Goal: Task Accomplishment & Management: Use online tool/utility

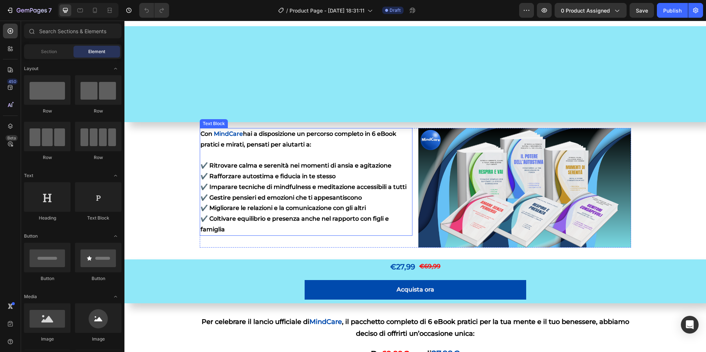
scroll to position [406, 0]
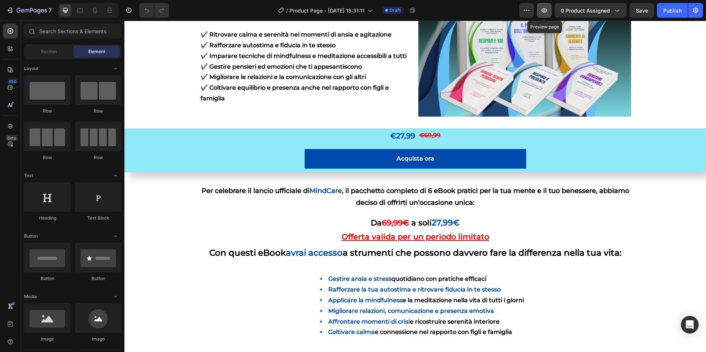
click at [545, 16] on button "button" at bounding box center [544, 10] width 15 height 15
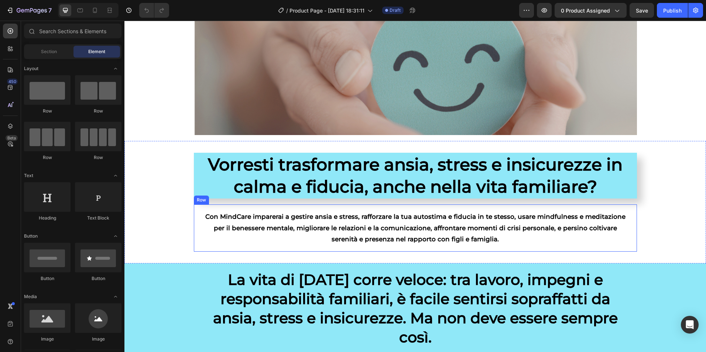
scroll to position [74, 0]
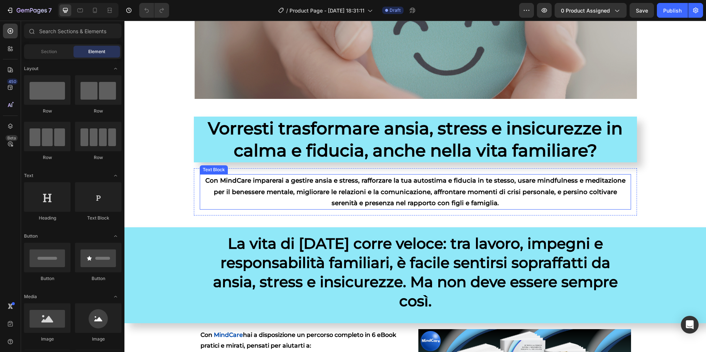
click at [235, 181] on p "Con MindCare imparerai a gestire ansia e stress, rafforzare la tua autostima e …" at bounding box center [416, 192] width 430 height 34
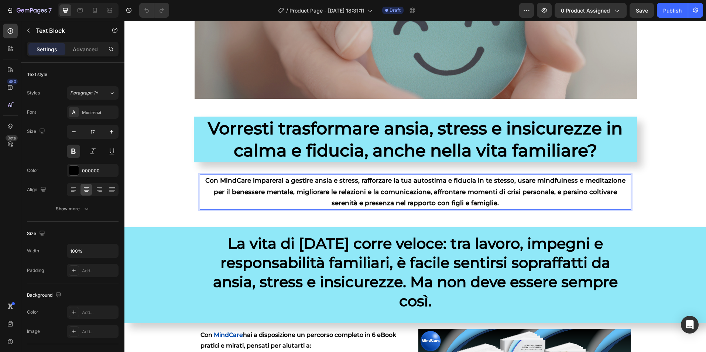
click at [243, 181] on p "Con MindCare imparerai a gestire ansia e stress, rafforzare la tua autostima e …" at bounding box center [416, 192] width 430 height 34
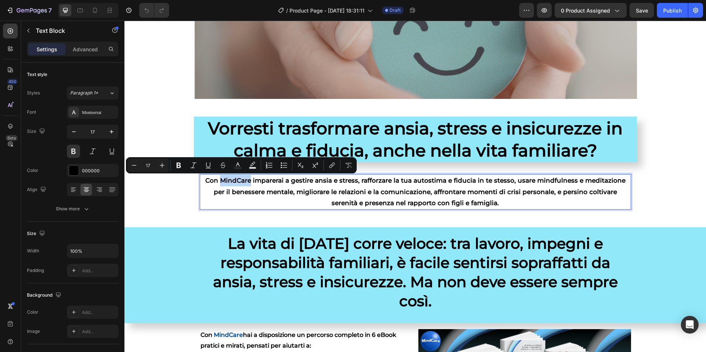
drag, startPoint x: 241, startPoint y: 181, endPoint x: 213, endPoint y: 182, distance: 27.3
click at [213, 182] on p "Con MindCare imparerai a gestire ansia e stress, rafforzare la tua autostima e …" at bounding box center [416, 192] width 430 height 34
click at [181, 168] on icon "Editor contextual toolbar" at bounding box center [178, 165] width 7 height 7
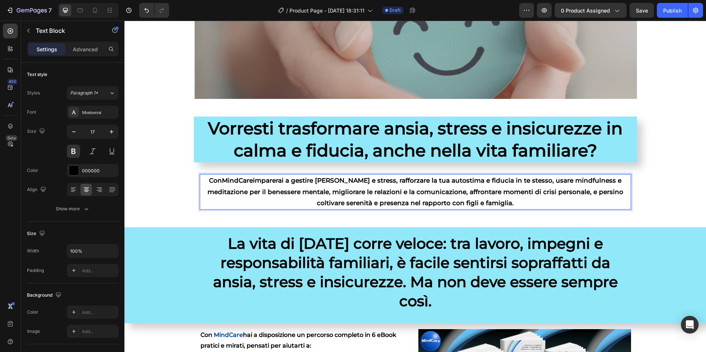
click at [225, 180] on strong "MindCare" at bounding box center [237, 180] width 31 height 7
click at [222, 181] on strong "MindCare" at bounding box center [237, 180] width 31 height 7
drag, startPoint x: 212, startPoint y: 181, endPoint x: 218, endPoint y: 184, distance: 6.3
click at [222, 184] on strong "MindCare" at bounding box center [237, 180] width 31 height 7
click at [239, 184] on p "Con MindCare imparerai a gestire ansia e stress, rafforzare la tua autostima e …" at bounding box center [416, 192] width 430 height 34
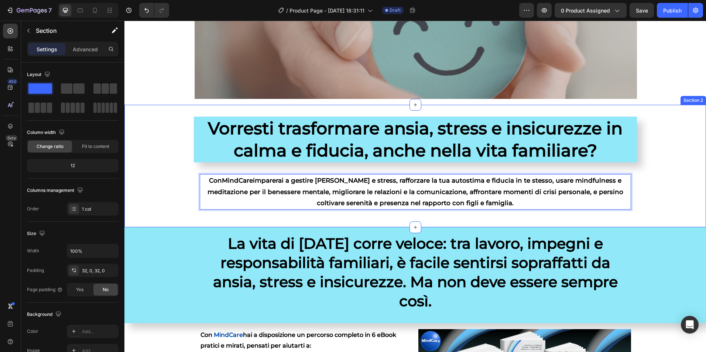
click at [146, 188] on div "Vorresti trasformare ansia, stress e insicurezze in calma e fiducia, anche nell…" at bounding box center [415, 166] width 582 height 99
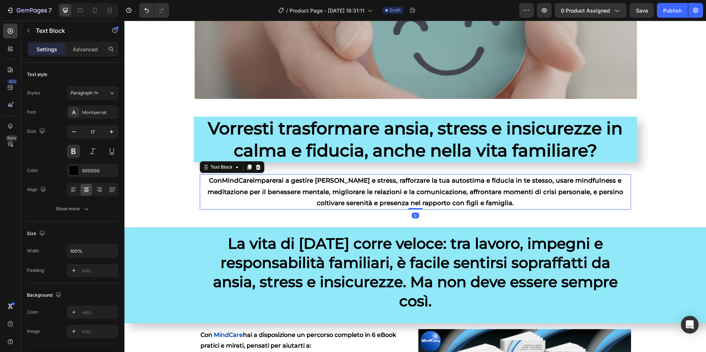
click at [222, 179] on strong "MindCare" at bounding box center [237, 180] width 31 height 7
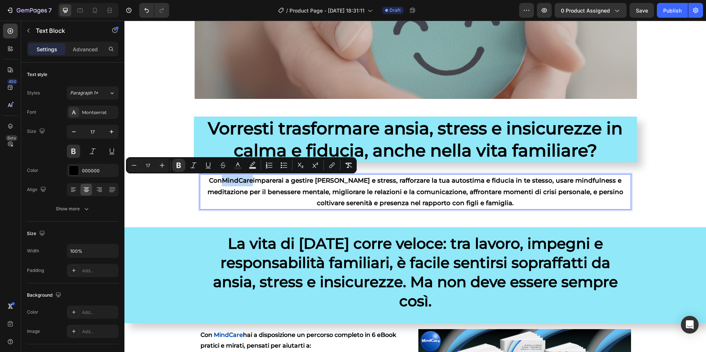
drag, startPoint x: 213, startPoint y: 179, endPoint x: 242, endPoint y: 180, distance: 29.6
click at [239, 165] on icon "Editor contextual toolbar" at bounding box center [237, 165] width 7 height 7
type input "000000"
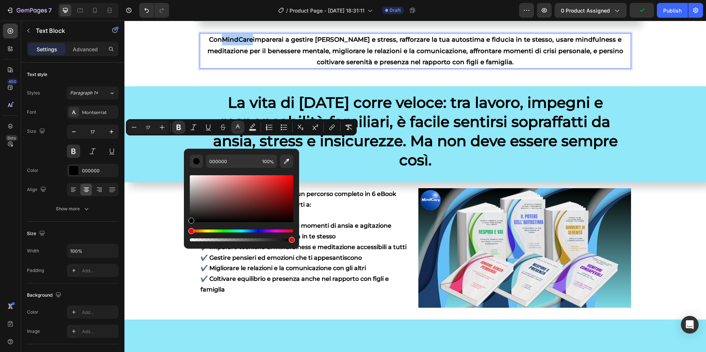
scroll to position [222, 0]
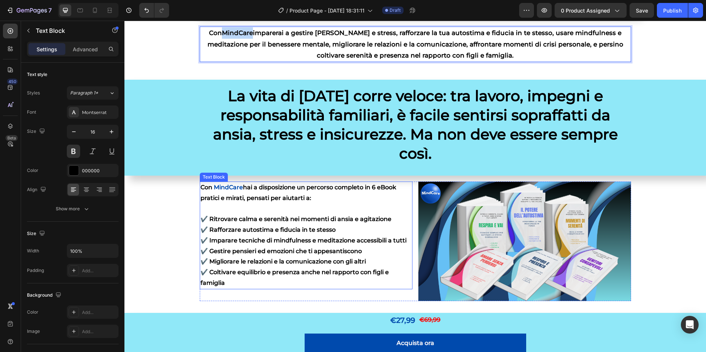
click at [232, 189] on span "MindCare" at bounding box center [228, 187] width 29 height 7
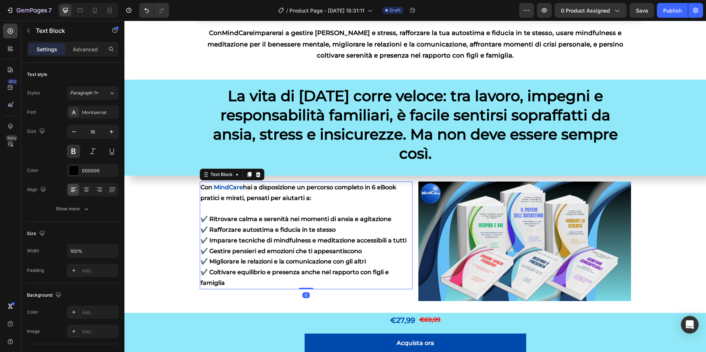
click at [232, 189] on span "MindCare" at bounding box center [228, 187] width 29 height 7
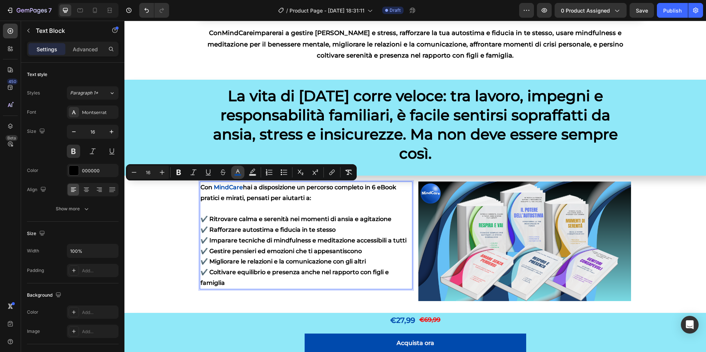
click at [235, 172] on icon "Editor contextual toolbar" at bounding box center [237, 172] width 7 height 7
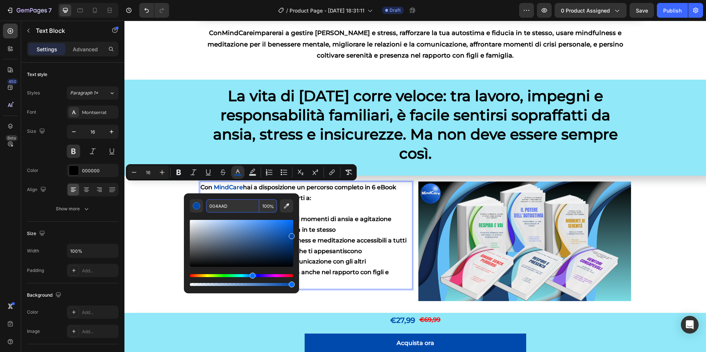
click at [220, 209] on input "004AAD" at bounding box center [232, 205] width 53 height 13
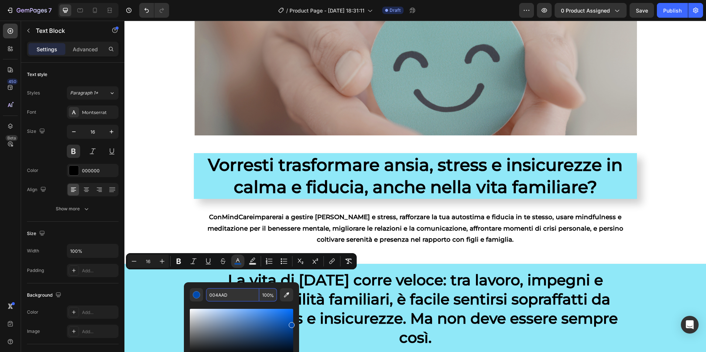
scroll to position [37, 0]
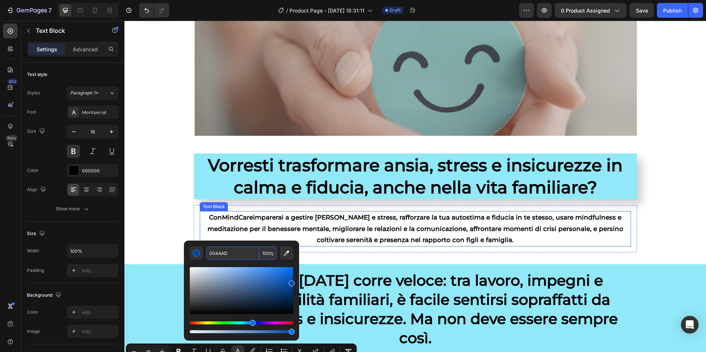
click at [225, 216] on strong "MindCare" at bounding box center [237, 217] width 31 height 7
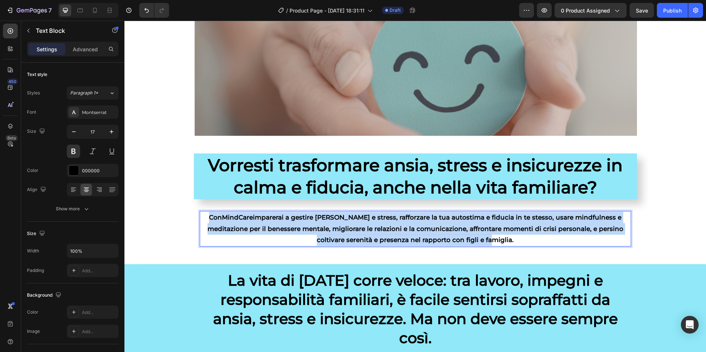
click at [225, 216] on strong "MindCare" at bounding box center [237, 217] width 31 height 7
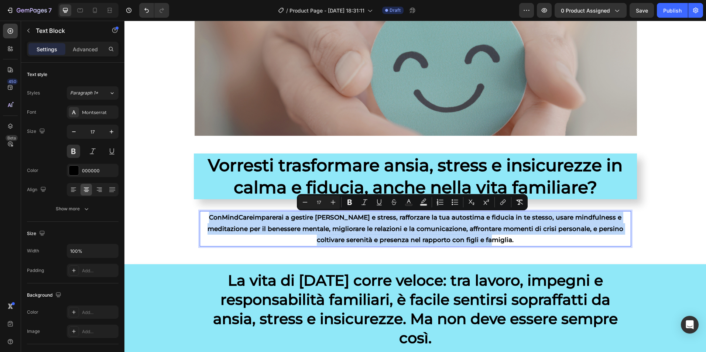
click at [225, 216] on strong "MindCare" at bounding box center [237, 217] width 31 height 7
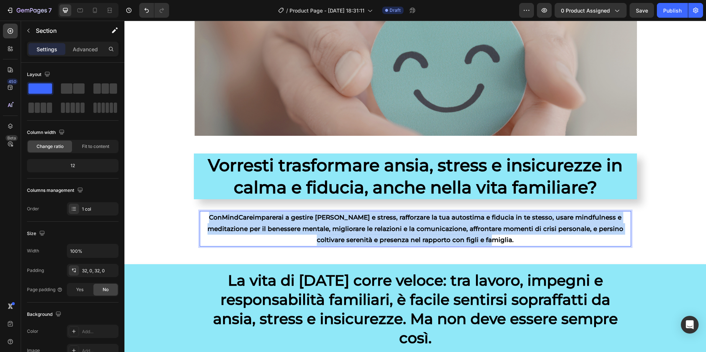
click at [184, 218] on div "Vorresti trasformare ansia, stress e insicurezze in calma e fiducia, anche nell…" at bounding box center [415, 203] width 582 height 99
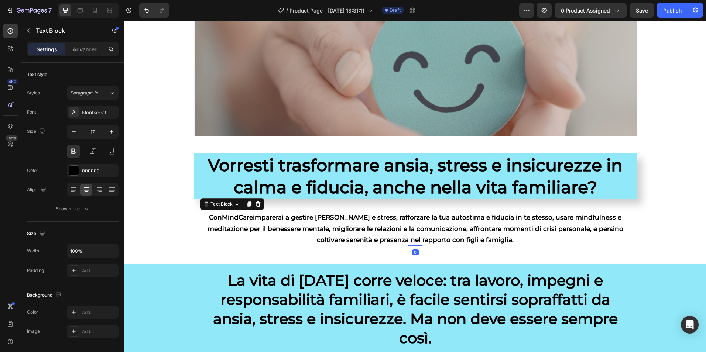
click at [222, 219] on strong "MindCare" at bounding box center [237, 217] width 31 height 7
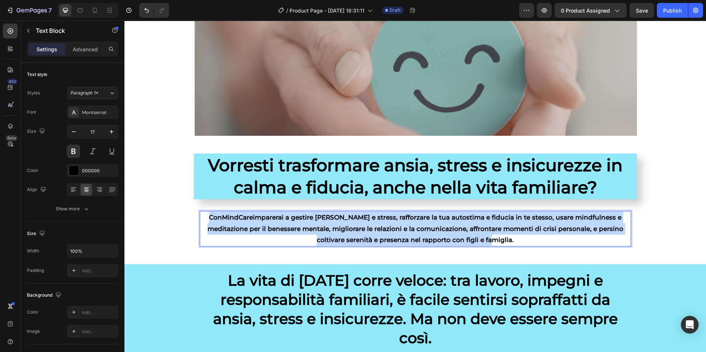
click at [222, 219] on strong "MindCare" at bounding box center [237, 217] width 31 height 7
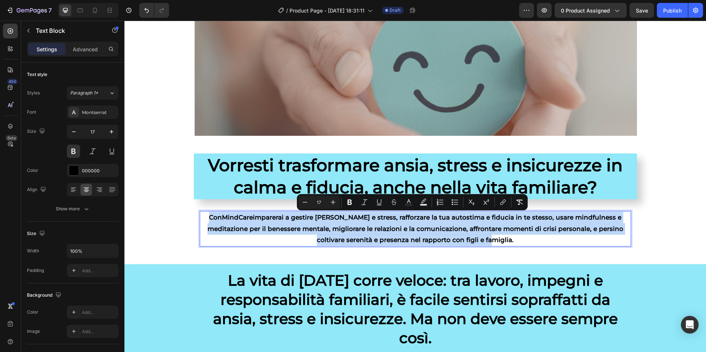
click at [222, 219] on strong "MindCare" at bounding box center [237, 217] width 31 height 7
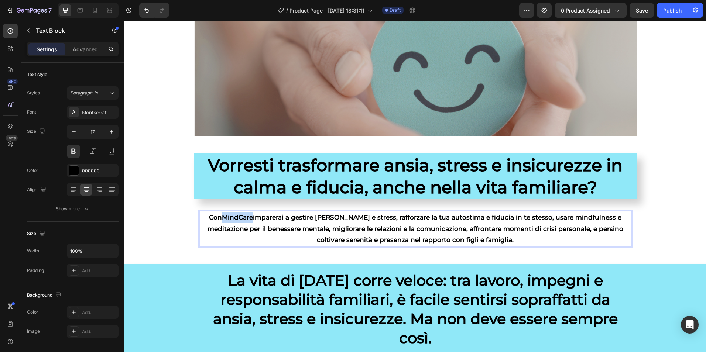
drag, startPoint x: 213, startPoint y: 218, endPoint x: 241, endPoint y: 218, distance: 27.3
click at [241, 218] on strong "MindCare" at bounding box center [237, 217] width 31 height 7
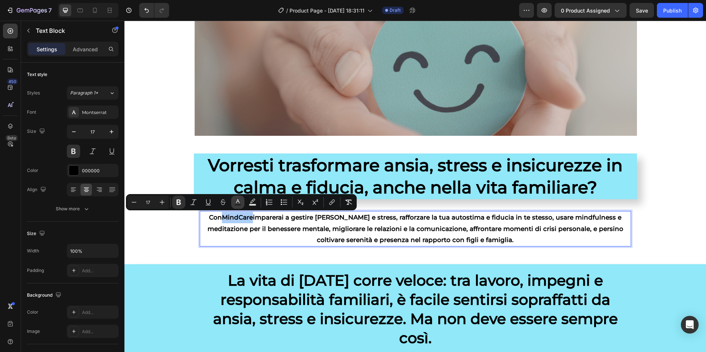
click at [242, 199] on button "Text Color" at bounding box center [237, 202] width 13 height 13
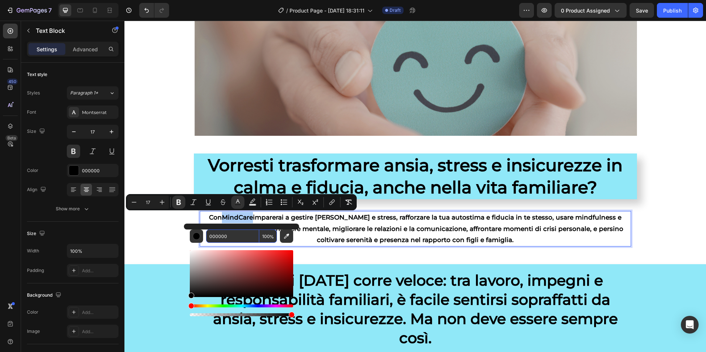
click at [218, 239] on input "000000" at bounding box center [232, 236] width 53 height 13
paste input "4AAD"
type input "004AAD"
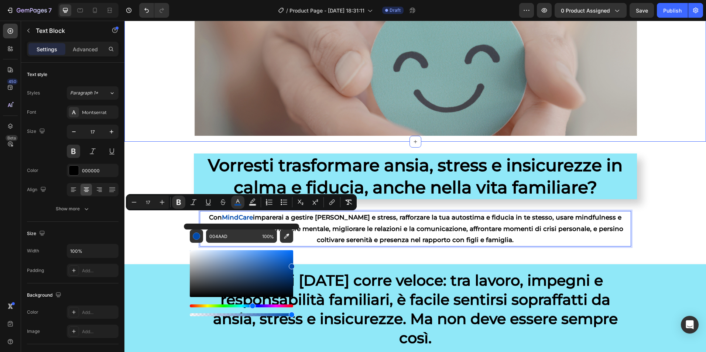
click at [161, 106] on div "Image Row" at bounding box center [415, 70] width 582 height 141
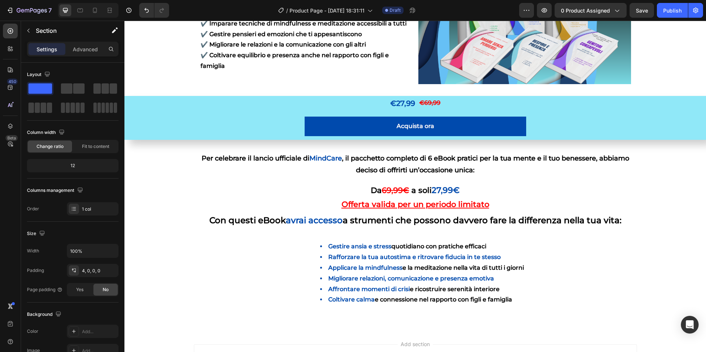
scroll to position [443, 0]
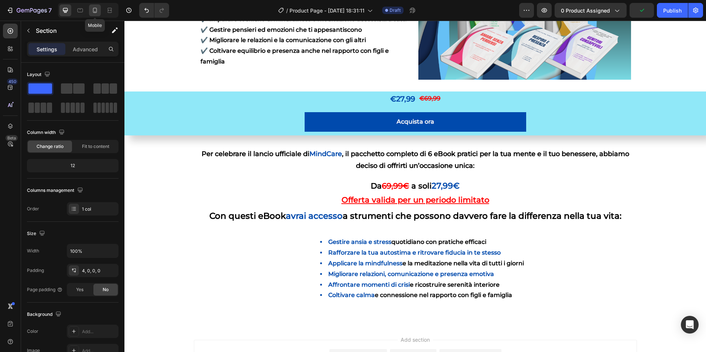
click at [94, 8] on icon at bounding box center [95, 10] width 4 height 5
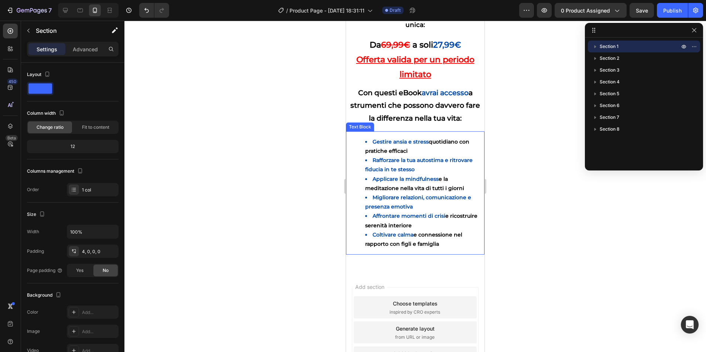
scroll to position [665, 0]
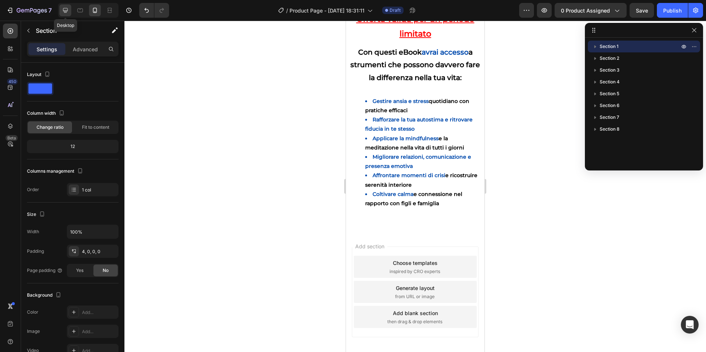
click at [68, 7] on icon at bounding box center [65, 10] width 7 height 7
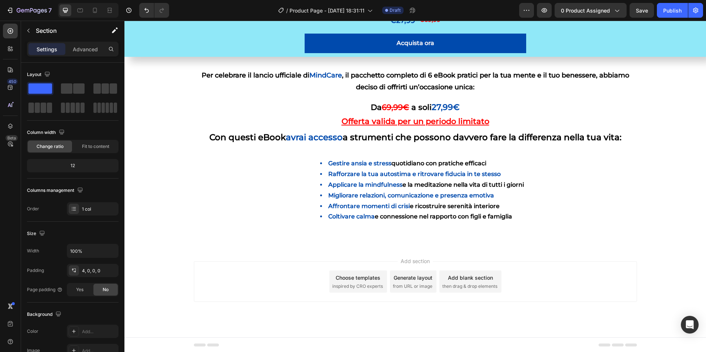
scroll to position [523, 0]
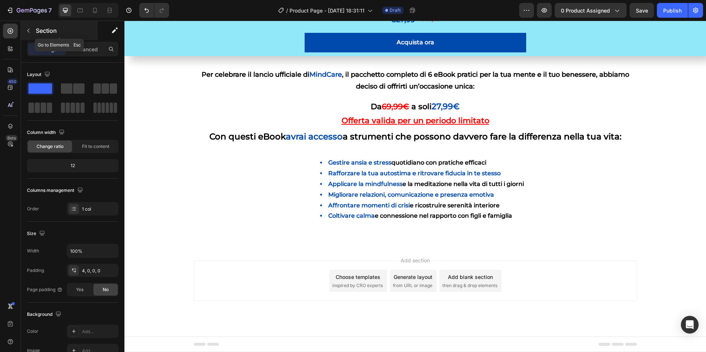
click at [28, 32] on icon "button" at bounding box center [28, 31] width 2 height 4
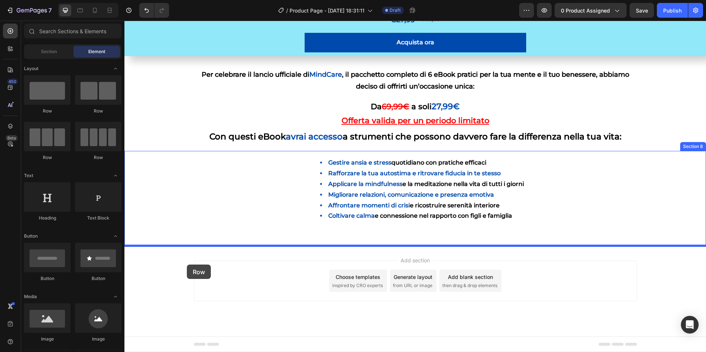
drag, startPoint x: 174, startPoint y: 118, endPoint x: 187, endPoint y: 265, distance: 147.2
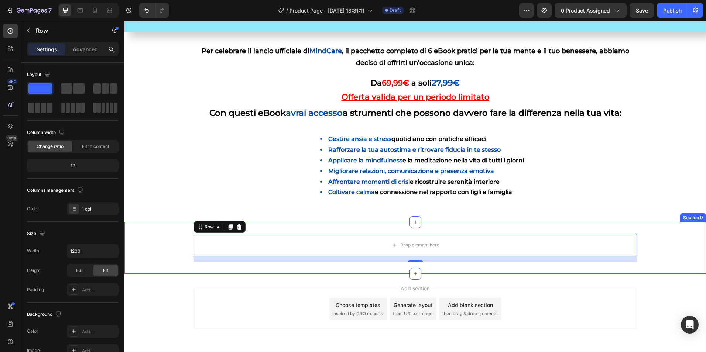
scroll to position [574, 0]
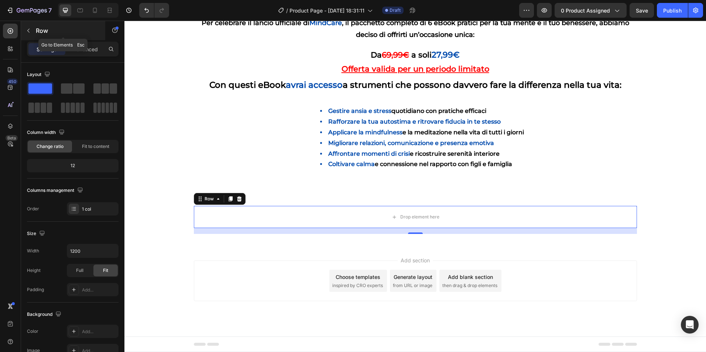
click at [31, 32] on icon "button" at bounding box center [28, 31] width 6 height 6
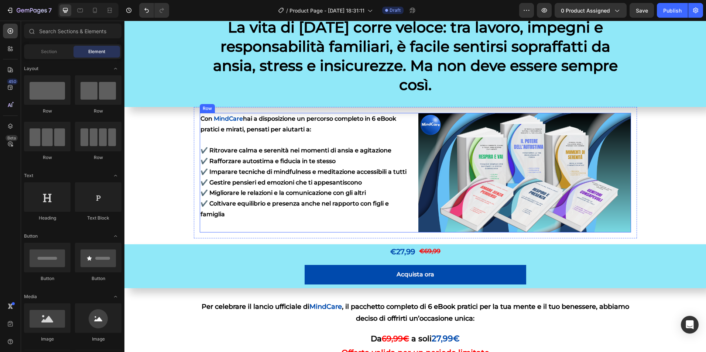
scroll to position [205, 0]
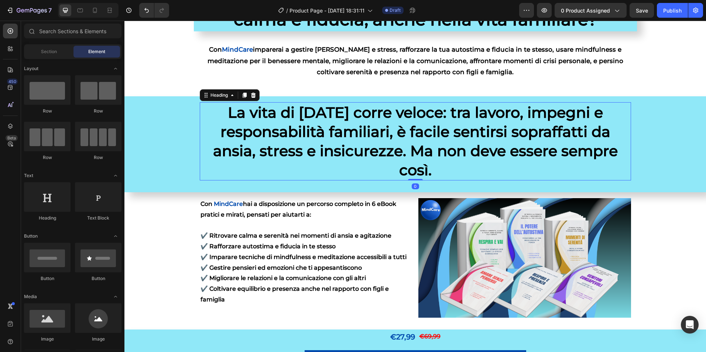
click at [315, 135] on h2 "La vita di [DATE] corre veloce: tra lavoro, impegni e responsabilità familiari,…" at bounding box center [415, 141] width 431 height 78
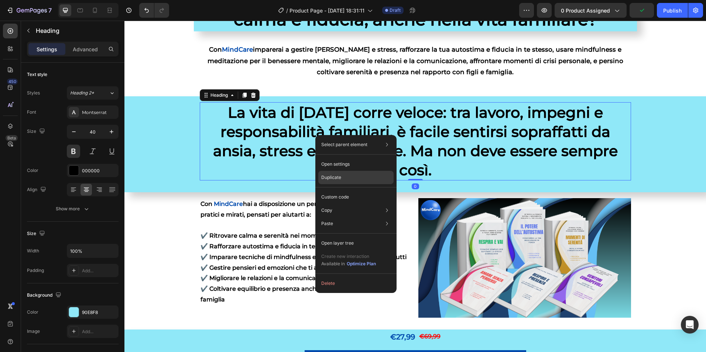
click at [333, 178] on p "Duplicate" at bounding box center [331, 177] width 20 height 7
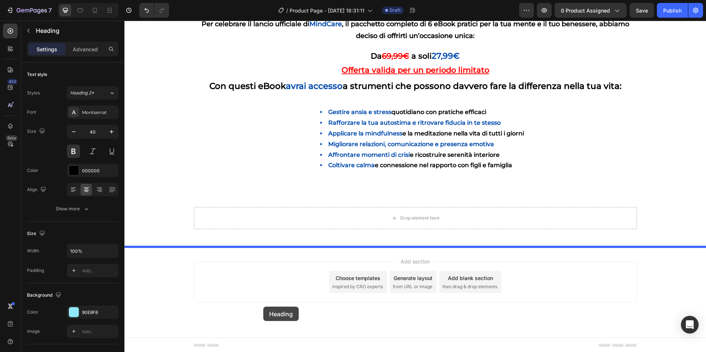
scroll to position [653, 0]
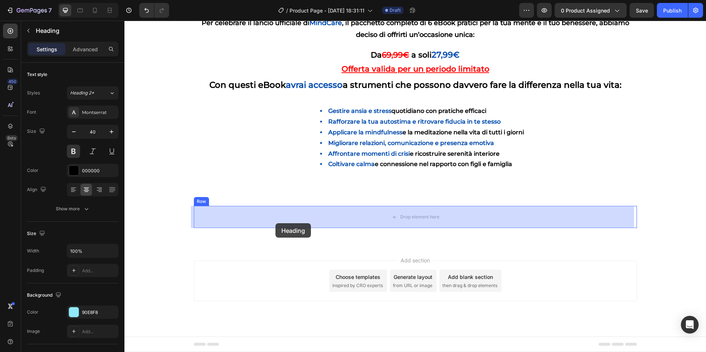
drag, startPoint x: 268, startPoint y: 203, endPoint x: 275, endPoint y: 223, distance: 21.6
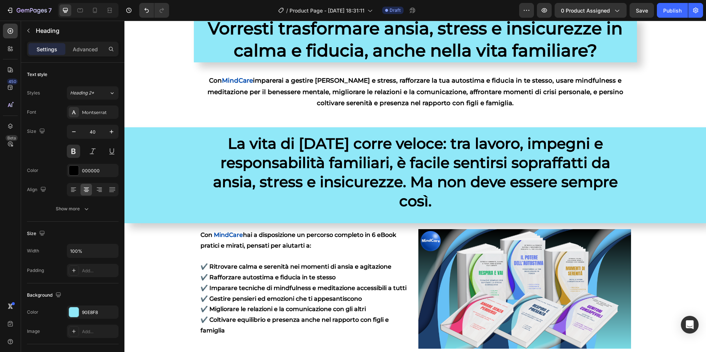
scroll to position [172, 0]
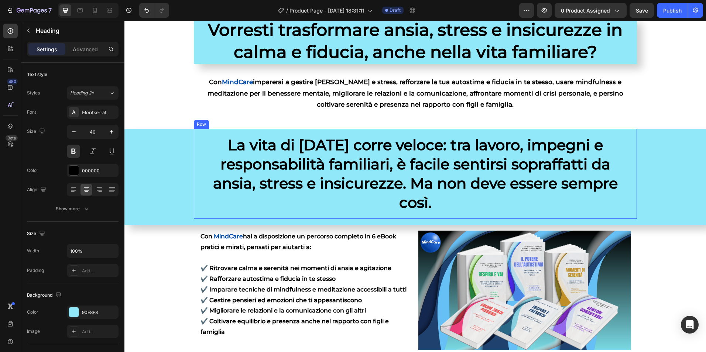
click at [203, 216] on div "La vita di [DATE] corre veloce: tra lavoro, impegni e responsabilità familiari,…" at bounding box center [415, 174] width 443 height 90
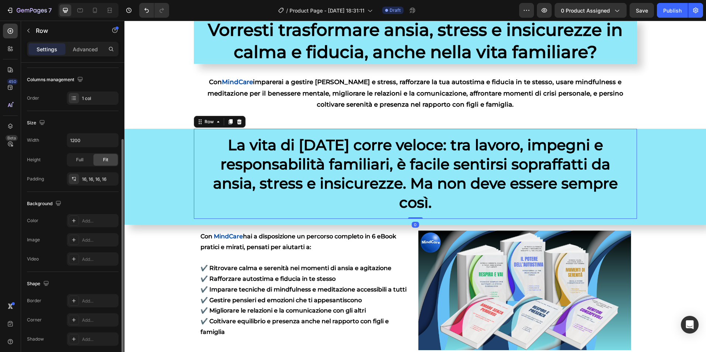
scroll to position [140, 0]
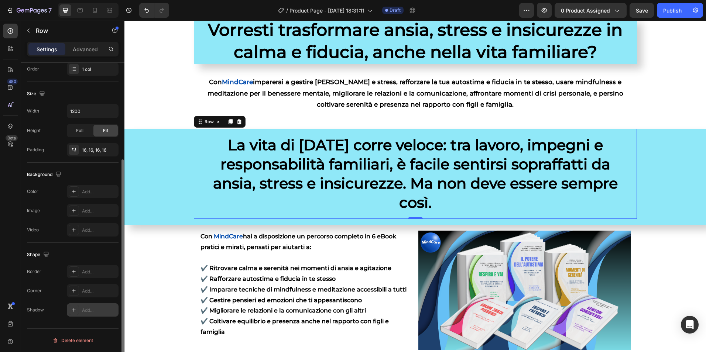
click at [73, 311] on icon at bounding box center [74, 310] width 6 height 6
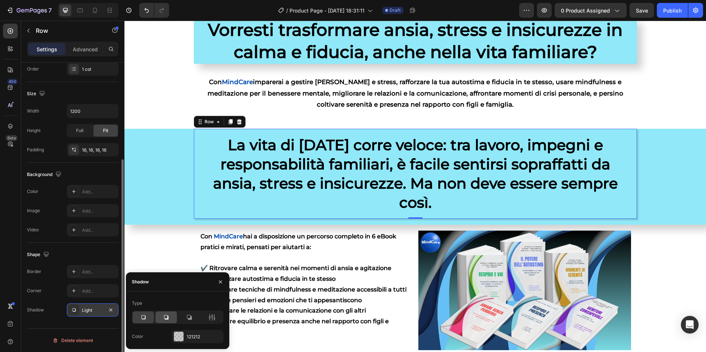
click at [166, 321] on icon at bounding box center [165, 317] width 7 height 7
click at [191, 315] on icon at bounding box center [188, 317] width 7 height 7
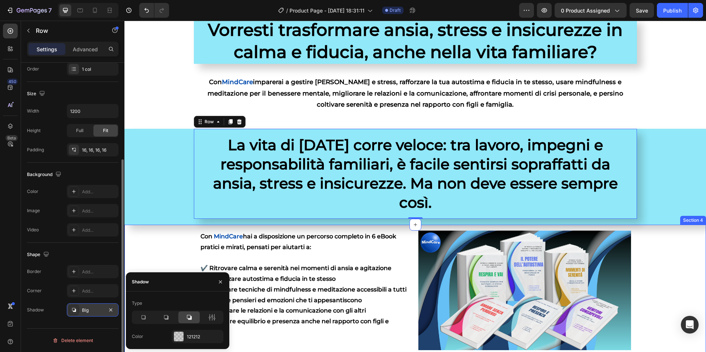
click at [165, 249] on div "Con MindCare hai a disposizione un percorso completo in 6 eBook pratici e mirat…" at bounding box center [415, 293] width 582 height 137
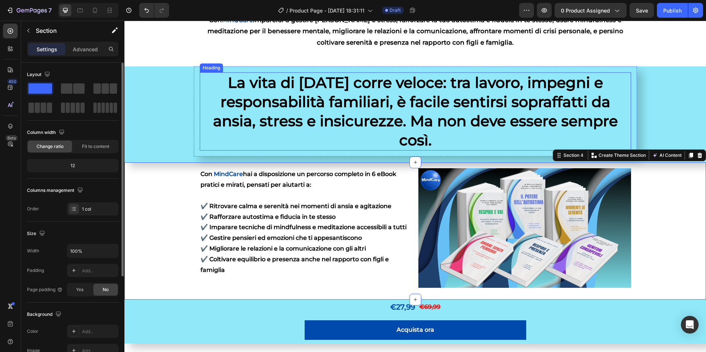
scroll to position [99, 0]
click at [208, 155] on div "La vita di [DATE] corre veloce: tra lavoro, impegni e responsabilità familiari,…" at bounding box center [415, 112] width 443 height 90
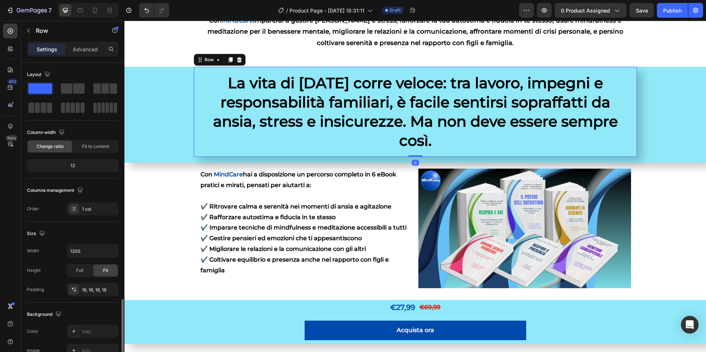
scroll to position [140, 0]
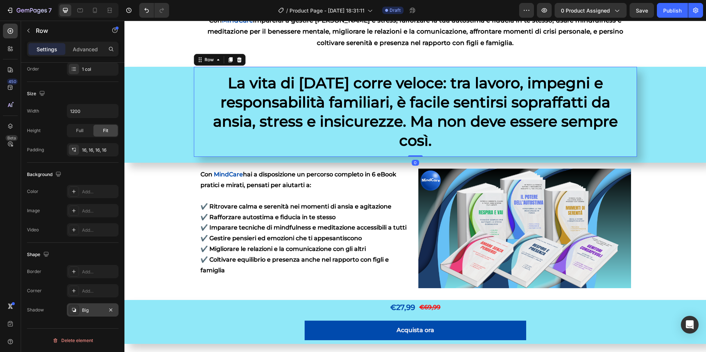
click at [75, 312] on icon at bounding box center [74, 310] width 4 height 4
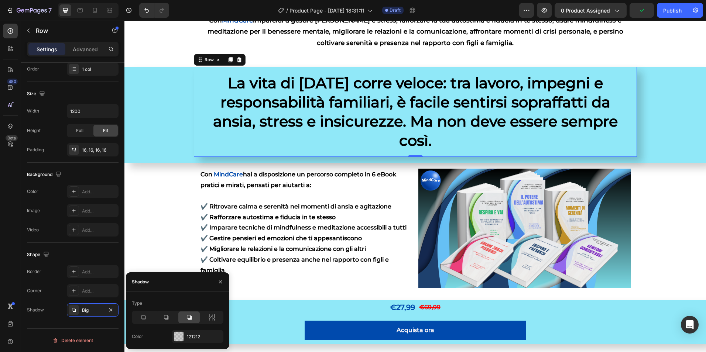
click at [191, 320] on icon at bounding box center [188, 317] width 7 height 7
click at [142, 214] on div "Con MindCare hai a disposizione un percorso completo in 6 eBook pratici e mirat…" at bounding box center [415, 231] width 582 height 137
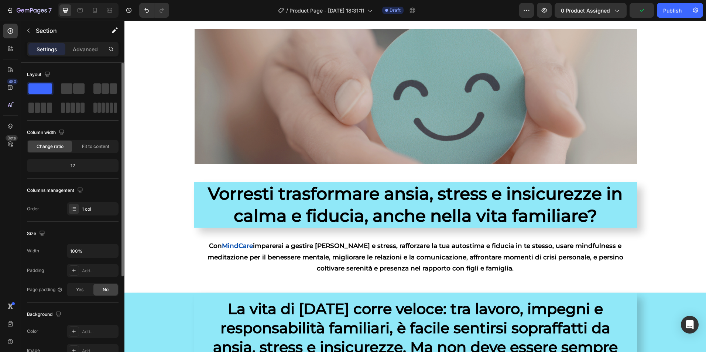
scroll to position [0, 0]
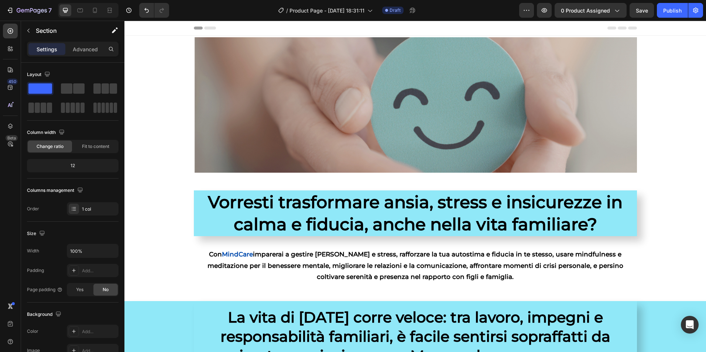
click at [85, 4] on div at bounding box center [88, 10] width 61 height 15
click at [81, 8] on icon at bounding box center [81, 10] width 6 height 4
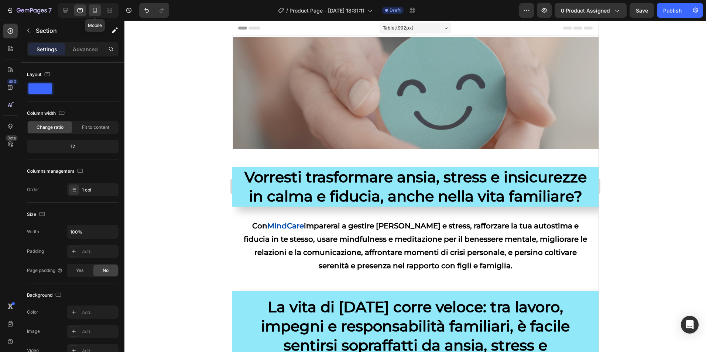
click at [90, 11] on div at bounding box center [95, 10] width 12 height 12
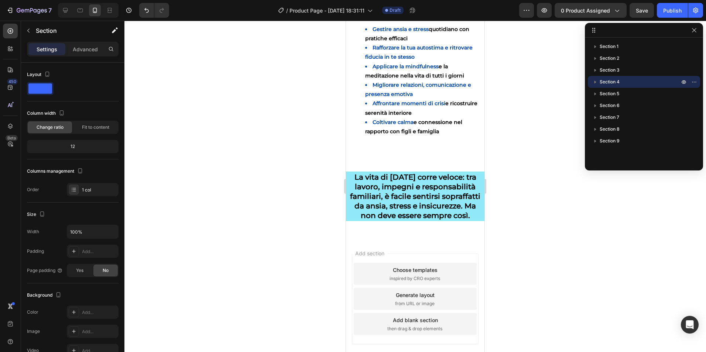
scroll to position [739, 0]
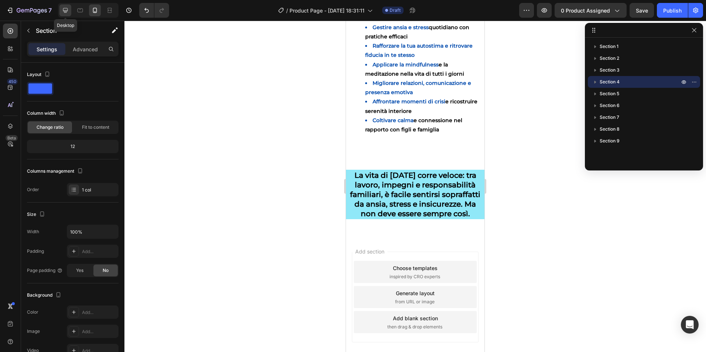
click at [67, 13] on icon at bounding box center [65, 10] width 7 height 7
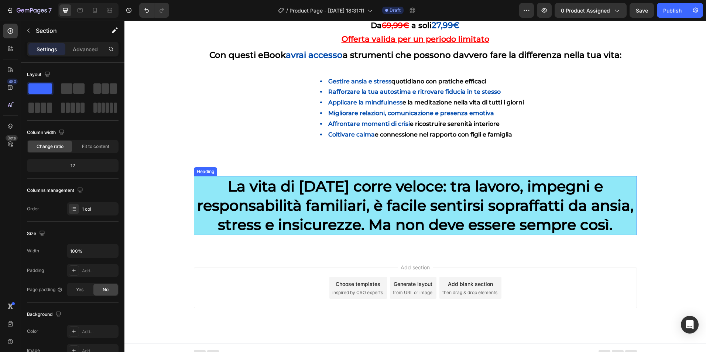
scroll to position [560, 0]
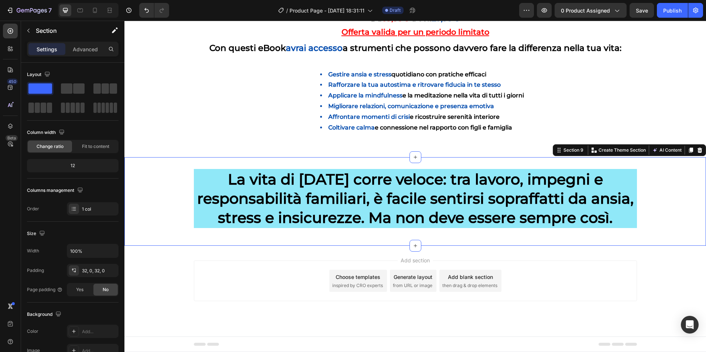
click at [154, 222] on div "La vita di [DATE] corre veloce: tra lavoro, impegni e responsabilità familiari,…" at bounding box center [415, 201] width 582 height 65
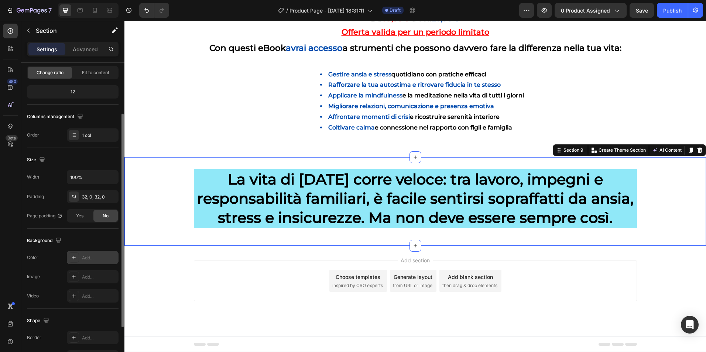
click at [78, 263] on div at bounding box center [74, 258] width 10 height 10
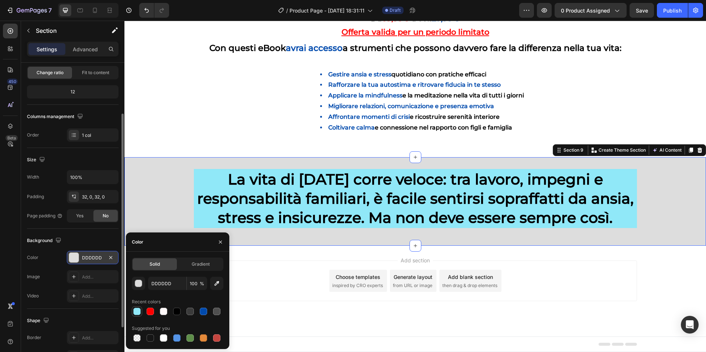
click at [137, 311] on div at bounding box center [136, 311] width 7 height 7
type input "90E8F8"
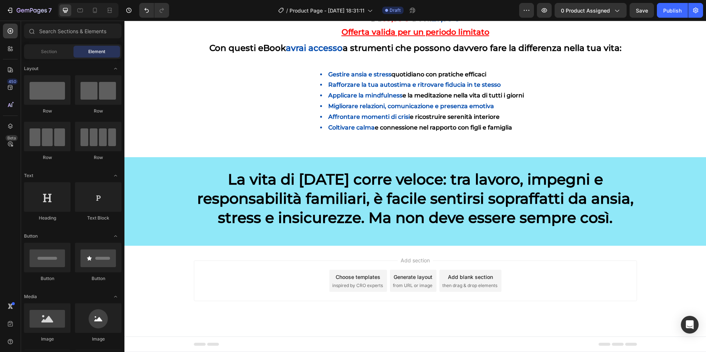
click at [278, 283] on div "Add section Choose templates inspired by CRO experts Generate layout from URL o…" at bounding box center [415, 281] width 443 height 41
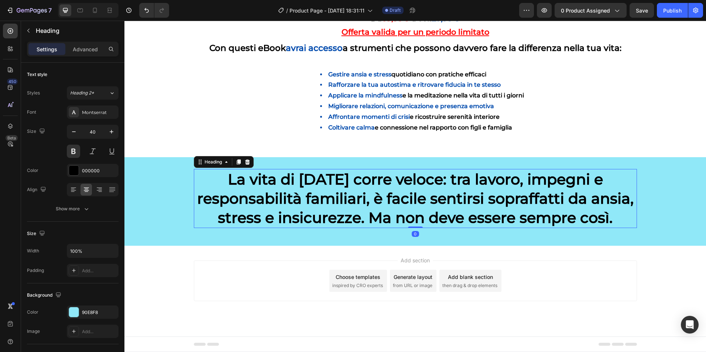
click at [194, 223] on h2 "La vita di [DATE] corre veloce: tra lavoro, impegni e responsabilità familiari,…" at bounding box center [415, 198] width 443 height 59
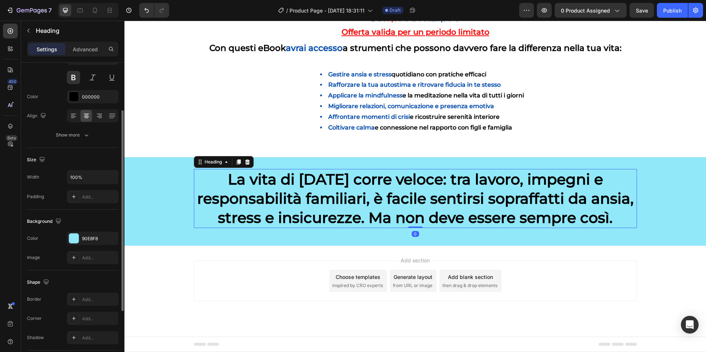
scroll to position [111, 0]
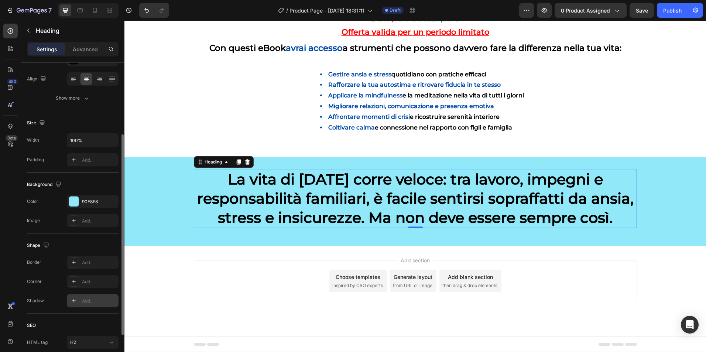
click at [75, 305] on div at bounding box center [74, 301] width 10 height 10
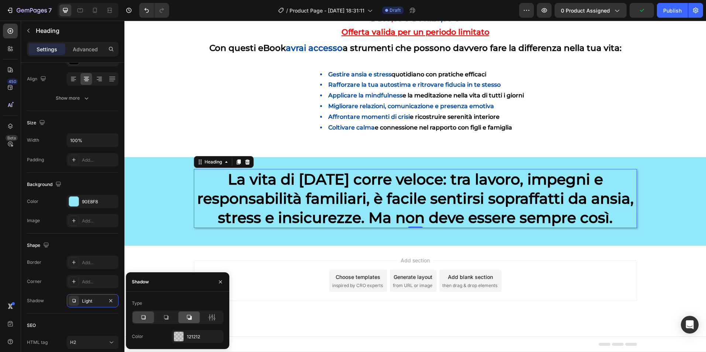
click at [188, 319] on icon at bounding box center [189, 317] width 5 height 5
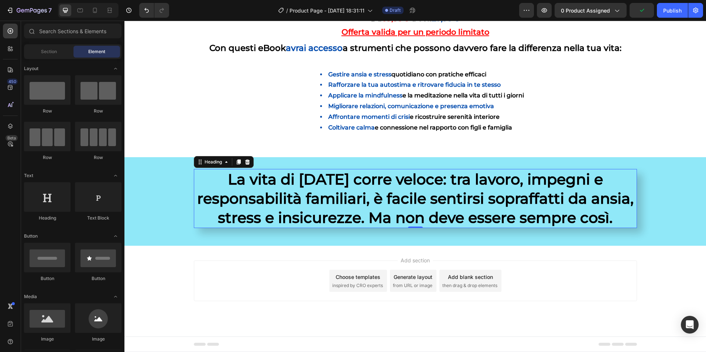
click at [270, 259] on div "Add section Choose templates inspired by CRO experts Generate layout from URL o…" at bounding box center [415, 291] width 582 height 91
click at [290, 191] on h2 "La vita di [DATE] corre veloce: tra lavoro, impegni e responsabilità familiari,…" at bounding box center [415, 198] width 443 height 59
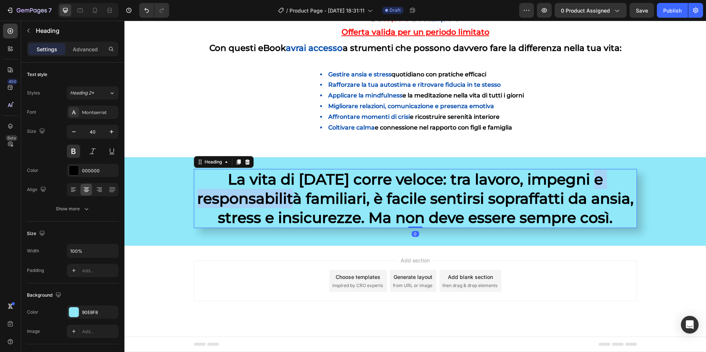
click at [290, 191] on h2 "La vita di [DATE] corre veloce: tra lavoro, impegni e responsabilità familiari,…" at bounding box center [415, 198] width 443 height 59
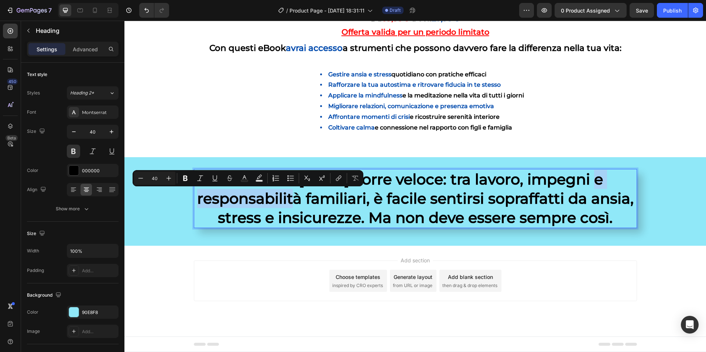
click at [290, 191] on p "La vita di [DATE] corre veloce: tra lavoro, impegni e responsabilità familiari,…" at bounding box center [416, 199] width 442 height 58
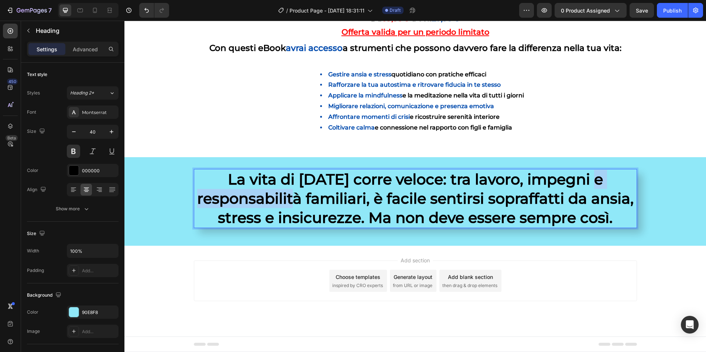
click at [290, 191] on p "La vita di [DATE] corre veloce: tra lavoro, impegni e responsabilità familiari,…" at bounding box center [416, 199] width 442 height 58
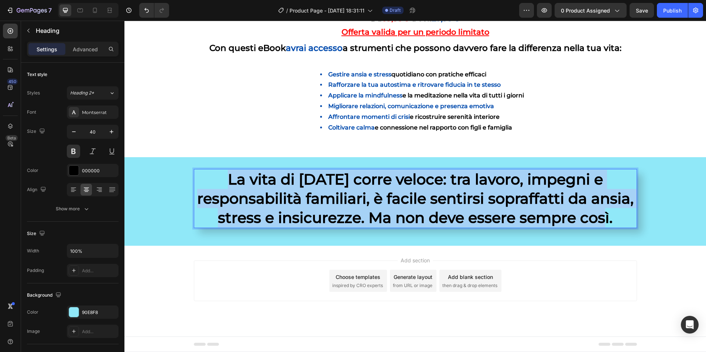
click at [290, 191] on p "La vita di [DATE] corre veloce: tra lavoro, impegni e responsabilità familiari,…" at bounding box center [416, 199] width 442 height 58
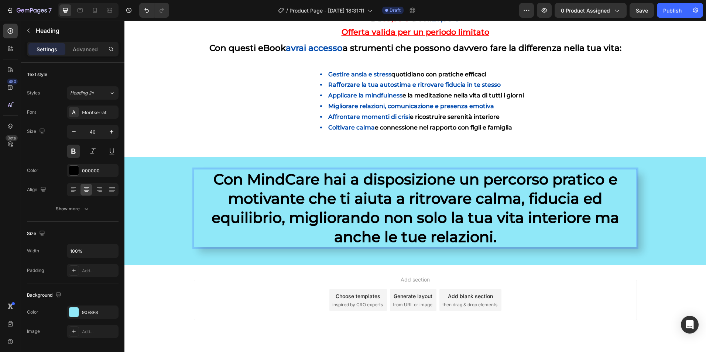
click at [311, 179] on p "Con MindCare hai a disposizione un percorso pratico e motivante che ti aiuta a …" at bounding box center [416, 208] width 442 height 77
click at [316, 181] on p "Con MindCare hai a disposizione un percorso pratico e motivante che ti aiuta a …" at bounding box center [416, 208] width 442 height 77
click at [546, 181] on p "Con MindCare hai a disposizione un percorso pratico e motivante che ti aiuta a …" at bounding box center [416, 208] width 442 height 77
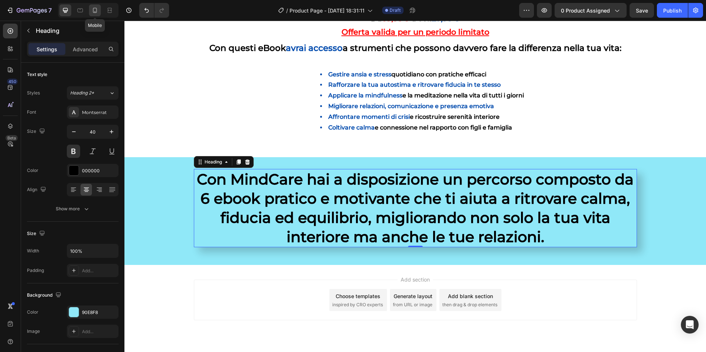
click at [93, 11] on icon at bounding box center [95, 10] width 4 height 5
type input "20"
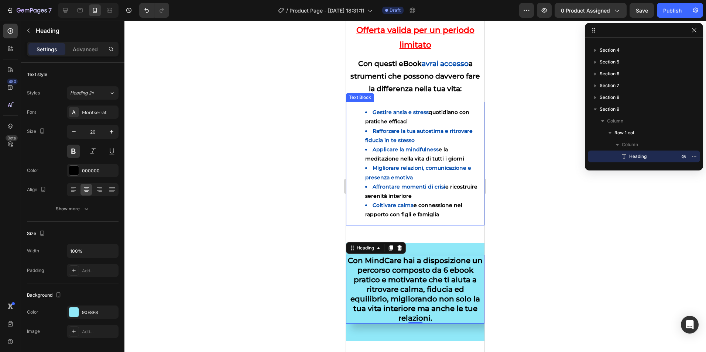
scroll to position [570, 0]
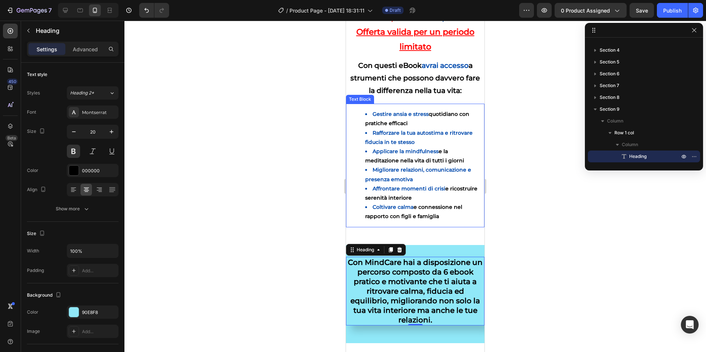
click at [254, 191] on div at bounding box center [415, 187] width 582 height 332
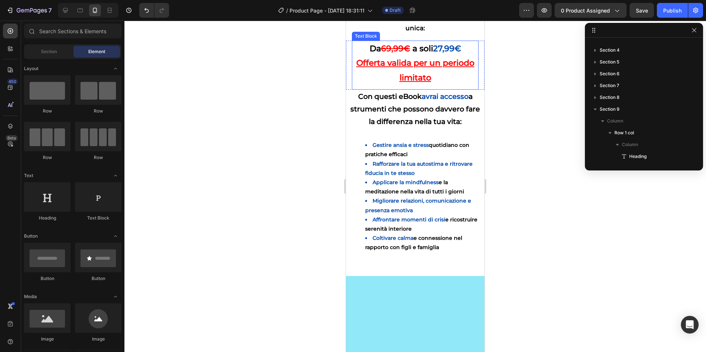
scroll to position [644, 0]
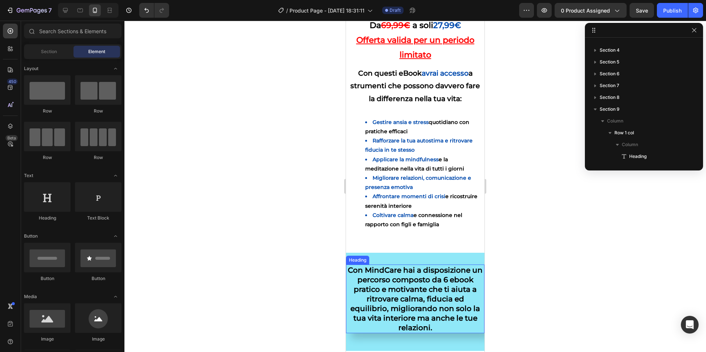
click at [394, 276] on h2 "Con MindCare hai a disposizione un percorso composto da 6 ebook pratico e motiv…" at bounding box center [415, 299] width 138 height 69
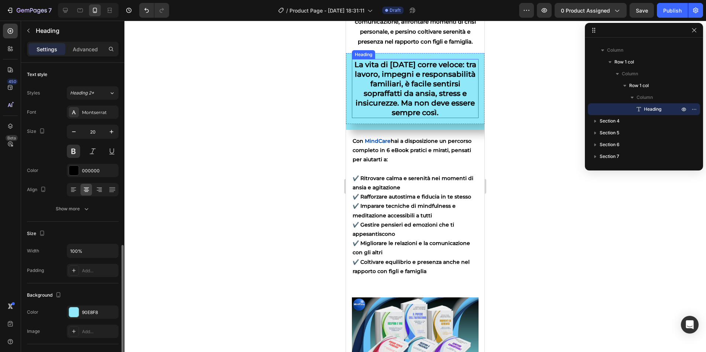
scroll to position [111, 0]
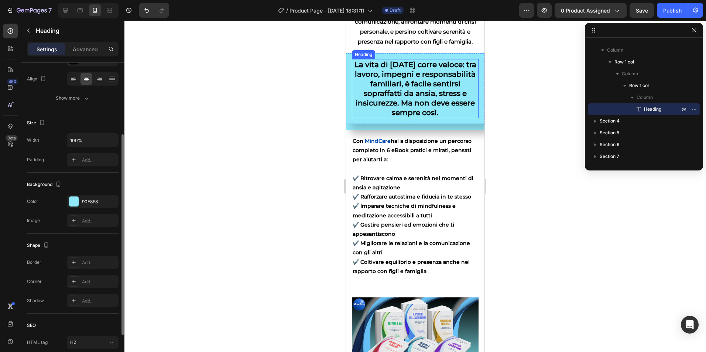
click at [402, 107] on h2 "La vita di [DATE] corre veloce: tra lavoro, impegni e responsabilità familiari,…" at bounding box center [415, 88] width 127 height 59
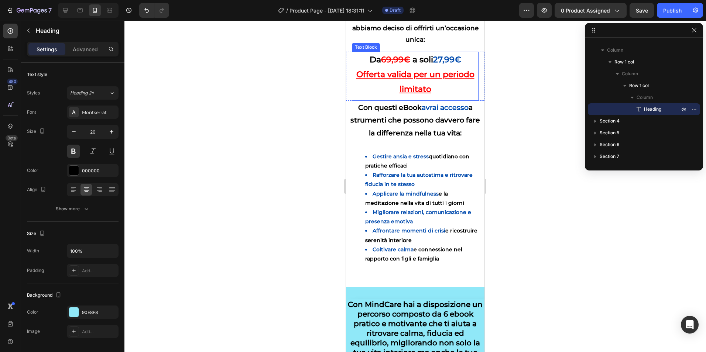
scroll to position [681, 0]
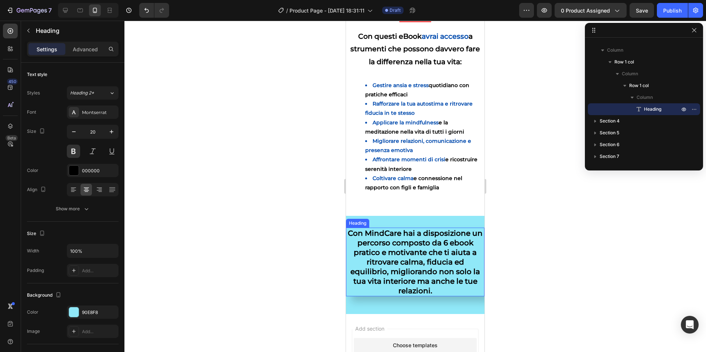
click at [251, 185] on div at bounding box center [415, 187] width 582 height 332
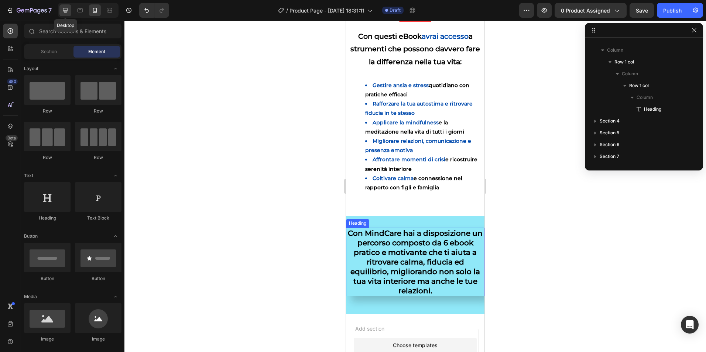
click at [62, 15] on div at bounding box center [65, 10] width 12 height 12
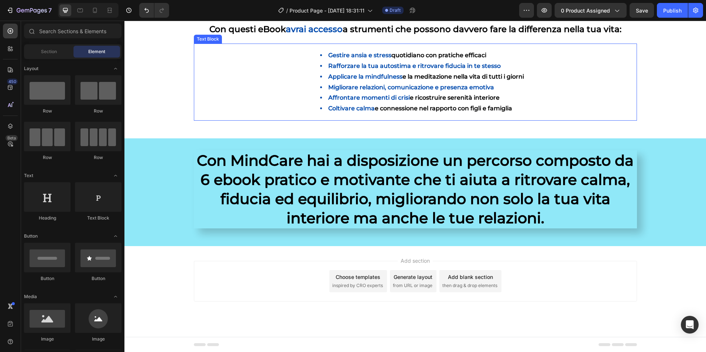
scroll to position [661, 0]
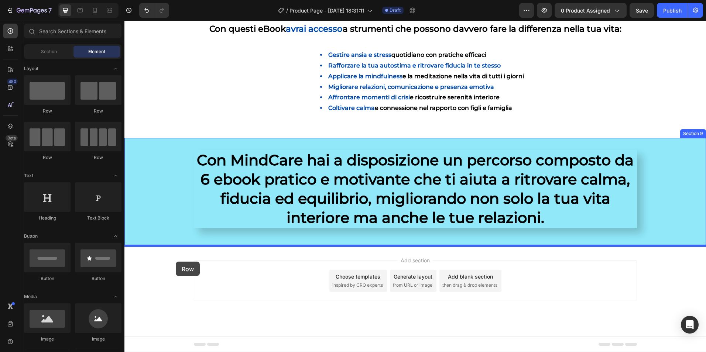
drag, startPoint x: 183, startPoint y: 116, endPoint x: 176, endPoint y: 262, distance: 146.4
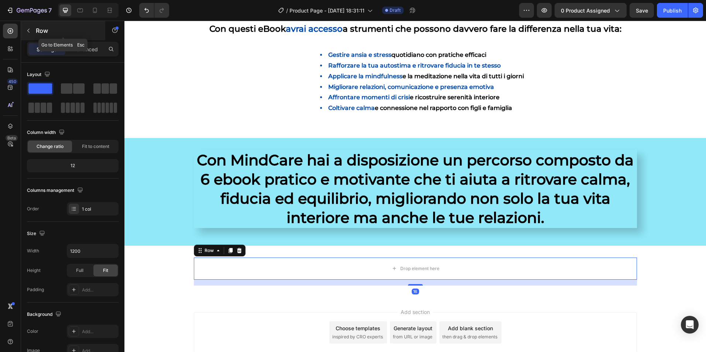
click at [30, 26] on button "button" at bounding box center [29, 31] width 12 height 12
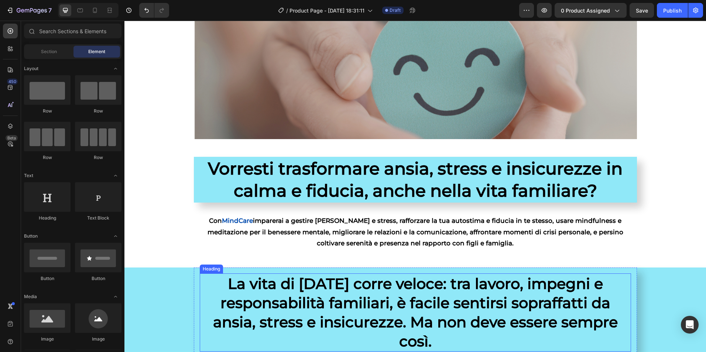
scroll to position [0, 0]
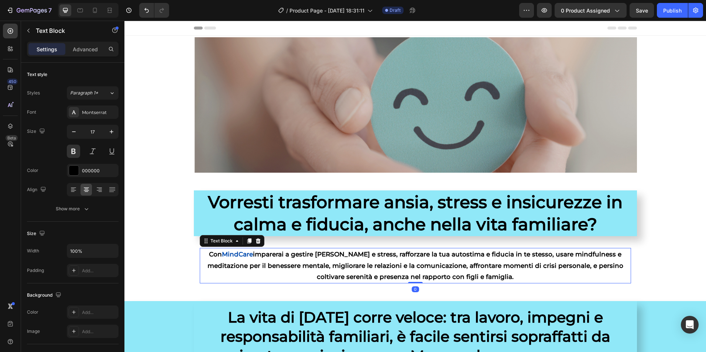
click at [286, 263] on p "Con MindCare imparerai a gestire ansia e stress, rafforzare la tua autostima e …" at bounding box center [416, 266] width 430 height 34
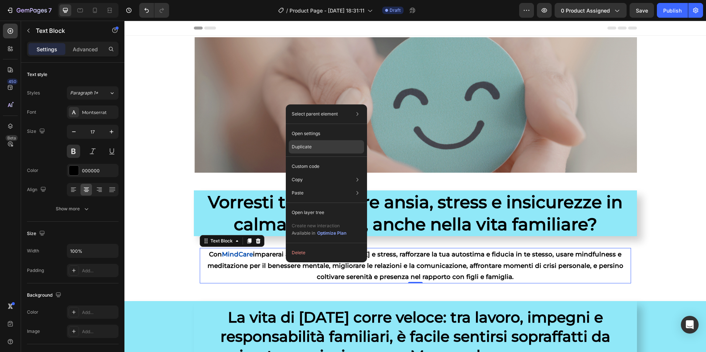
click at [314, 160] on div "Duplicate" at bounding box center [326, 166] width 75 height 13
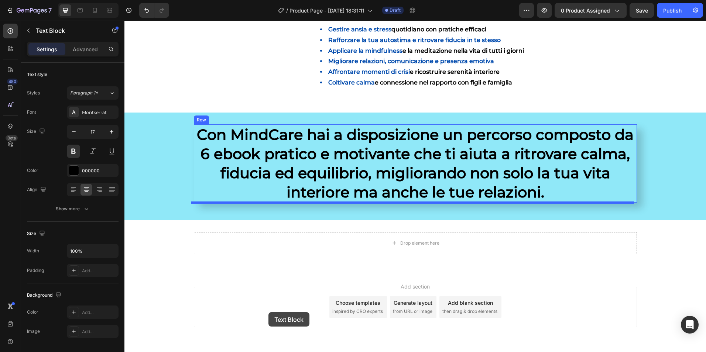
scroll to position [718, 0]
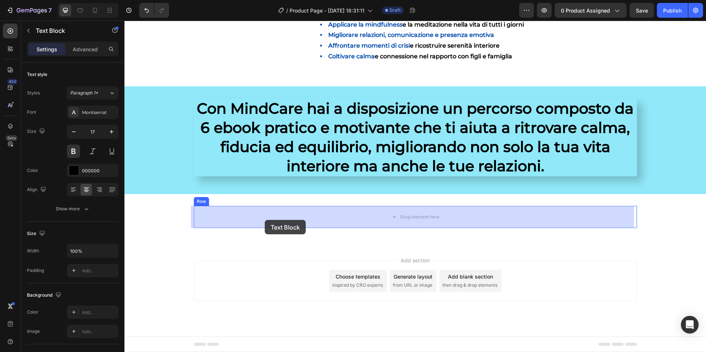
drag, startPoint x: 269, startPoint y: 294, endPoint x: 265, endPoint y: 220, distance: 73.6
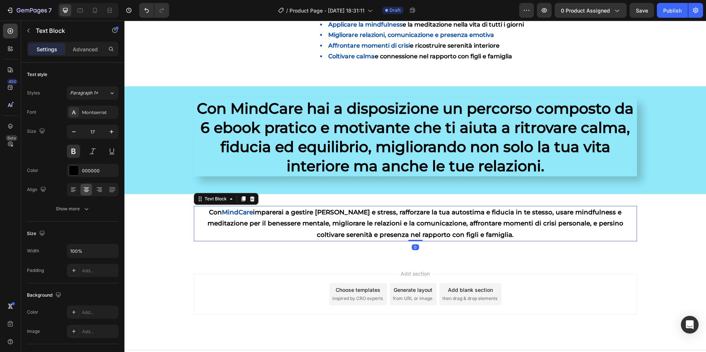
click at [208, 292] on div "Add section Choose templates inspired by CRO experts Generate layout from URL o…" at bounding box center [415, 294] width 443 height 41
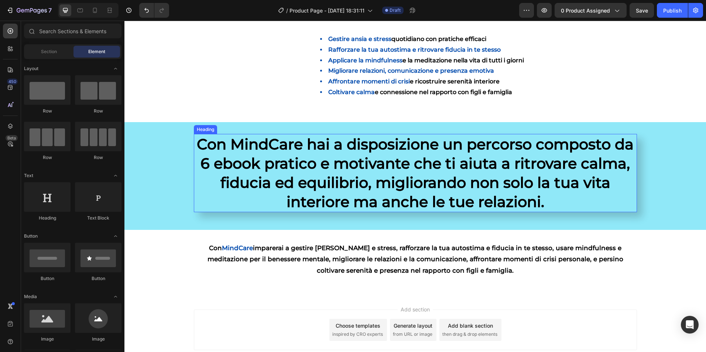
scroll to position [681, 0]
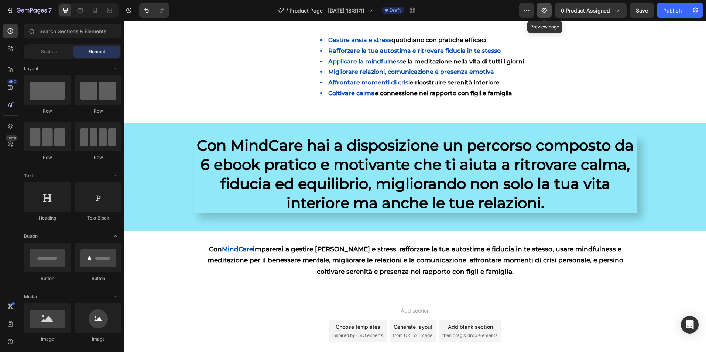
click at [547, 8] on icon "button" at bounding box center [544, 10] width 7 height 7
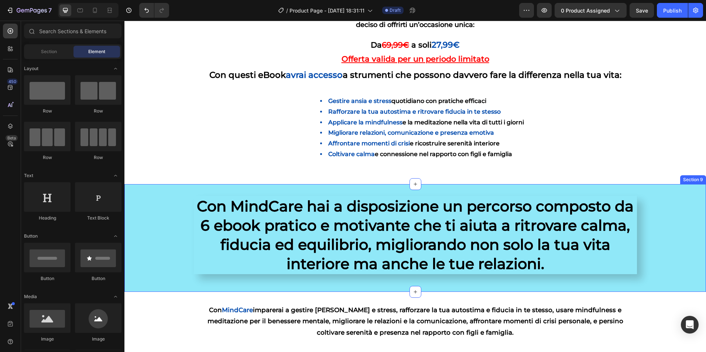
scroll to position [533, 0]
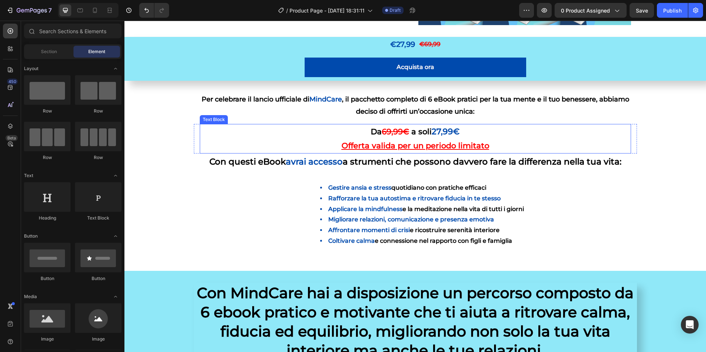
click at [370, 143] on u "Offerta valida per un periodo limitato" at bounding box center [416, 145] width 148 height 9
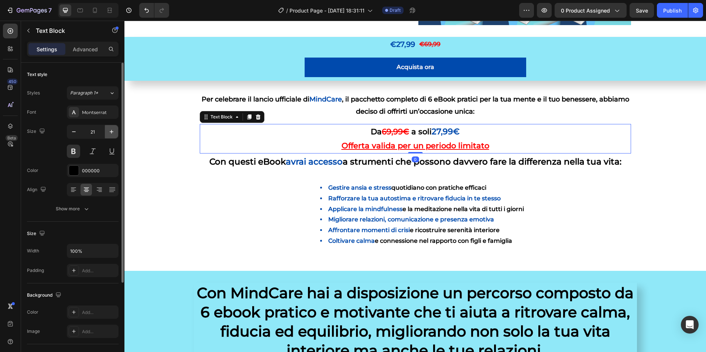
click at [115, 136] on button "button" at bounding box center [111, 131] width 13 height 13
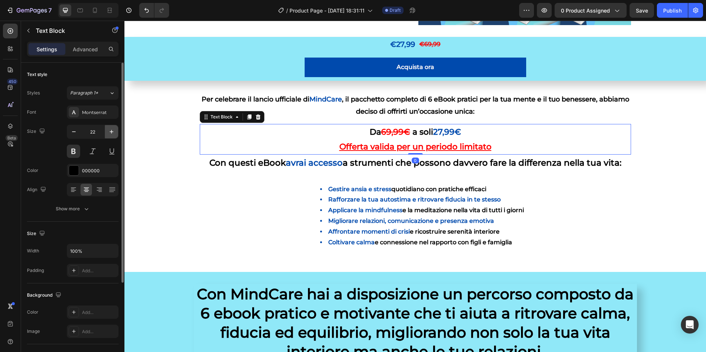
click at [115, 136] on button "button" at bounding box center [111, 131] width 13 height 13
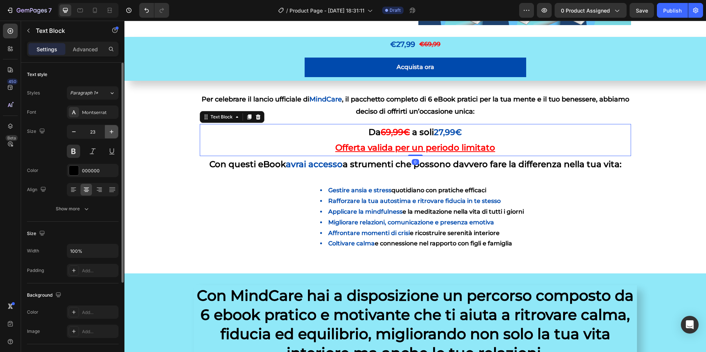
click at [115, 136] on button "button" at bounding box center [111, 131] width 13 height 13
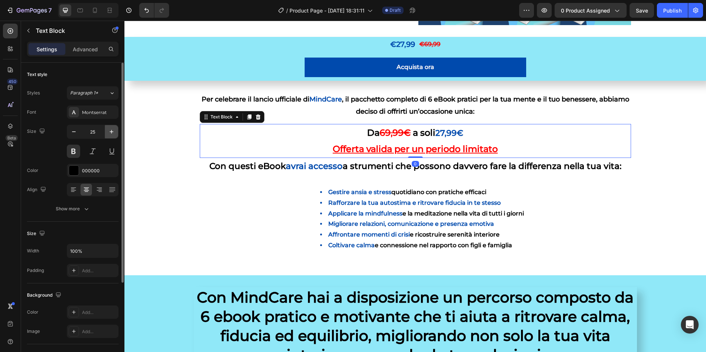
click at [115, 136] on button "button" at bounding box center [111, 131] width 13 height 13
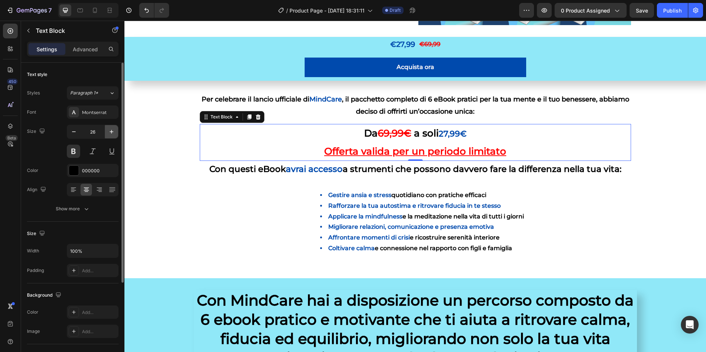
click at [115, 136] on button "button" at bounding box center [111, 131] width 13 height 13
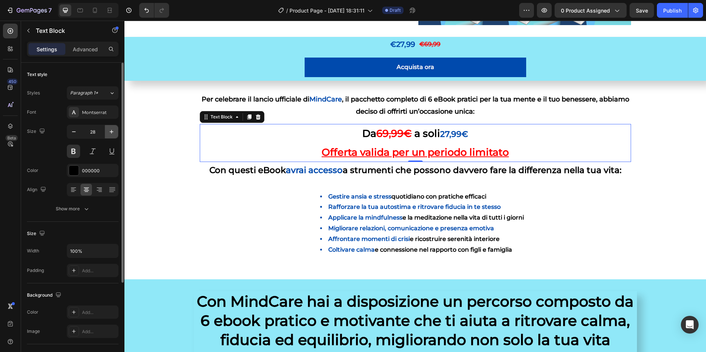
click at [115, 136] on button "button" at bounding box center [111, 131] width 13 height 13
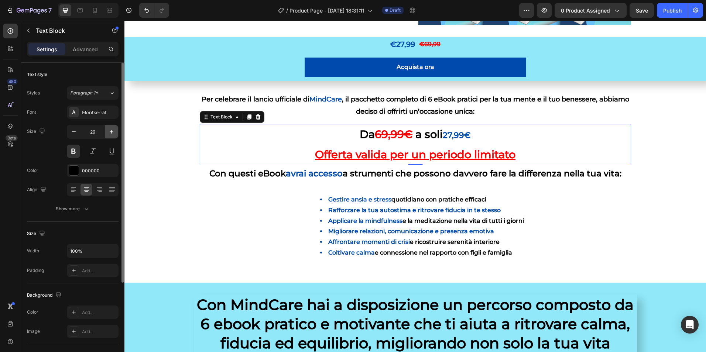
click at [115, 136] on button "button" at bounding box center [111, 131] width 13 height 13
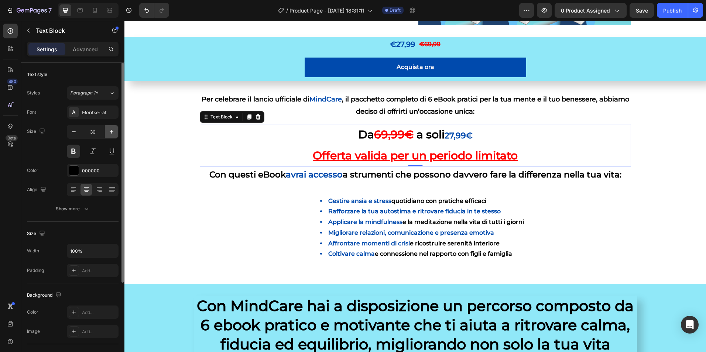
type input "31"
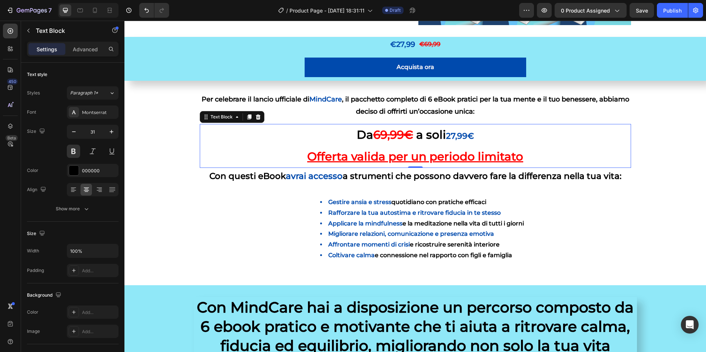
click at [461, 137] on span "27,99€" at bounding box center [460, 136] width 28 height 10
click at [409, 134] on s "69,99€" at bounding box center [393, 135] width 40 height 14
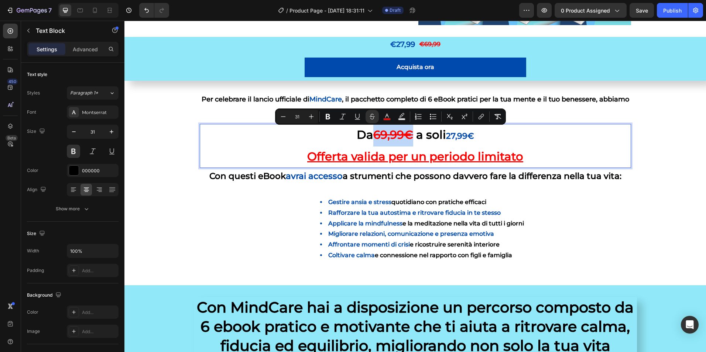
drag, startPoint x: 409, startPoint y: 135, endPoint x: 373, endPoint y: 135, distance: 36.2
click at [373, 135] on s "69,99€" at bounding box center [393, 135] width 40 height 14
click at [283, 116] on icon "Editor contextual toolbar" at bounding box center [283, 116] width 7 height 7
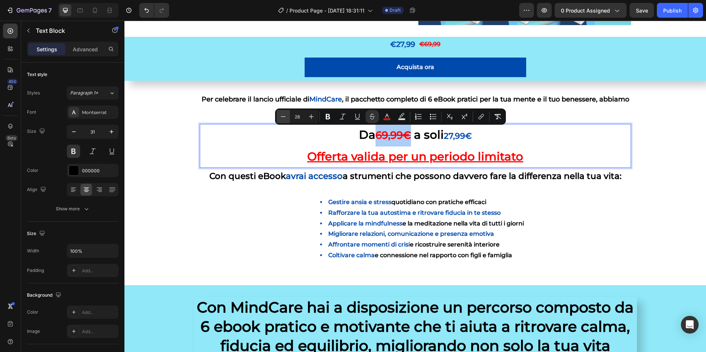
click at [283, 116] on icon "Editor contextual toolbar" at bounding box center [283, 116] width 7 height 7
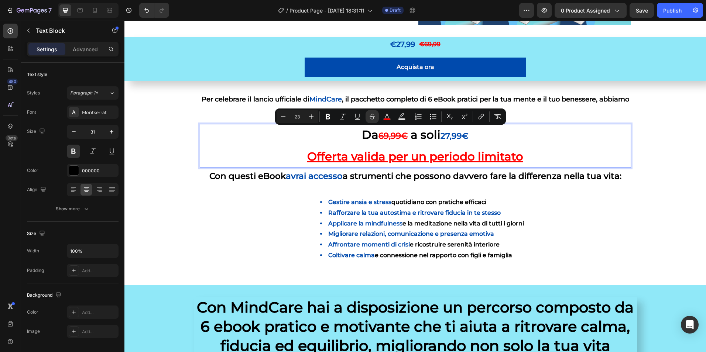
type input "22"
click at [446, 135] on span "27,99€" at bounding box center [455, 136] width 28 height 10
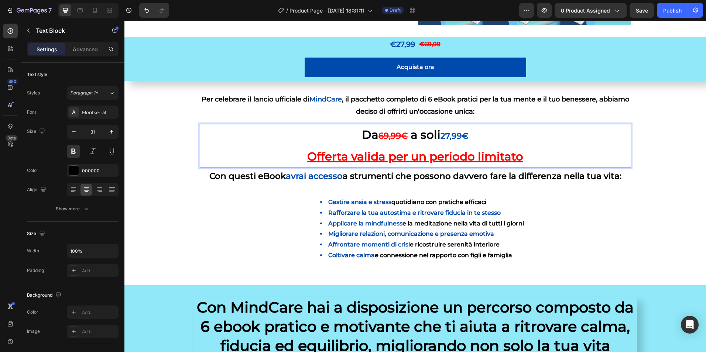
click at [441, 138] on span "27,99€" at bounding box center [455, 136] width 28 height 10
drag, startPoint x: 441, startPoint y: 138, endPoint x: 470, endPoint y: 135, distance: 29.0
click at [470, 135] on p "Da 69,99€ a soli 27,99€ Offerta valida per un periodo limitato" at bounding box center [416, 146] width 430 height 42
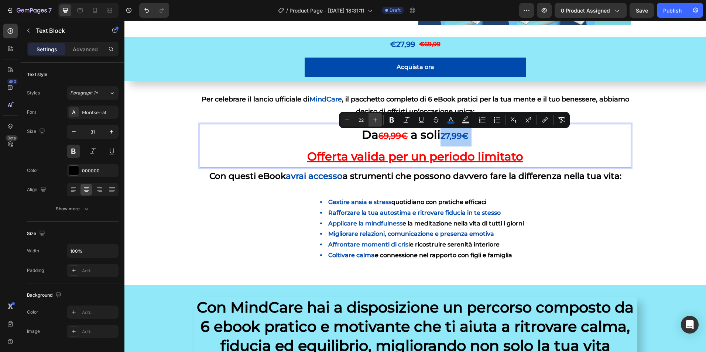
click at [378, 120] on icon "Editor contextual toolbar" at bounding box center [375, 119] width 7 height 7
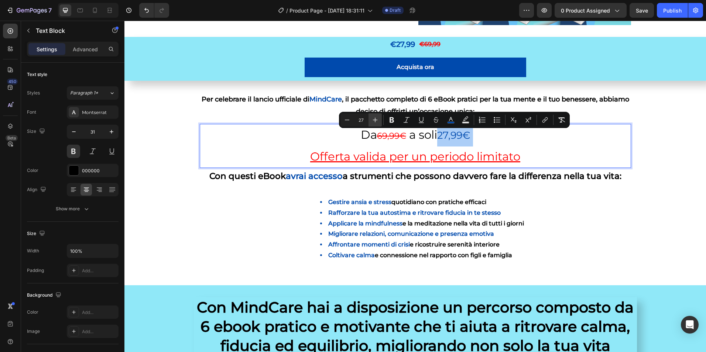
click at [378, 120] on icon "Editor contextual toolbar" at bounding box center [375, 119] width 7 height 7
click at [376, 119] on icon "Editor contextual toolbar" at bounding box center [375, 119] width 7 height 7
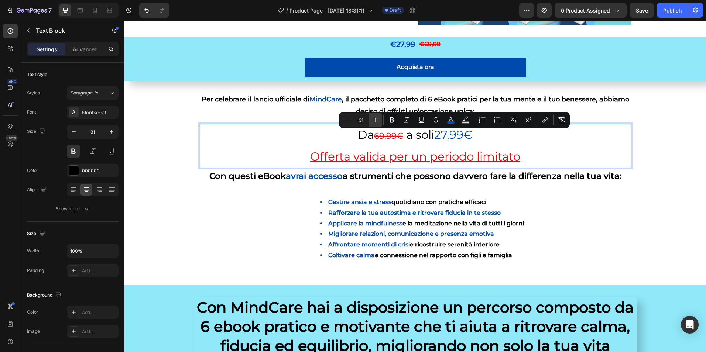
type input "32"
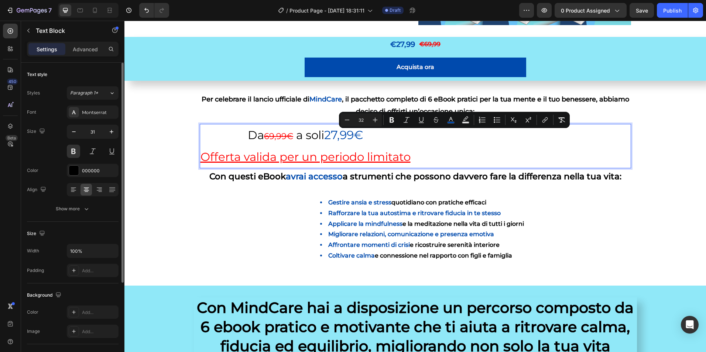
click at [117, 201] on div "Font Montserrat Size 31 Color 000000 Align Show more" at bounding box center [73, 161] width 92 height 110
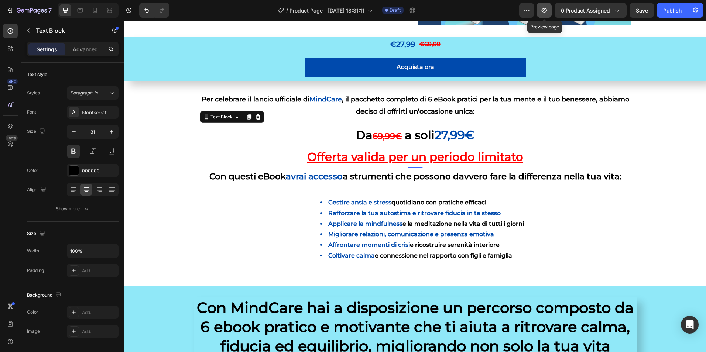
click at [548, 13] on icon "button" at bounding box center [544, 10] width 7 height 7
click at [154, 185] on div "Con questi eBook avrai accesso a strumenti che possono davvero fare la differen…" at bounding box center [415, 179] width 582 height 23
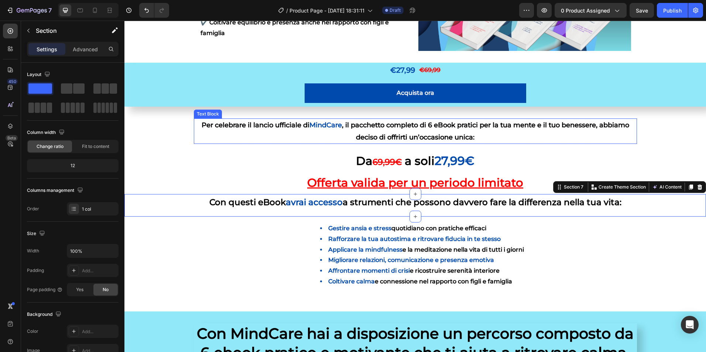
scroll to position [496, 0]
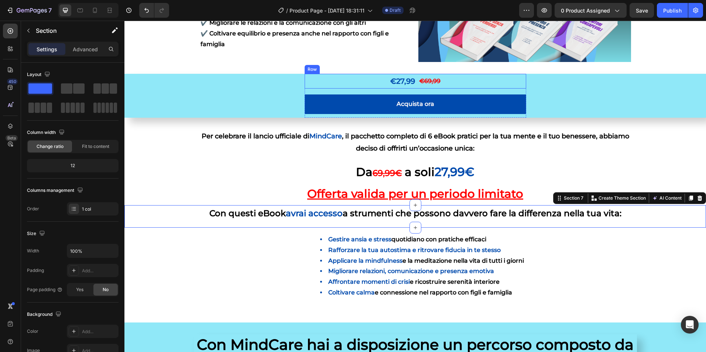
click at [447, 82] on div "€27,99 Product Price Product Price €69,99 Product Price Product Price Row" at bounding box center [416, 81] width 222 height 15
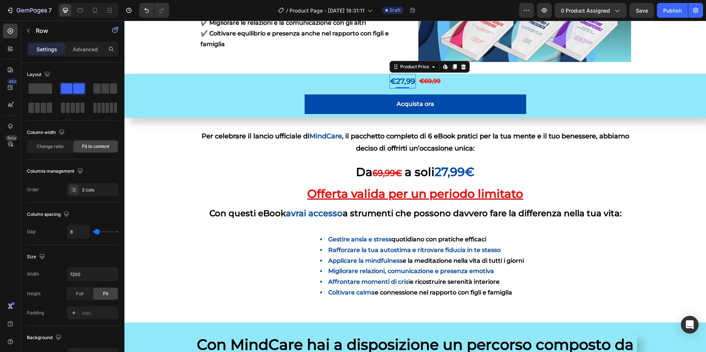
click at [403, 85] on div "€27,99" at bounding box center [403, 81] width 26 height 15
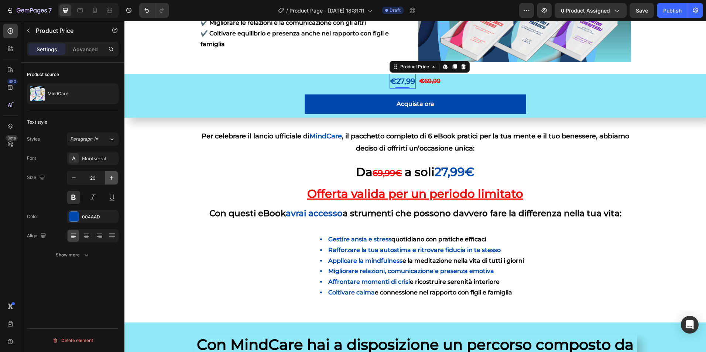
click at [110, 178] on icon "button" at bounding box center [111, 177] width 7 height 7
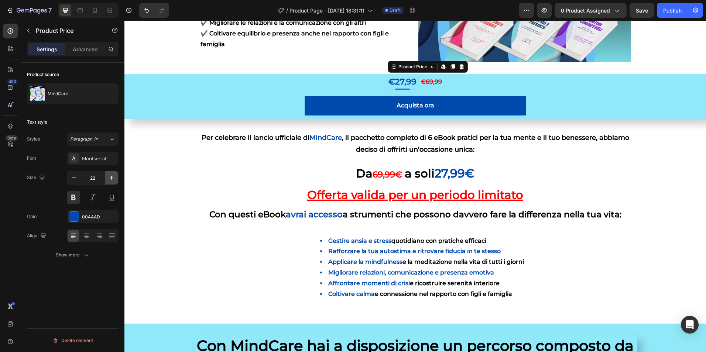
click at [110, 178] on icon "button" at bounding box center [111, 177] width 7 height 7
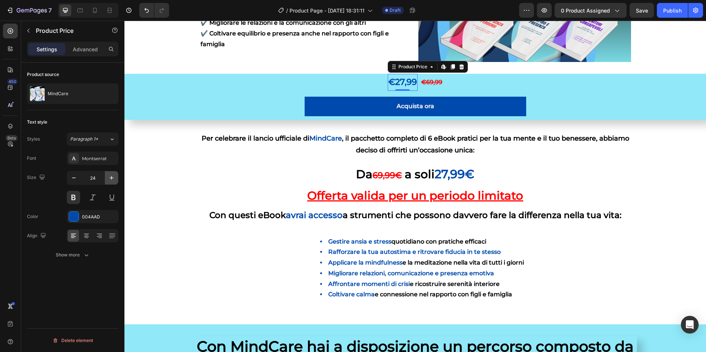
click at [110, 178] on icon "button" at bounding box center [111, 177] width 7 height 7
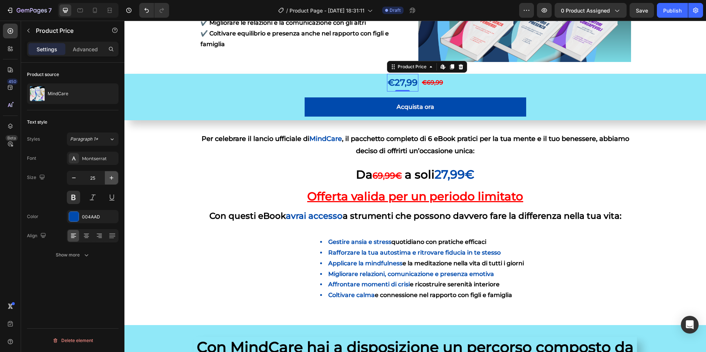
click at [110, 178] on icon "button" at bounding box center [111, 177] width 7 height 7
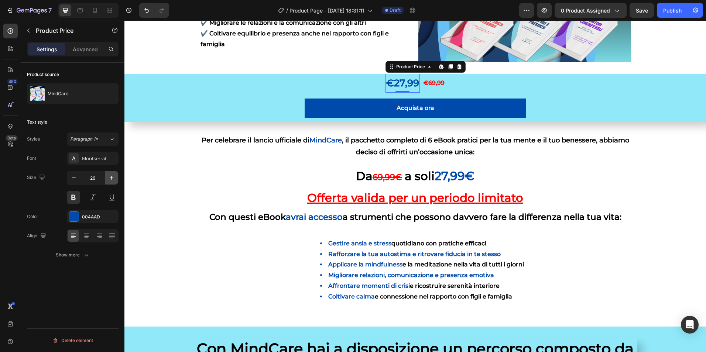
click at [110, 178] on icon "button" at bounding box center [111, 177] width 7 height 7
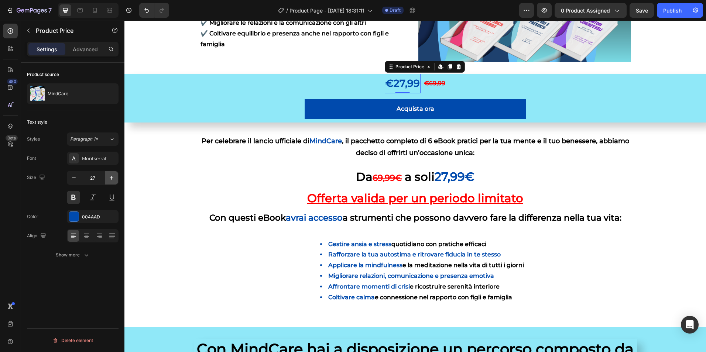
click at [110, 178] on icon "button" at bounding box center [111, 177] width 7 height 7
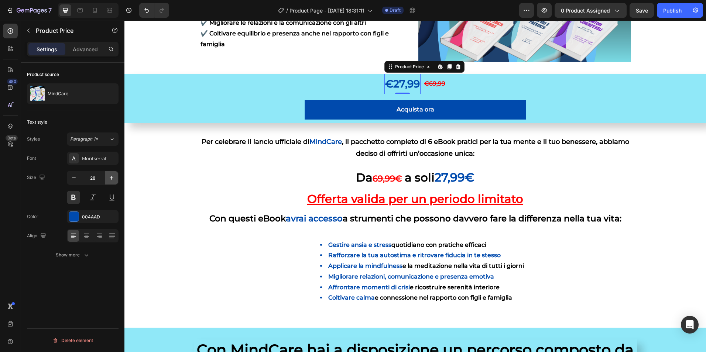
click at [110, 178] on icon "button" at bounding box center [111, 177] width 7 height 7
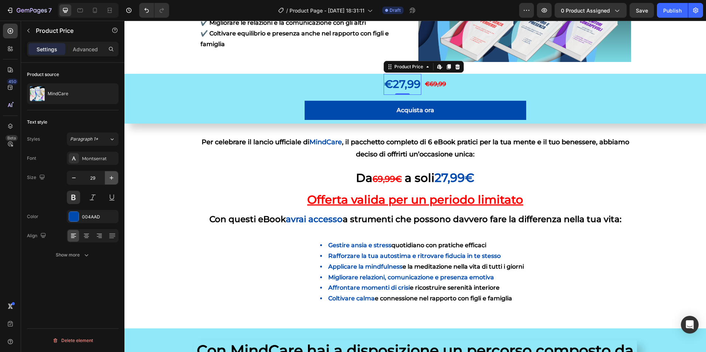
click at [110, 178] on icon "button" at bounding box center [111, 177] width 7 height 7
type input "30"
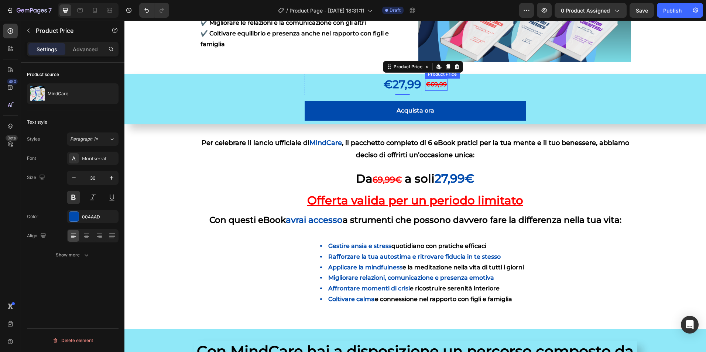
click at [432, 83] on div "€69,99" at bounding box center [436, 85] width 23 height 12
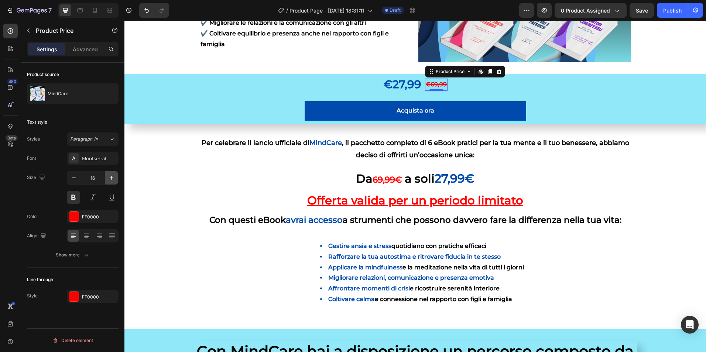
click at [112, 174] on button "button" at bounding box center [111, 177] width 13 height 13
click at [112, 175] on icon "button" at bounding box center [111, 177] width 7 height 7
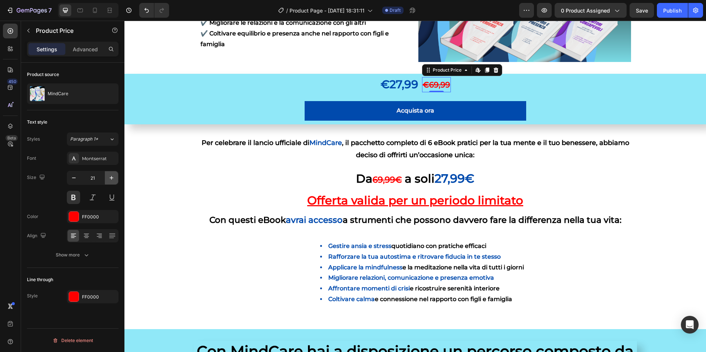
click at [112, 175] on icon "button" at bounding box center [111, 177] width 7 height 7
click at [76, 179] on icon "button" at bounding box center [73, 177] width 7 height 7
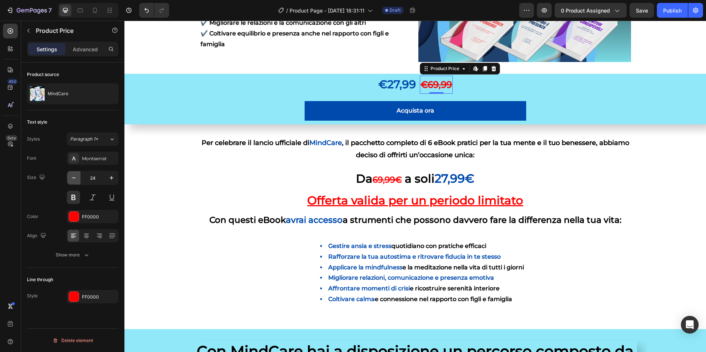
click at [76, 179] on icon "button" at bounding box center [73, 177] width 7 height 7
type input "20"
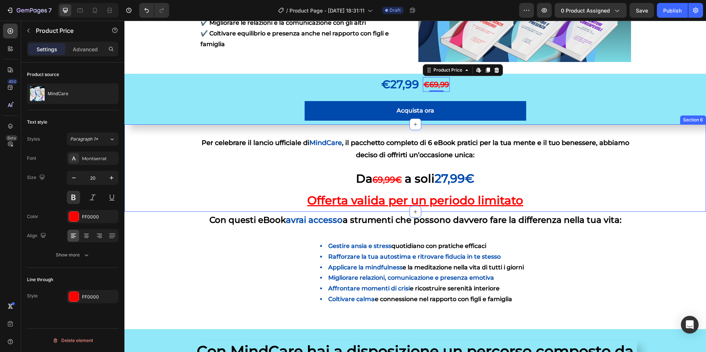
click at [146, 176] on div "Per celebrare il lancio ufficiale di MindCare , il pacchetto completo di 6 eBoo…" at bounding box center [415, 173] width 582 height 75
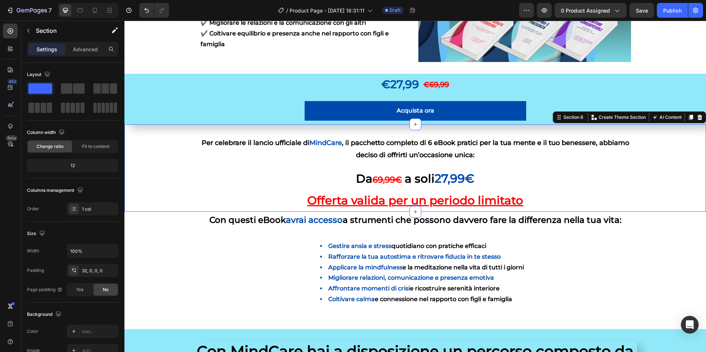
click at [535, 16] on div "Preview 0 product assigned Save Publish" at bounding box center [611, 10] width 184 height 15
click at [543, 10] on icon "button" at bounding box center [544, 10] width 7 height 7
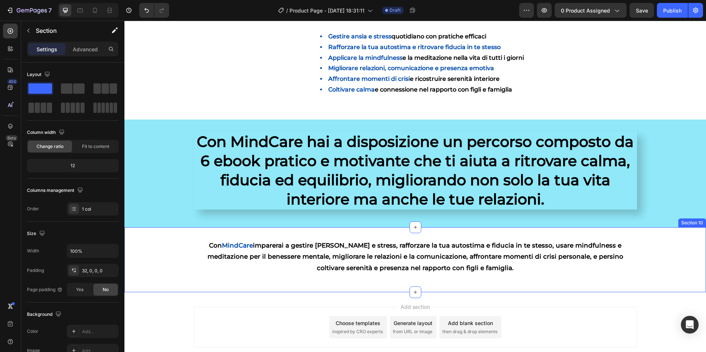
scroll to position [718, 0]
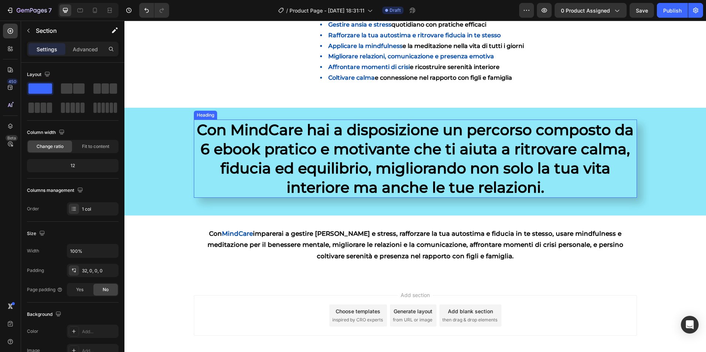
click at [345, 155] on h2 "Con MindCare hai a disposizione un percorso composto da 6 ebook pratico e motiv…" at bounding box center [415, 159] width 443 height 78
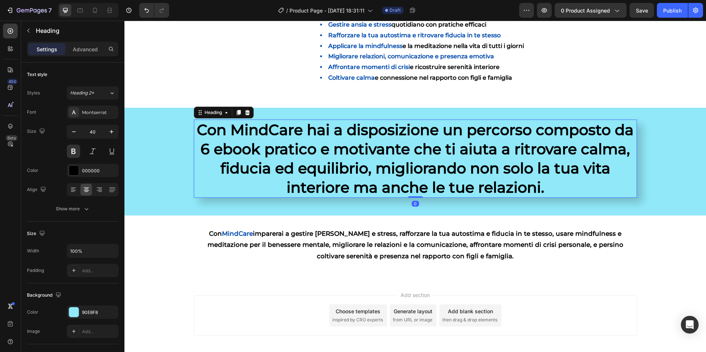
click at [345, 155] on h2 "Con MindCare hai a disposizione un percorso composto da 6 ebook pratico e motiv…" at bounding box center [415, 159] width 443 height 78
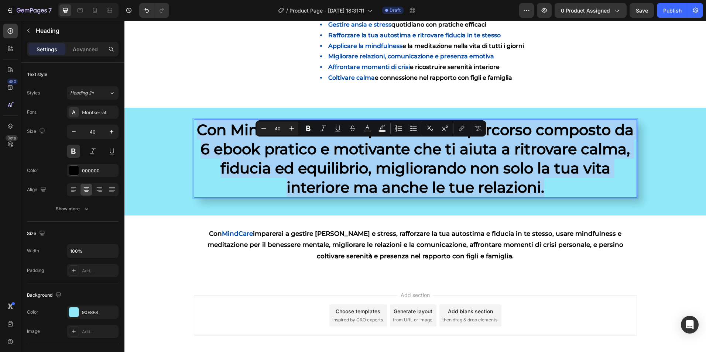
click at [345, 155] on p "Con MindCare hai a disposizione un percorso composto da 6 ebook pratico e motiv…" at bounding box center [416, 158] width 442 height 77
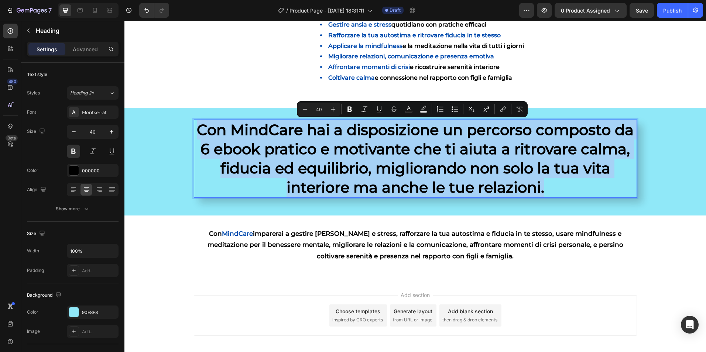
click at [345, 155] on p "Con MindCare hai a disposizione un percorso composto da 6 ebook pratico e motiv…" at bounding box center [416, 158] width 442 height 77
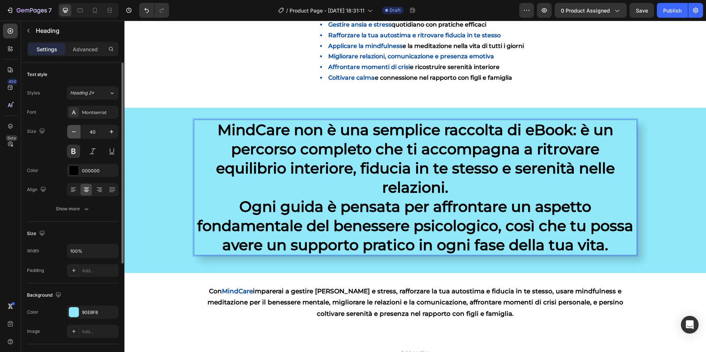
click at [74, 133] on icon "button" at bounding box center [73, 131] width 7 height 7
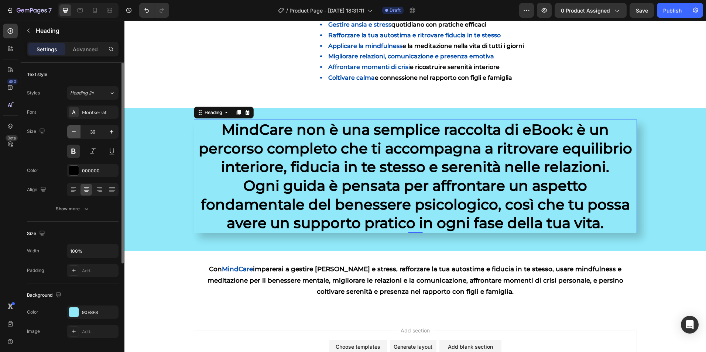
click at [74, 133] on icon "button" at bounding box center [73, 131] width 7 height 7
click at [74, 132] on icon "button" at bounding box center [73, 131] width 7 height 7
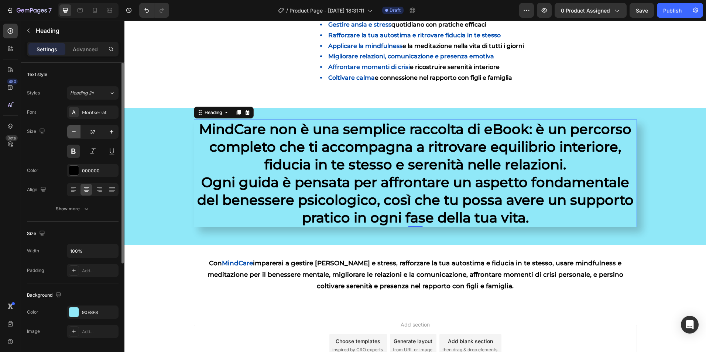
click at [73, 132] on icon "button" at bounding box center [74, 131] width 4 height 1
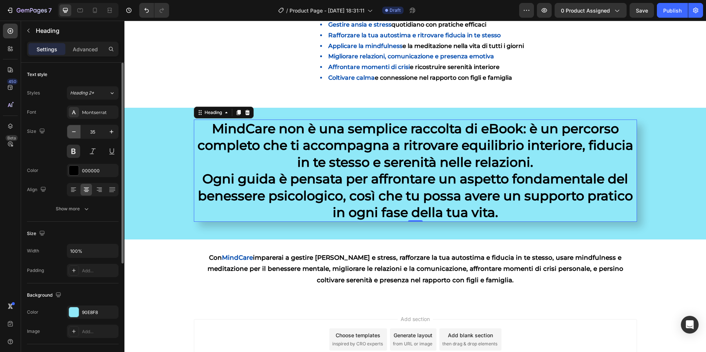
click at [73, 132] on icon "button" at bounding box center [74, 131] width 4 height 1
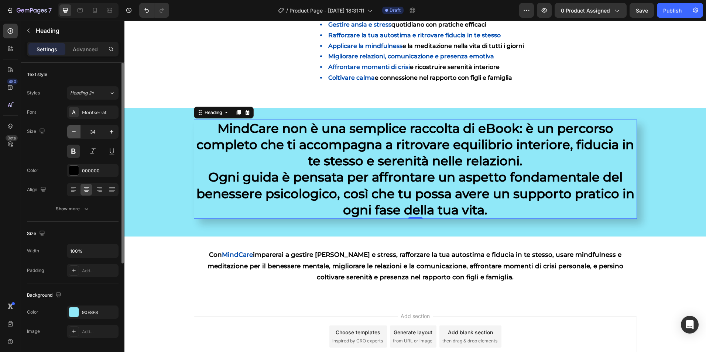
click at [73, 132] on icon "button" at bounding box center [74, 131] width 4 height 1
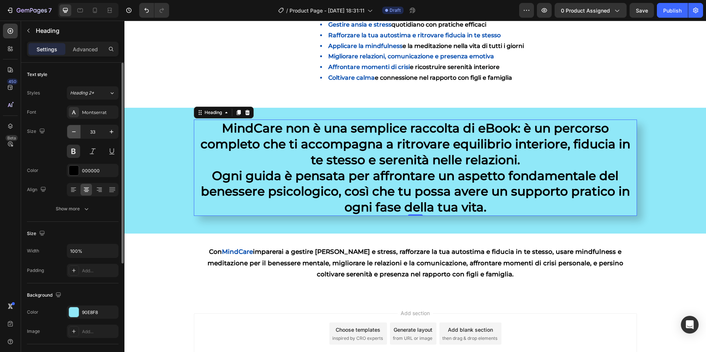
click at [73, 132] on icon "button" at bounding box center [74, 131] width 4 height 1
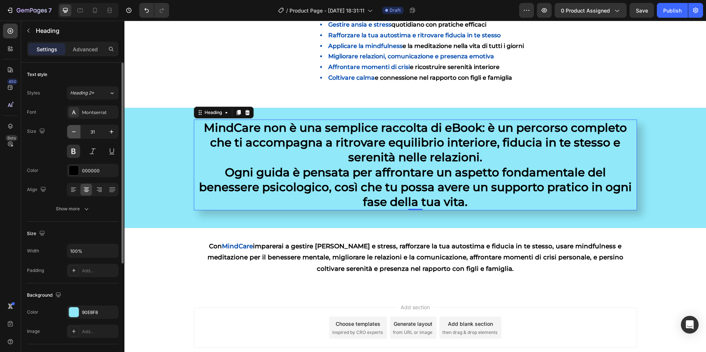
click at [73, 132] on icon "button" at bounding box center [74, 131] width 4 height 1
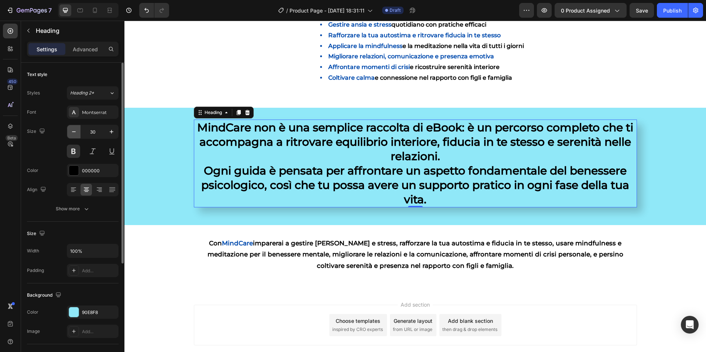
click at [73, 132] on icon "button" at bounding box center [74, 131] width 4 height 1
type input "29"
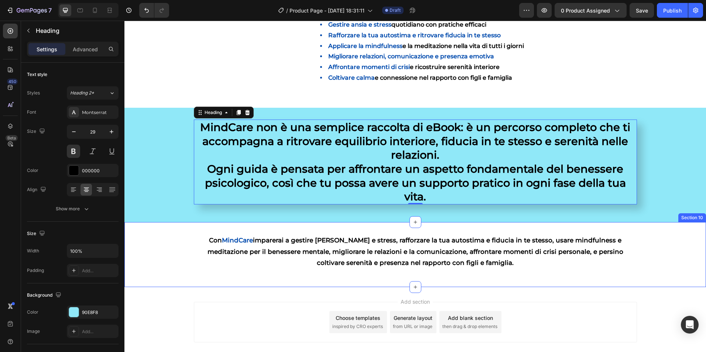
click at [161, 252] on div "Con MindCare imparerai a gestire ansia e stress, rafforzare la tua autostima e …" at bounding box center [415, 254] width 582 height 41
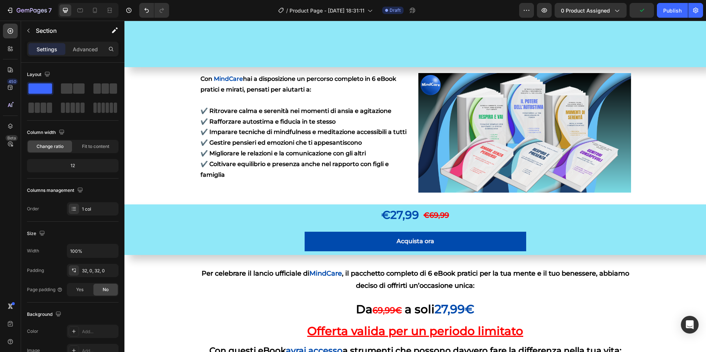
scroll to position [274, 0]
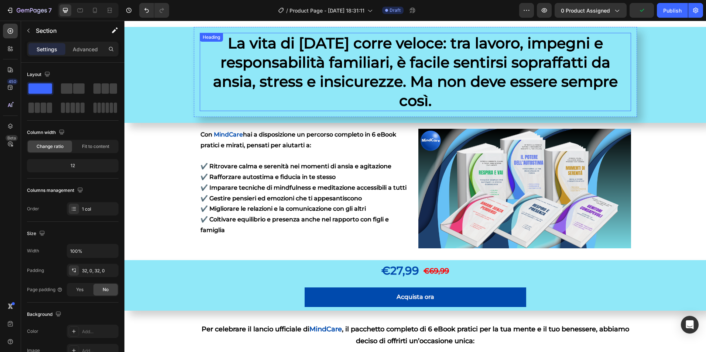
click at [353, 65] on h2 "La vita di [DATE] corre veloce: tra lavoro, impegni e responsabilità familiari,…" at bounding box center [415, 72] width 431 height 78
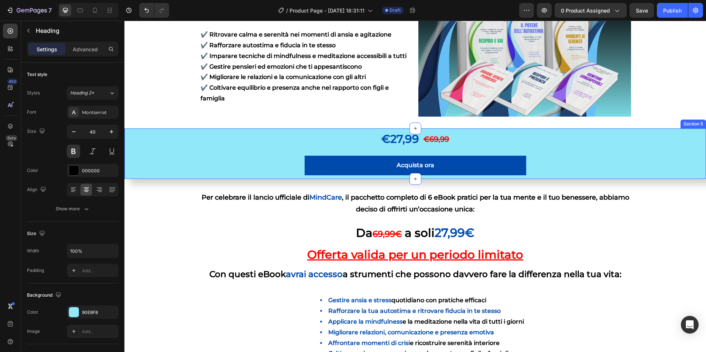
scroll to position [591, 0]
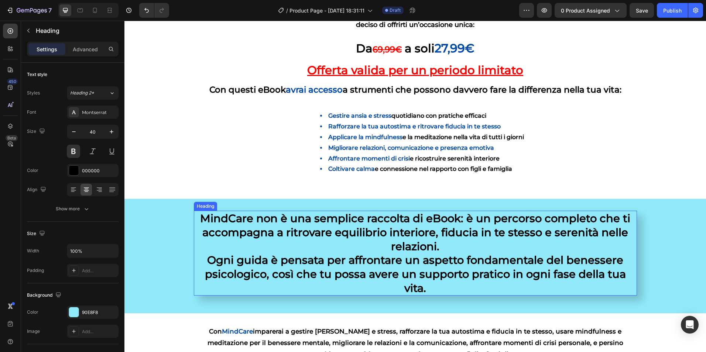
click at [458, 222] on h2 "MindCare non è una semplice raccolta di eBook: è un percorso completo che ti ac…" at bounding box center [415, 253] width 443 height 85
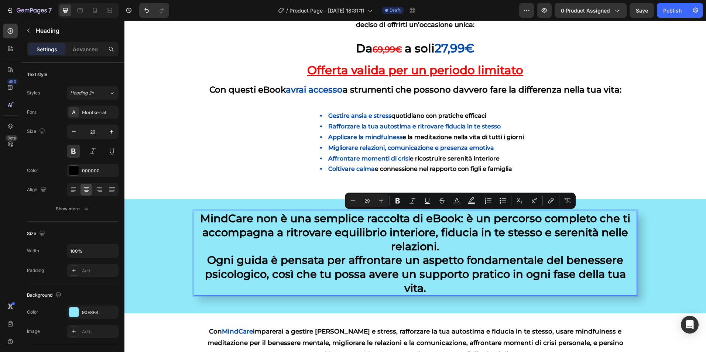
click at [457, 219] on p "MindCare non è una semplice raccolta di eBook: è un percorso completo che ti ac…" at bounding box center [416, 253] width 442 height 83
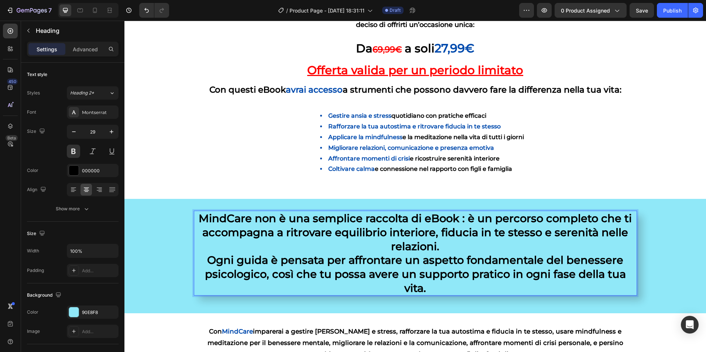
click at [210, 218] on p "MindCare non è una semplice raccolta di eBook : è un percorso completo che ti a…" at bounding box center [416, 253] width 442 height 83
click at [250, 220] on p "MindCare non è una semplice raccolta di eBook : è un percorso completo che ti a…" at bounding box center [416, 253] width 442 height 83
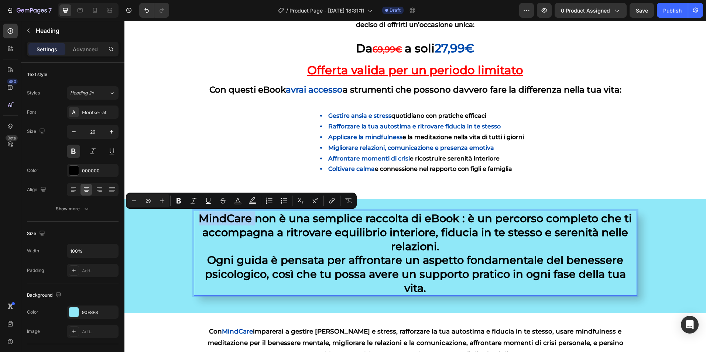
drag, startPoint x: 250, startPoint y: 220, endPoint x: 205, endPoint y: 220, distance: 45.1
click at [205, 220] on p "MindCare non è una semplice raccolta di eBook : è un percorso completo che ti a…" at bounding box center [416, 253] width 442 height 83
click at [235, 203] on rect "Editor contextual toolbar" at bounding box center [238, 204] width 7 height 2
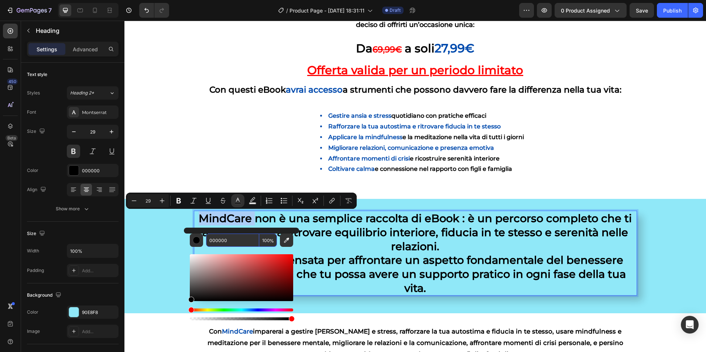
click at [225, 239] on input "000000" at bounding box center [232, 240] width 53 height 13
drag, startPoint x: 350, startPoint y: 260, endPoint x: 171, endPoint y: 161, distance: 204.6
click at [171, 161] on div "Gestire ansia e stress quotidiano con pratiche efficaci Rafforzare la tua autos…" at bounding box center [415, 145] width 582 height 83
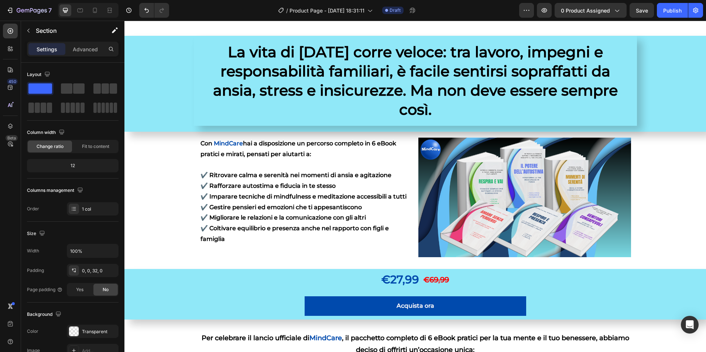
scroll to position [259, 0]
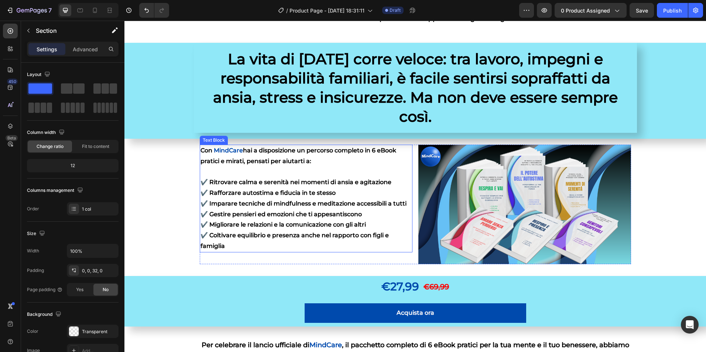
click at [223, 148] on span "MindCare" at bounding box center [228, 150] width 29 height 7
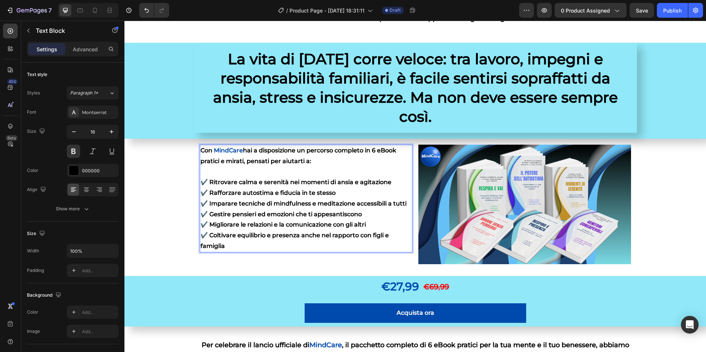
click at [223, 148] on span "MindCare" at bounding box center [228, 150] width 29 height 7
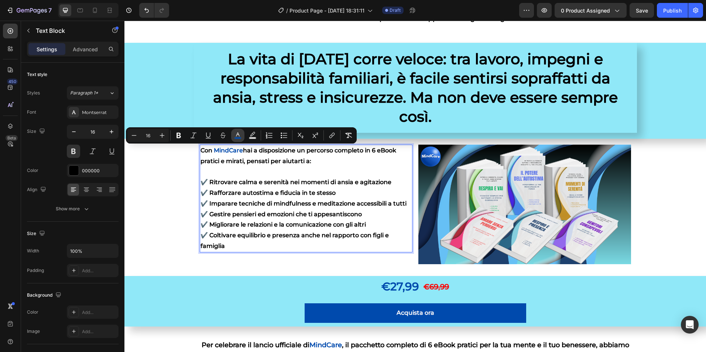
click at [237, 136] on icon "Editor contextual toolbar" at bounding box center [237, 135] width 7 height 7
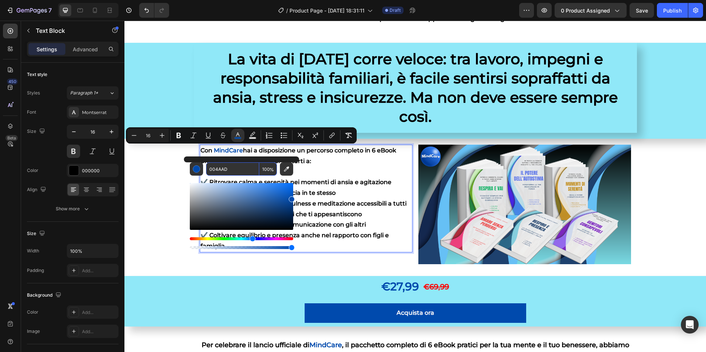
click at [218, 168] on input "004AAD" at bounding box center [232, 168] width 53 height 13
click at [156, 258] on div "Con MindCare hai a disposizione un percorso completo in 6 eBook pratici e mirat…" at bounding box center [415, 207] width 582 height 137
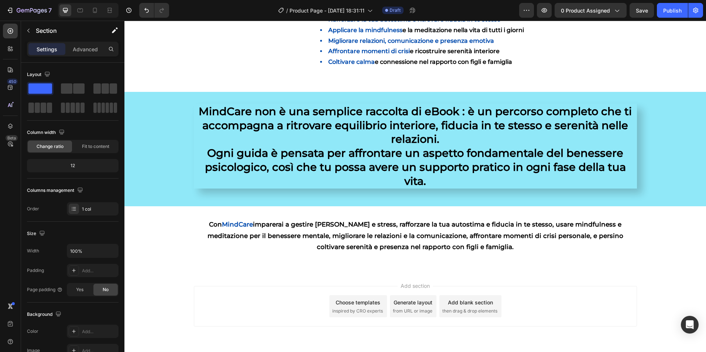
scroll to position [723, 0]
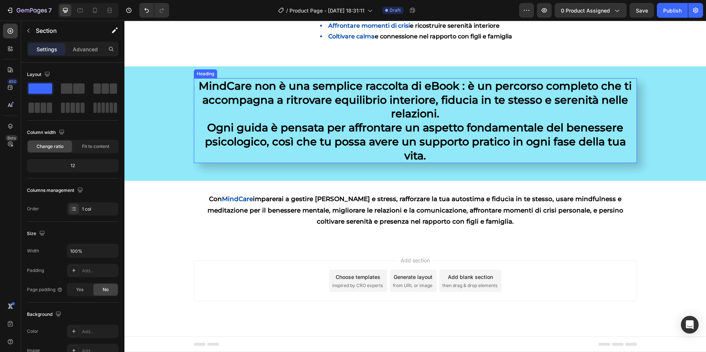
click at [242, 90] on h2 "MindCare non è una semplice raccolta di eBook : è un percorso completo che ti a…" at bounding box center [415, 120] width 443 height 85
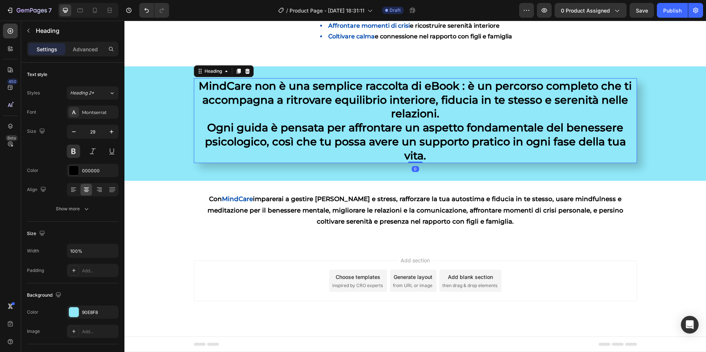
click at [247, 89] on h2 "MindCare non è una semplice raccolta di eBook : è un percorso completo che ti a…" at bounding box center [415, 120] width 443 height 85
click at [250, 85] on p "MindCare non è una semplice raccolta di eBook : è un percorso completo che ti a…" at bounding box center [416, 120] width 442 height 83
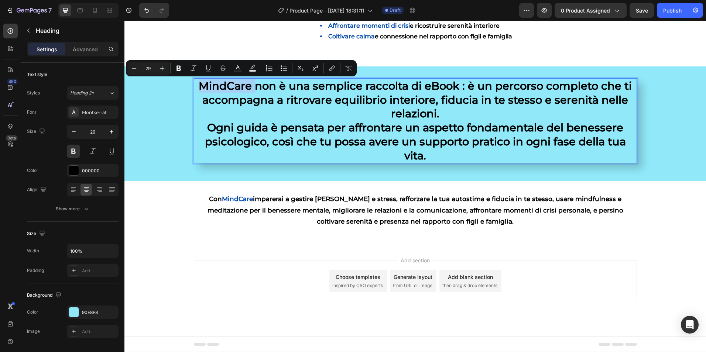
drag, startPoint x: 250, startPoint y: 85, endPoint x: 201, endPoint y: 83, distance: 49.2
click at [201, 83] on p "MindCare non è una semplice raccolta di eBook : è un percorso completo che ti a…" at bounding box center [416, 120] width 442 height 83
drag, startPoint x: 210, startPoint y: 85, endPoint x: 206, endPoint y: 84, distance: 4.2
click at [206, 84] on p "MindCare non è una semplice raccolta di eBook : è un percorso completo che ti a…" at bounding box center [416, 120] width 442 height 83
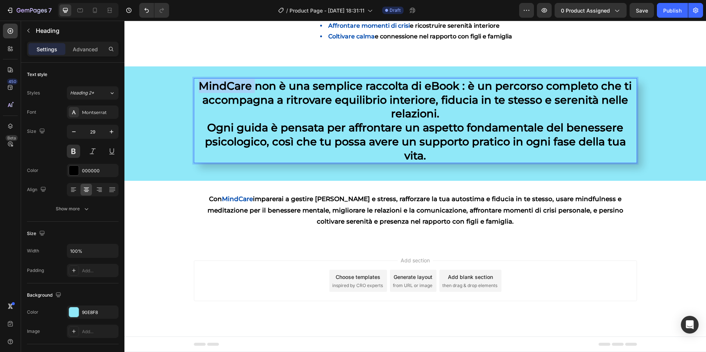
click at [206, 84] on p "MindCare non è una semplice raccolta di eBook : è un percorso completo che ti a…" at bounding box center [416, 120] width 442 height 83
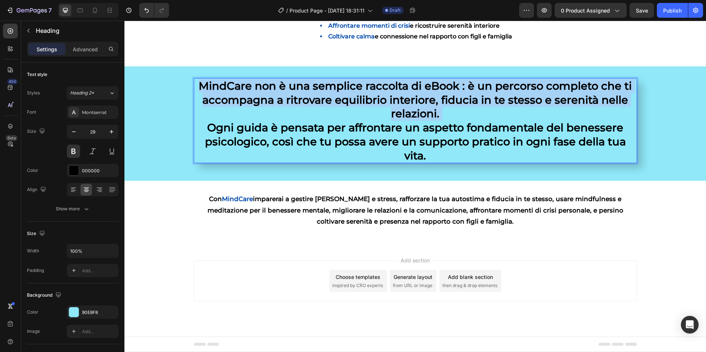
click at [206, 84] on p "MindCare non è una semplice raccolta di eBook : è un percorso completo che ti a…" at bounding box center [416, 120] width 442 height 83
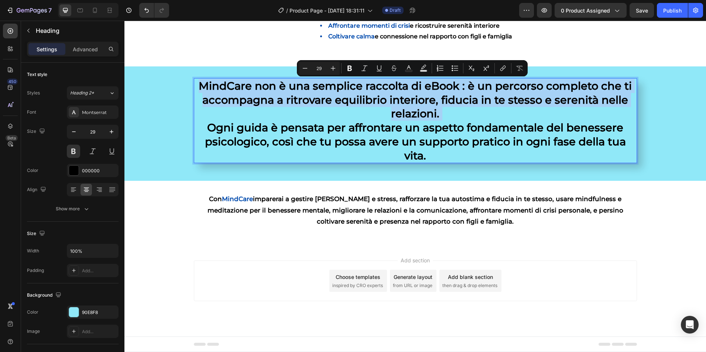
click at [206, 84] on p "MindCare non è una semplice raccolta di eBook : è un percorso completo che ti a…" at bounding box center [416, 120] width 442 height 83
click at [246, 83] on p "MindCare non è una semplice raccolta di eBook : è un percorso completo che ti a…" at bounding box center [416, 120] width 442 height 83
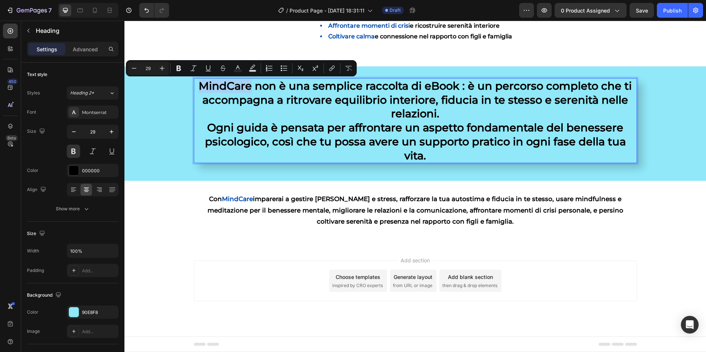
drag, startPoint x: 250, startPoint y: 86, endPoint x: 200, endPoint y: 88, distance: 49.9
click at [200, 88] on p "MindCare non è una semplice raccolta di eBook : è un percorso completo che ti a…" at bounding box center [416, 120] width 442 height 83
click at [240, 72] on button "Text Color" at bounding box center [237, 68] width 13 height 13
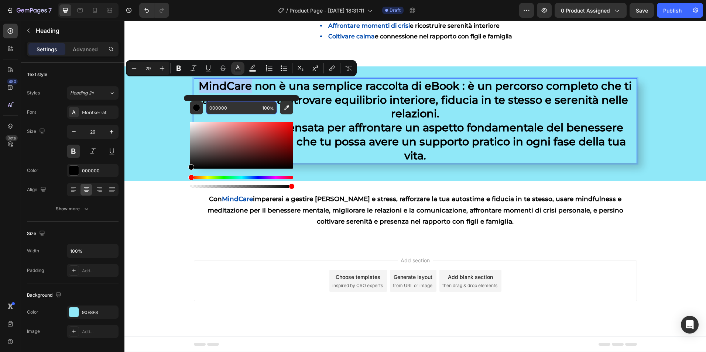
click at [219, 110] on input "000000" at bounding box center [232, 107] width 53 height 13
paste input "4AAD"
type input "004AAD"
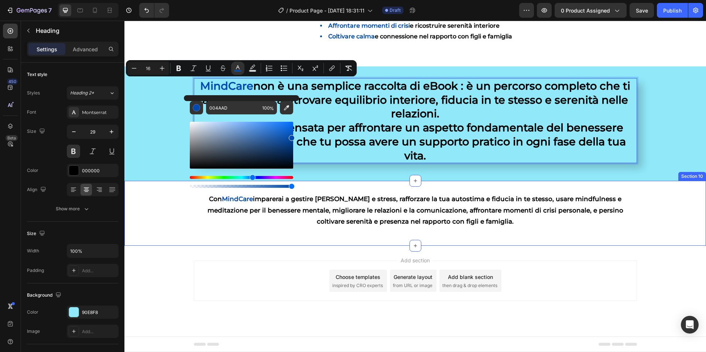
click at [148, 233] on div "Con MindCare imparerai a gestire ansia e stress, rafforzare la tua autostima e …" at bounding box center [415, 213] width 582 height 41
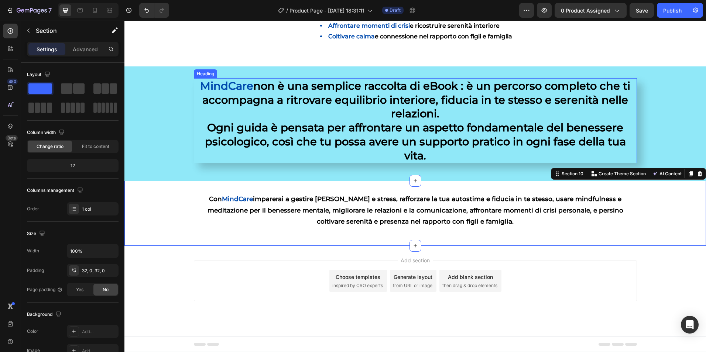
click at [244, 89] on span "MindCare" at bounding box center [226, 85] width 53 height 13
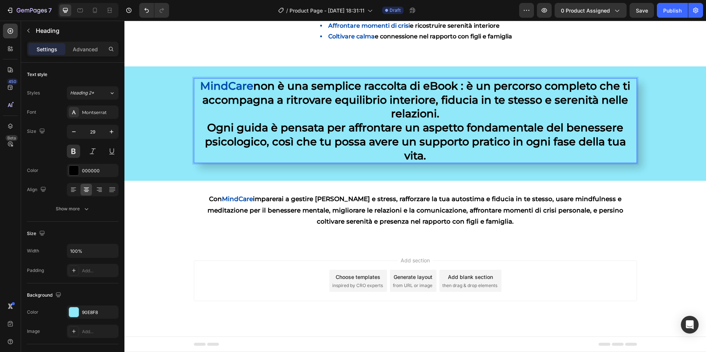
click at [339, 95] on p "MindCare non è una semplice raccolta di eBook : è un percorso completo che ti a…" at bounding box center [416, 120] width 442 height 83
click at [476, 86] on p "MindCare non è una semplice raccolta di eBook : è un percorso completo che ti a…" at bounding box center [416, 120] width 442 height 83
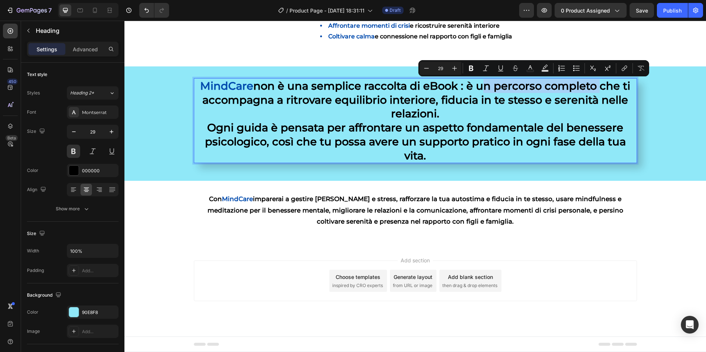
drag, startPoint x: 476, startPoint y: 88, endPoint x: 592, endPoint y: 90, distance: 116.3
click at [592, 90] on p "MindCare non è una semplice raccolta di eBook : è un percorso completo che ti a…" at bounding box center [416, 120] width 442 height 83
click at [527, 71] on icon "Editor contextual toolbar" at bounding box center [530, 68] width 7 height 7
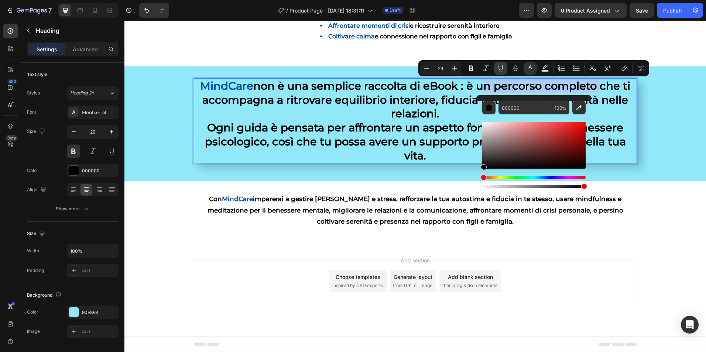
click at [501, 67] on icon "Editor contextual toolbar" at bounding box center [500, 68] width 7 height 7
click at [520, 102] on input "000000" at bounding box center [525, 107] width 53 height 13
paste input "4AAD"
type input "004AAD"
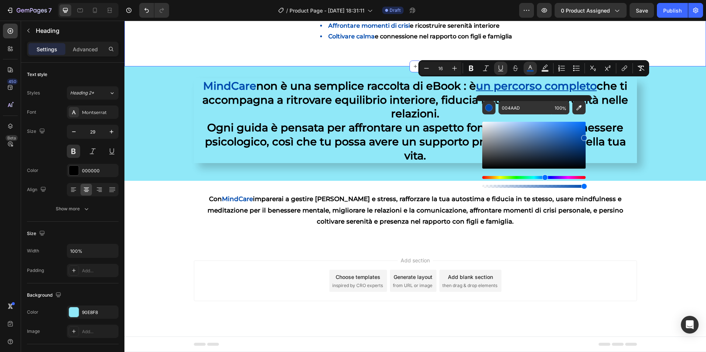
click at [162, 56] on div "Gestire ansia e stress quotidiano con pratiche efficaci Rafforzare la tua autos…" at bounding box center [415, 19] width 582 height 95
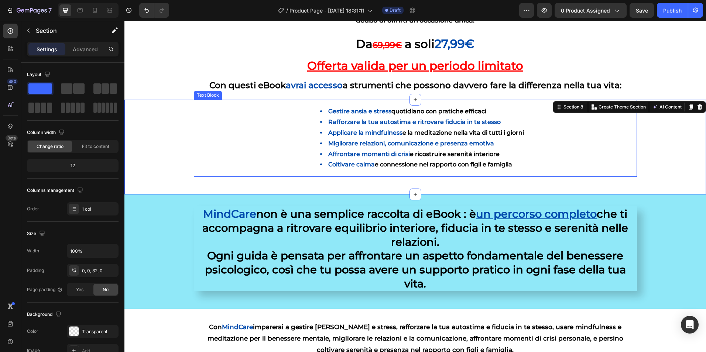
scroll to position [650, 0]
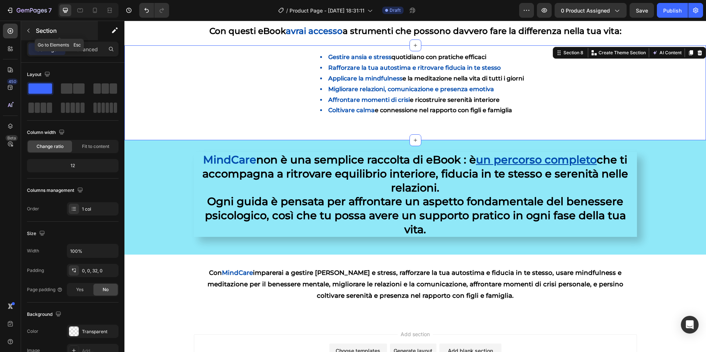
click at [29, 32] on icon "button" at bounding box center [28, 31] width 6 height 6
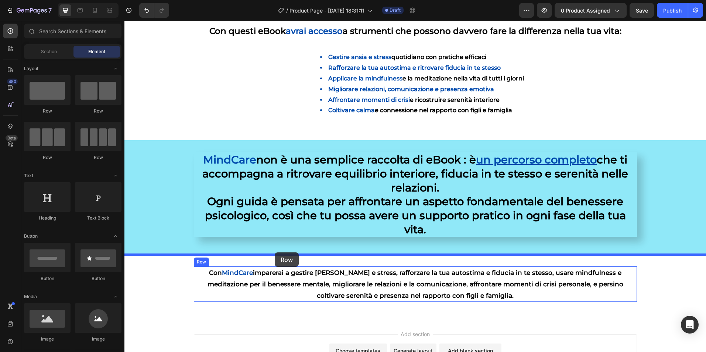
drag, startPoint x: 168, startPoint y: 115, endPoint x: 275, endPoint y: 253, distance: 174.0
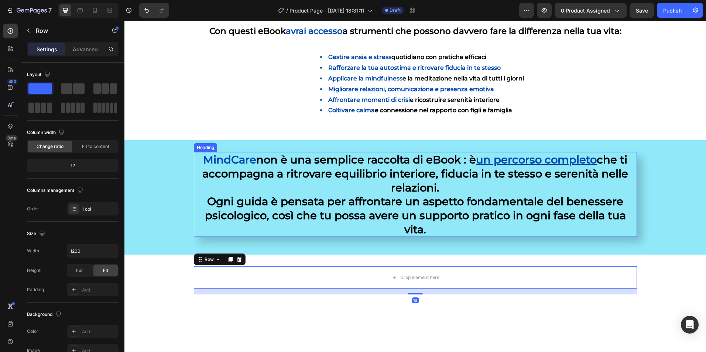
scroll to position [502, 0]
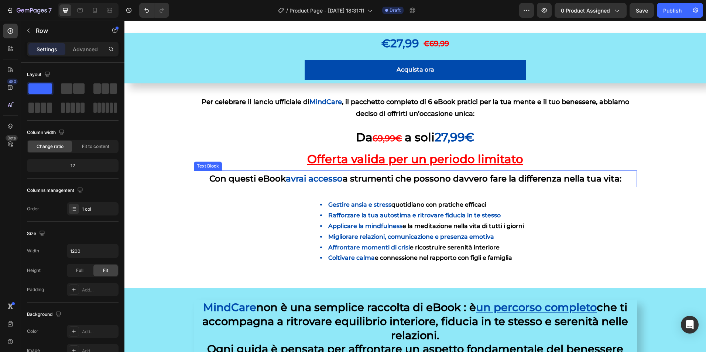
click at [298, 182] on span "avrai accesso" at bounding box center [314, 179] width 57 height 10
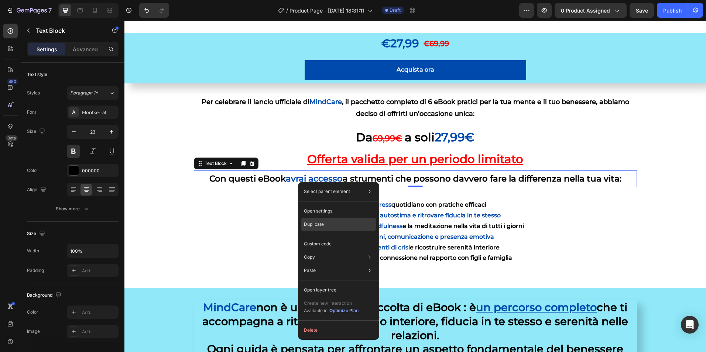
click at [324, 226] on p "Duplicate" at bounding box center [314, 224] width 20 height 7
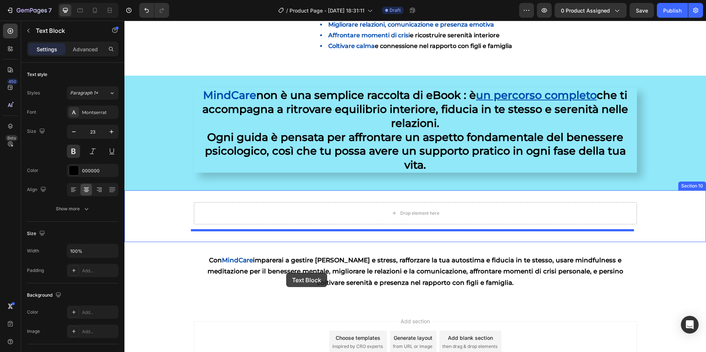
scroll to position [792, 0]
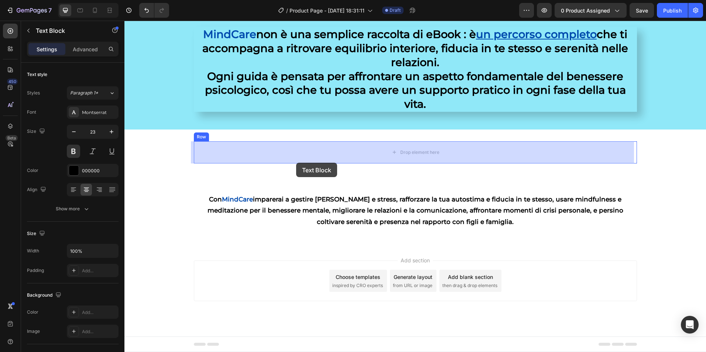
drag, startPoint x: 287, startPoint y: 197, endPoint x: 296, endPoint y: 163, distance: 35.7
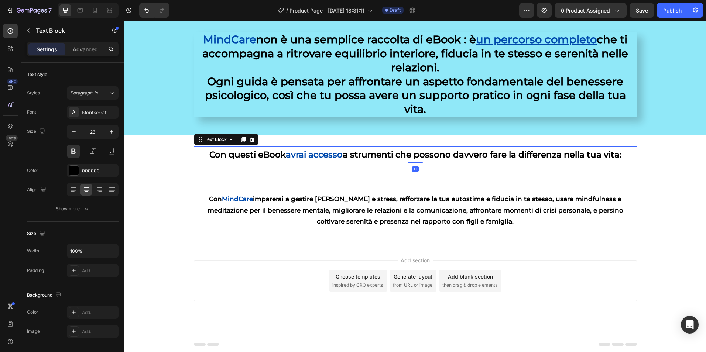
scroll to position [787, 0]
click at [326, 156] on span "avrai accesso" at bounding box center [314, 155] width 57 height 10
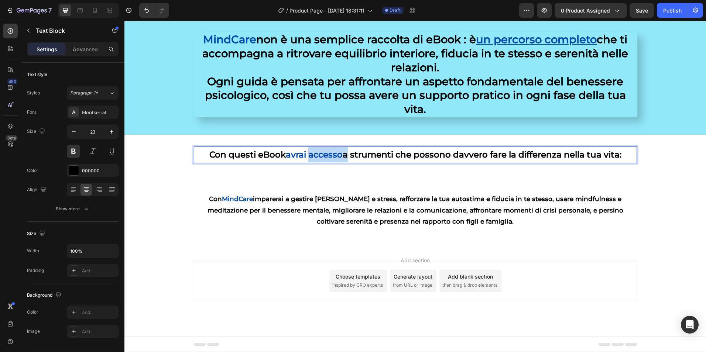
click at [326, 156] on span "avrai accesso" at bounding box center [314, 155] width 57 height 10
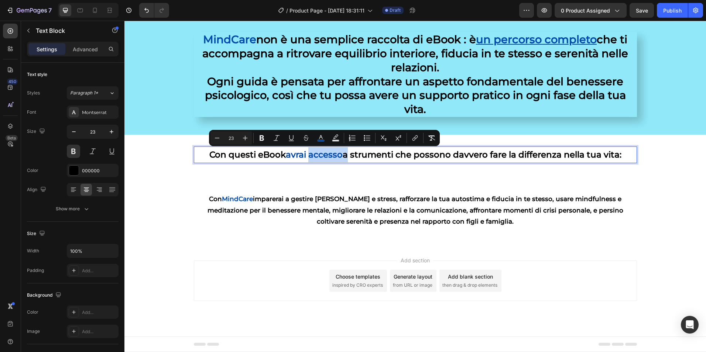
click at [326, 156] on span "avrai accesso" at bounding box center [314, 155] width 57 height 10
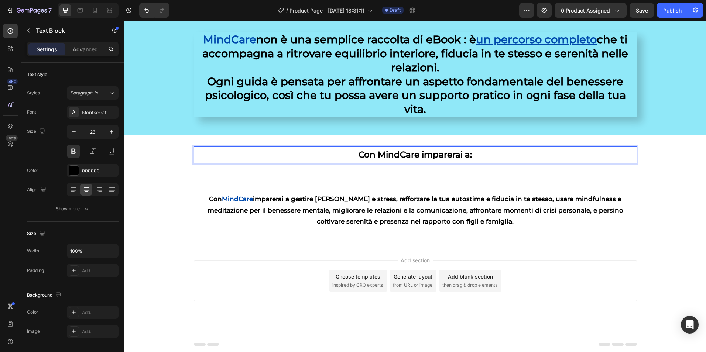
click at [466, 155] on p "Con MindCare imparerai a:" at bounding box center [416, 154] width 442 height 15
click at [378, 157] on p "Con MindCare imparerai a :" at bounding box center [416, 154] width 442 height 15
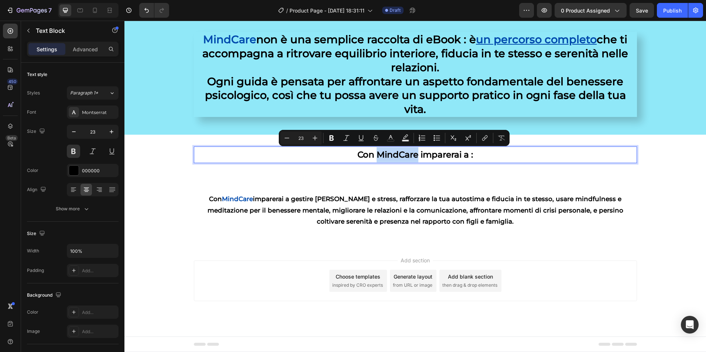
drag, startPoint x: 376, startPoint y: 157, endPoint x: 413, endPoint y: 158, distance: 37.3
click at [413, 158] on p "Con MindCare imparerai a :" at bounding box center [416, 154] width 442 height 15
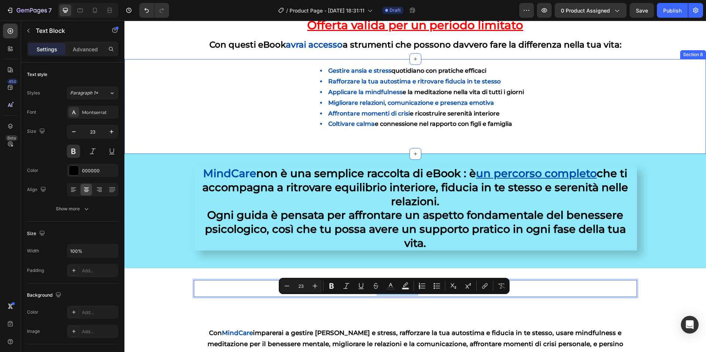
scroll to position [622, 0]
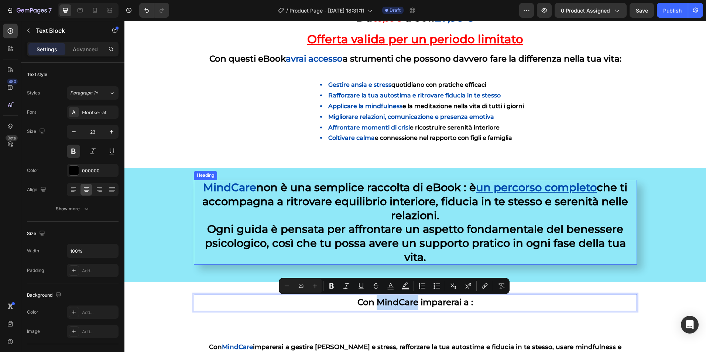
click at [213, 190] on span "MindCare" at bounding box center [229, 187] width 53 height 13
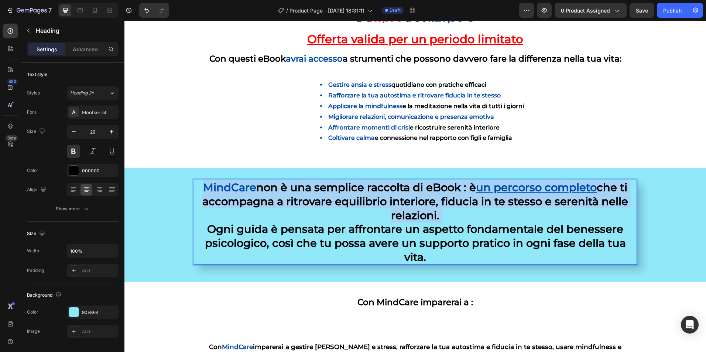
click at [213, 190] on span "MindCare" at bounding box center [229, 187] width 53 height 13
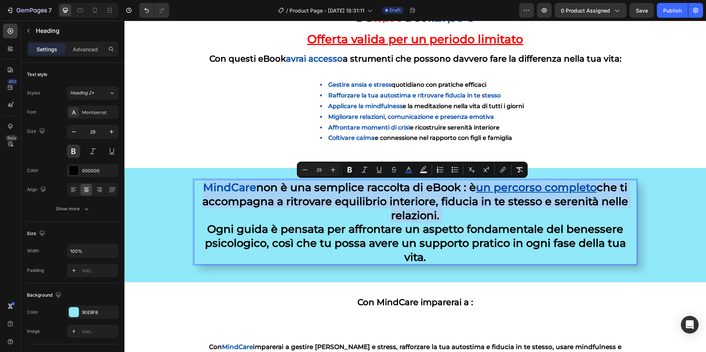
click at [213, 190] on span "MindCare" at bounding box center [229, 187] width 53 height 13
click at [233, 191] on span "MindCare" at bounding box center [229, 187] width 53 height 13
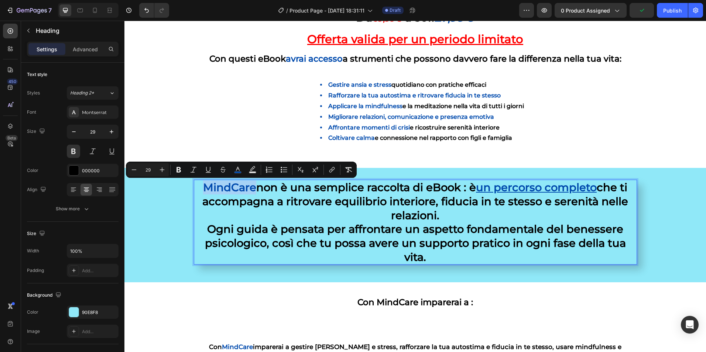
drag, startPoint x: 249, startPoint y: 188, endPoint x: 202, endPoint y: 188, distance: 46.2
click at [203, 188] on span "MindCare" at bounding box center [229, 187] width 53 height 13
click at [238, 168] on icon "Editor contextual toolbar" at bounding box center [237, 169] width 7 height 7
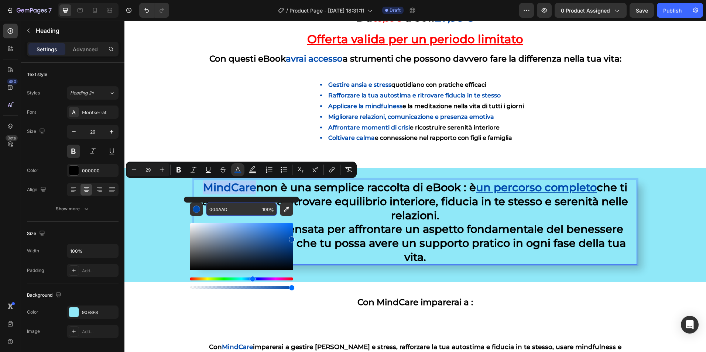
click at [225, 212] on input "004AAD" at bounding box center [232, 209] width 53 height 13
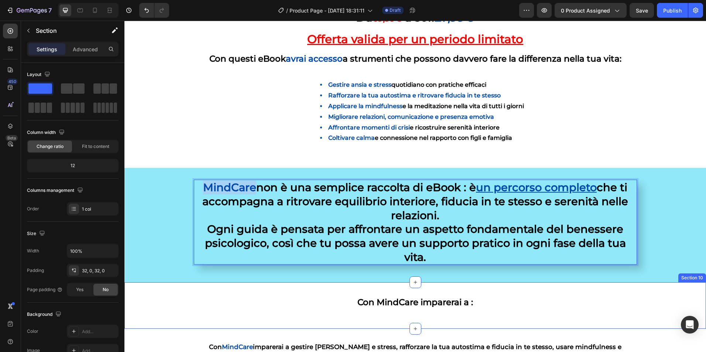
click at [395, 313] on div "Con MindCare imparerai a : Text Block Row" at bounding box center [415, 305] width 582 height 23
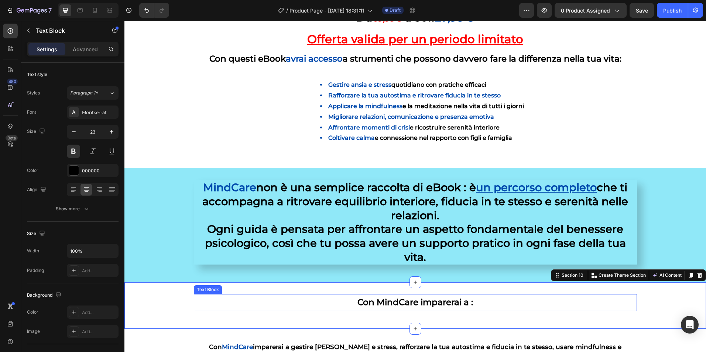
click at [389, 308] on p "Con MindCare imparerai a :" at bounding box center [416, 302] width 442 height 15
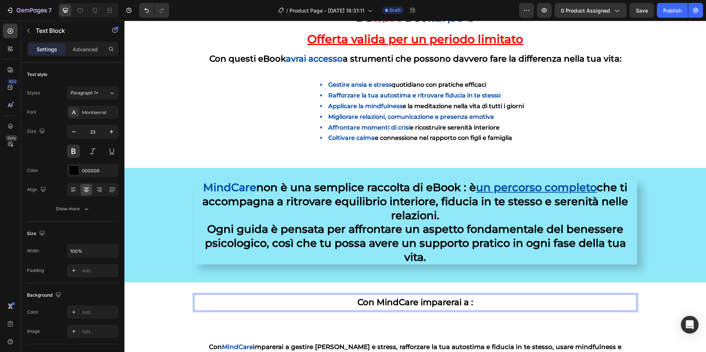
click at [375, 305] on p "Con MindCare imparerai a :" at bounding box center [416, 302] width 442 height 15
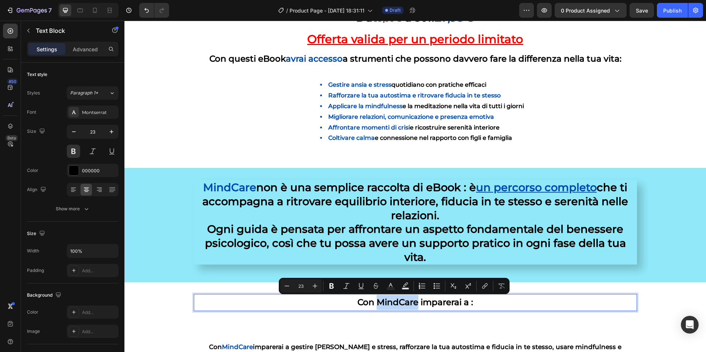
drag, startPoint x: 376, startPoint y: 304, endPoint x: 387, endPoint y: 302, distance: 12.0
click at [387, 302] on p "Con MindCare imparerai a :" at bounding box center [416, 302] width 442 height 15
drag, startPoint x: 263, startPoint y: 282, endPoint x: 373, endPoint y: 286, distance: 110.1
click at [373, 286] on icon "Editor contextual toolbar" at bounding box center [375, 286] width 7 height 7
click at [378, 287] on icon "Editor contextual toolbar" at bounding box center [375, 286] width 7 height 7
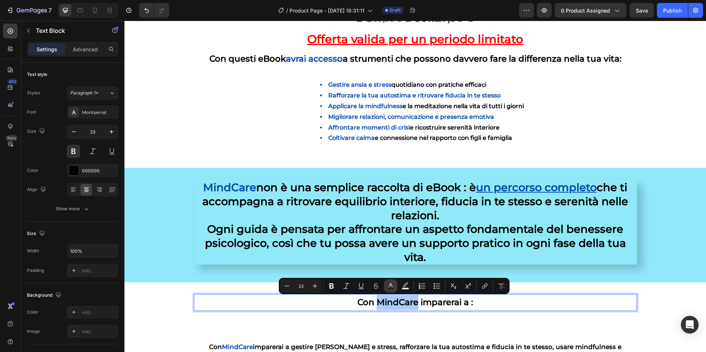
click at [389, 288] on rect "Editor contextual toolbar" at bounding box center [390, 289] width 7 height 2
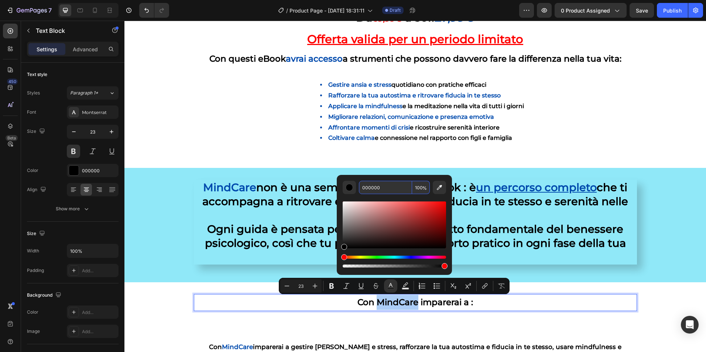
click at [375, 191] on input "000000" at bounding box center [385, 187] width 53 height 13
paste input "4AAD"
type input "004AAD"
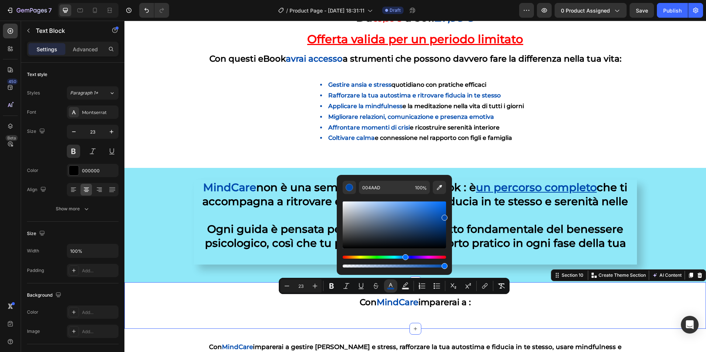
click at [630, 324] on div "Con MindCare imparerai a : Text Block Row Section 10 You can create reusable se…" at bounding box center [415, 306] width 582 height 46
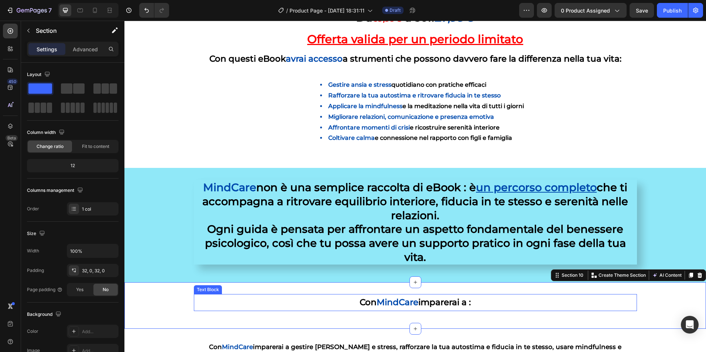
click at [458, 304] on p "Con MindCare imparerai a :" at bounding box center [416, 302] width 442 height 15
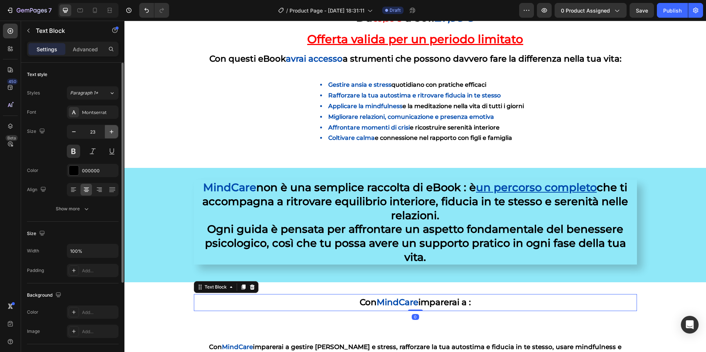
click at [109, 134] on icon "button" at bounding box center [111, 131] width 7 height 7
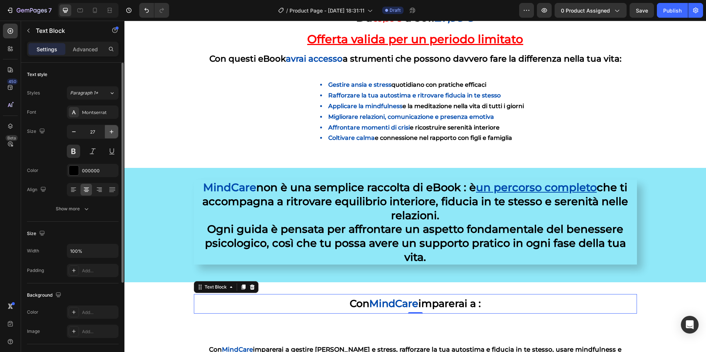
click at [109, 134] on icon "button" at bounding box center [111, 131] width 7 height 7
type input "29"
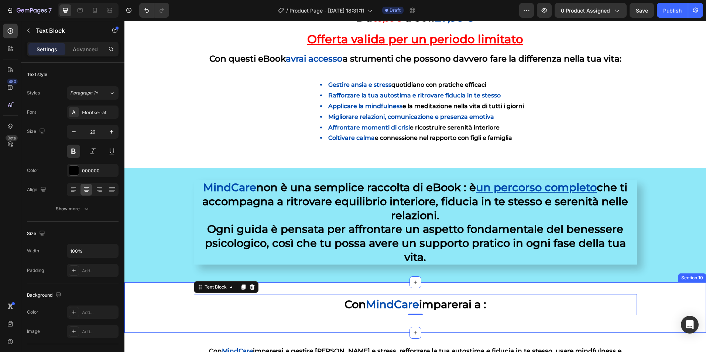
click at [182, 315] on div "Con MindCare imparerai a : Text Block 0 Row" at bounding box center [415, 307] width 582 height 27
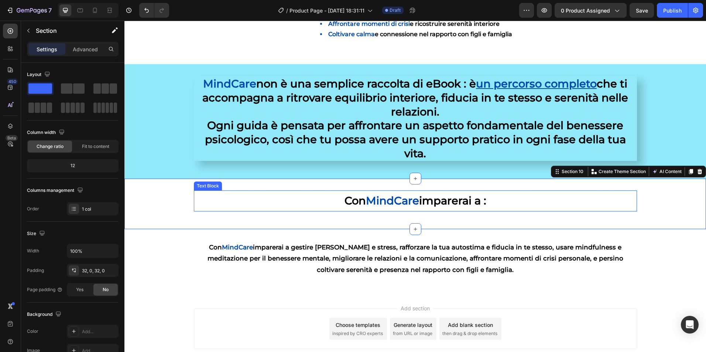
scroll to position [733, 0]
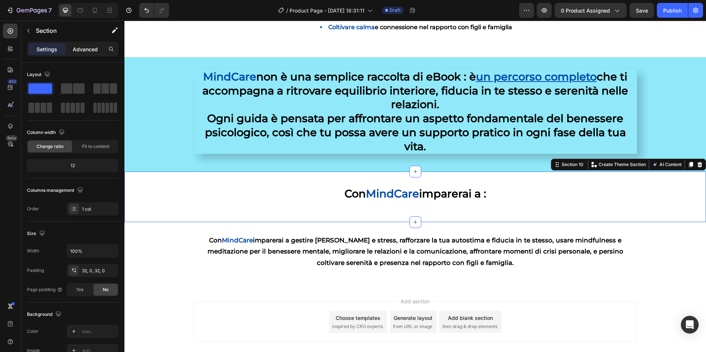
click at [92, 48] on p "Advanced" at bounding box center [85, 49] width 25 height 8
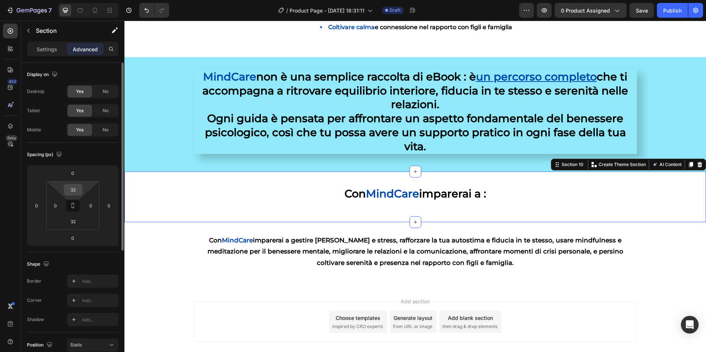
click at [76, 187] on input "32" at bounding box center [73, 189] width 15 height 11
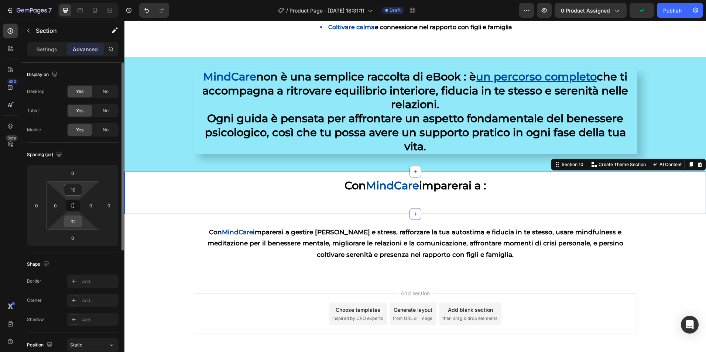
type input "10"
click at [78, 224] on input "32" at bounding box center [73, 221] width 15 height 11
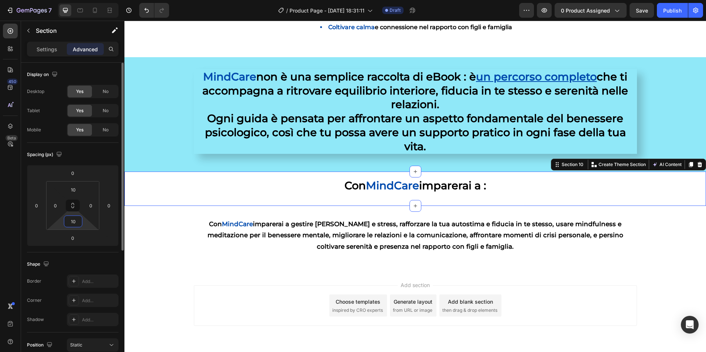
type input "1"
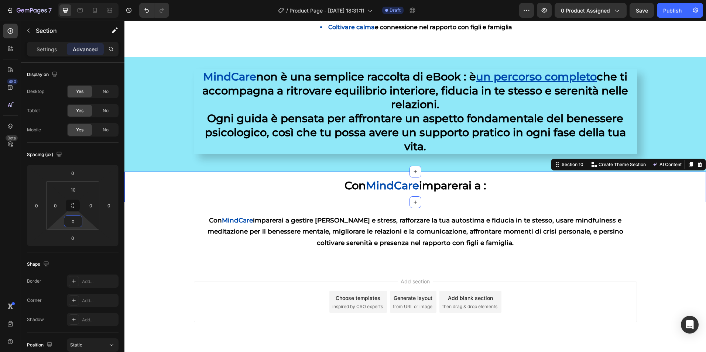
click at [168, 298] on div "Add section Choose templates inspired by CRO experts Generate layout from URL o…" at bounding box center [415, 312] width 582 height 91
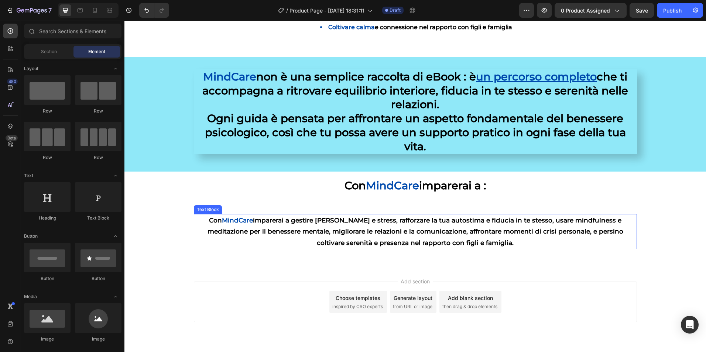
click at [312, 226] on p "Con MindCare imparerai a gestire ansia e stress, rafforzare la tua autostima e …" at bounding box center [416, 232] width 442 height 34
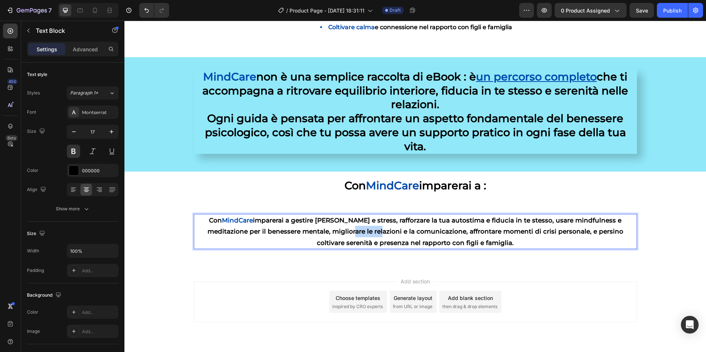
click at [312, 226] on p "Con MindCare imparerai a gestire ansia e stress, rafforzare la tua autostima e …" at bounding box center [416, 232] width 442 height 34
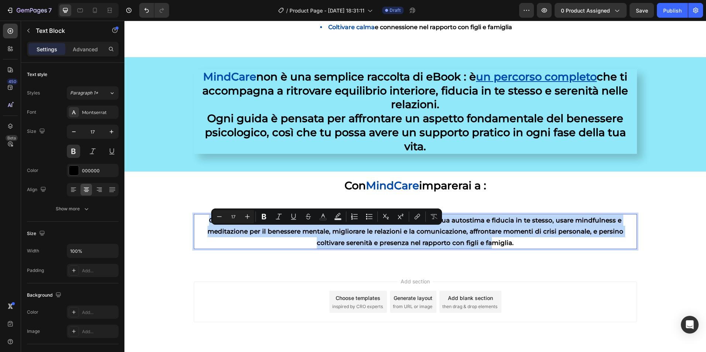
click at [312, 226] on p "Con MindCare imparerai a gestire ansia e stress, rafforzare la tua autostima e …" at bounding box center [416, 232] width 442 height 34
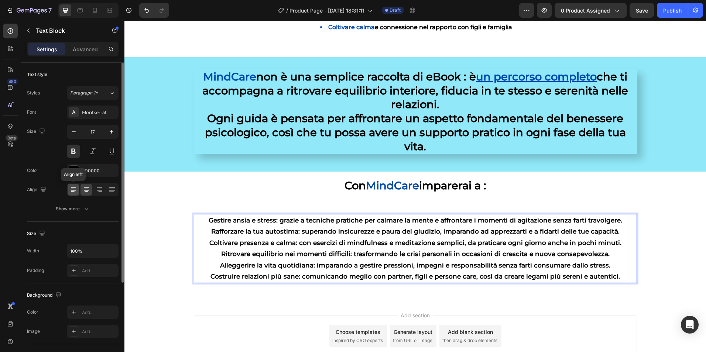
click at [69, 194] on div at bounding box center [73, 190] width 11 height 12
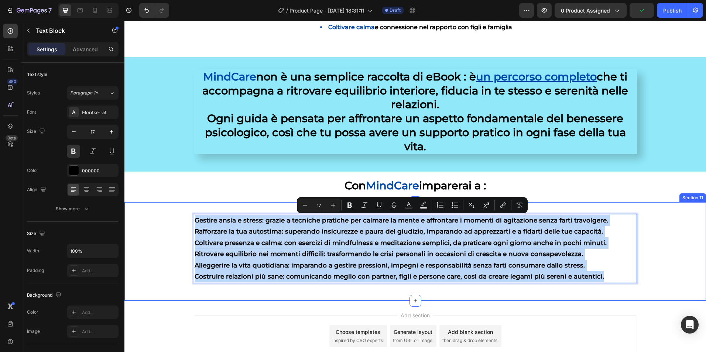
drag, startPoint x: 596, startPoint y: 277, endPoint x: 191, endPoint y: 222, distance: 409.3
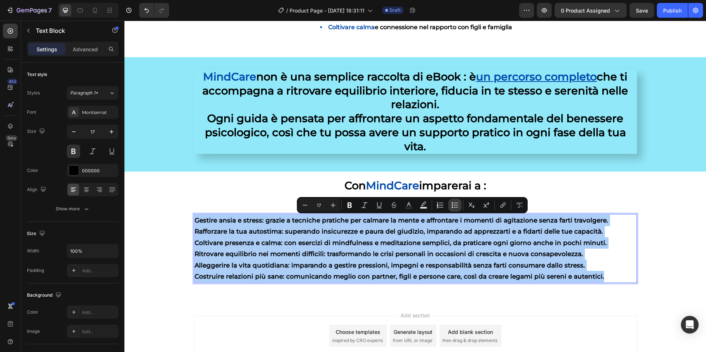
click at [453, 208] on icon "Editor contextual toolbar" at bounding box center [454, 205] width 7 height 7
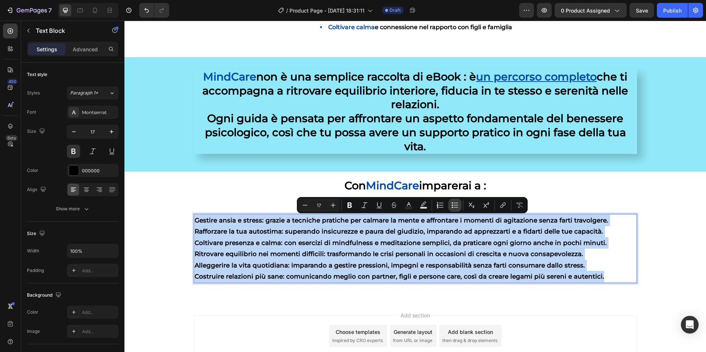
type input "17"
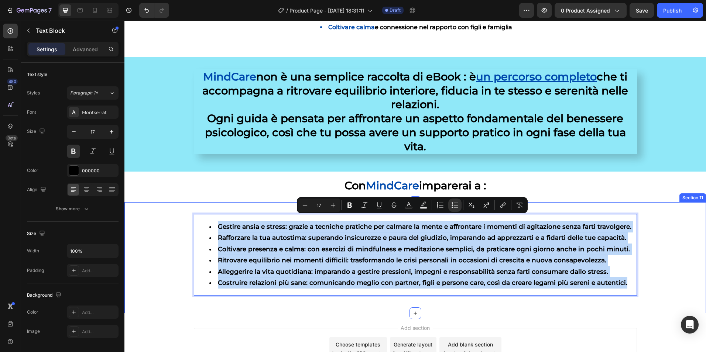
click at [159, 243] on div "Gestire ansia e stress: grazie a tecniche pratiche per calmare la mente e affro…" at bounding box center [415, 258] width 582 height 88
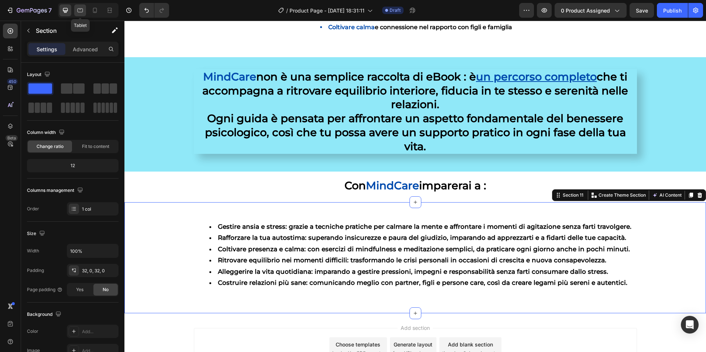
click at [79, 6] on div at bounding box center [80, 10] width 12 height 12
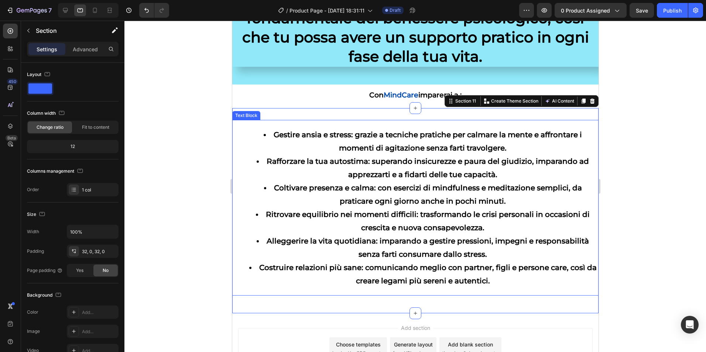
scroll to position [884, 0]
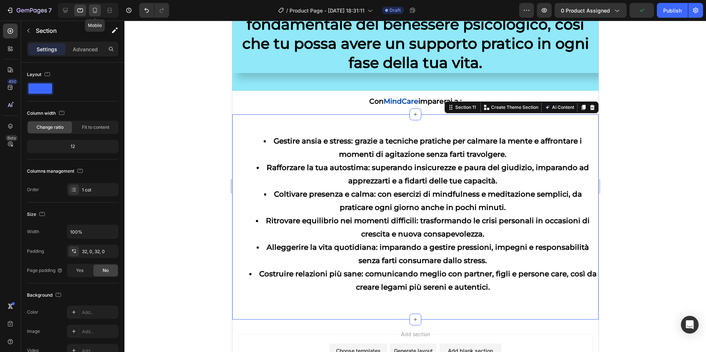
click at [95, 14] on icon at bounding box center [94, 10] width 7 height 7
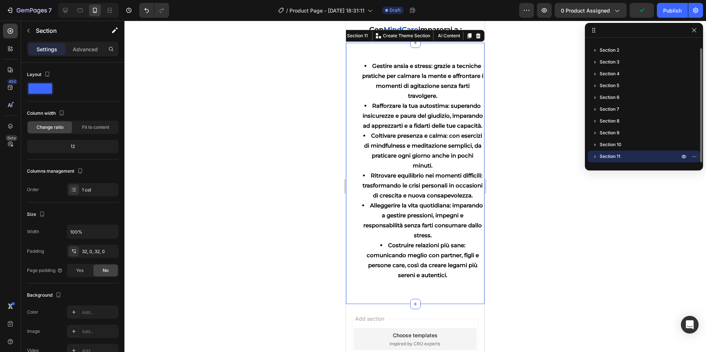
scroll to position [890, 0]
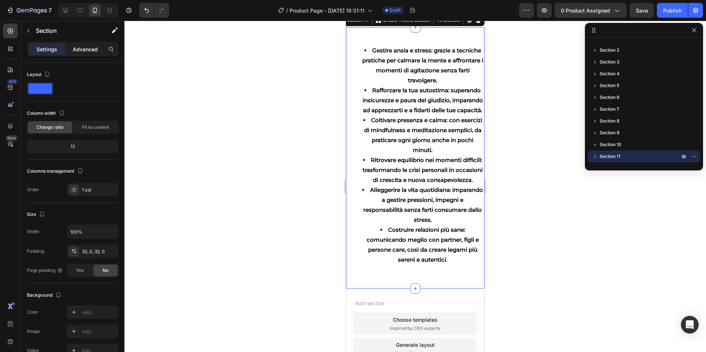
click at [89, 48] on p "Advanced" at bounding box center [85, 49] width 25 height 8
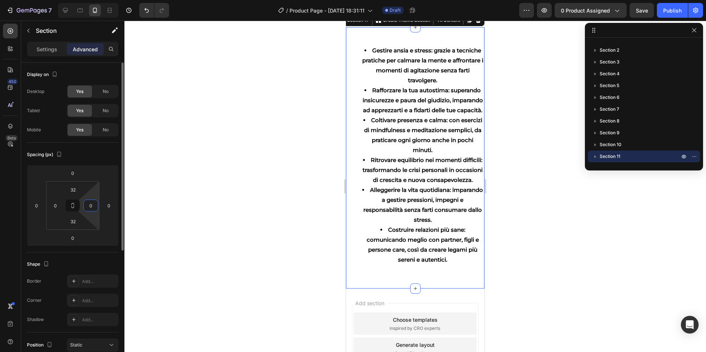
click at [92, 207] on input "0" at bounding box center [90, 205] width 11 height 11
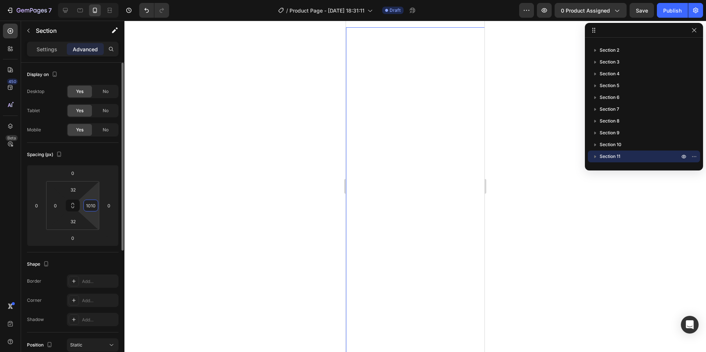
scroll to position [0, 0]
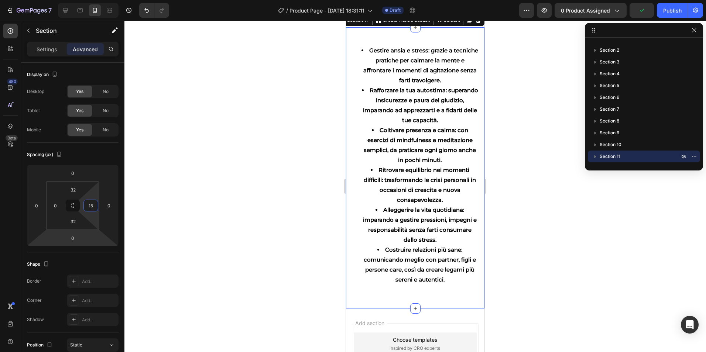
type input "15"
drag, startPoint x: 417, startPoint y: 246, endPoint x: 130, endPoint y: 230, distance: 287.0
click at [494, 251] on div at bounding box center [415, 187] width 582 height 332
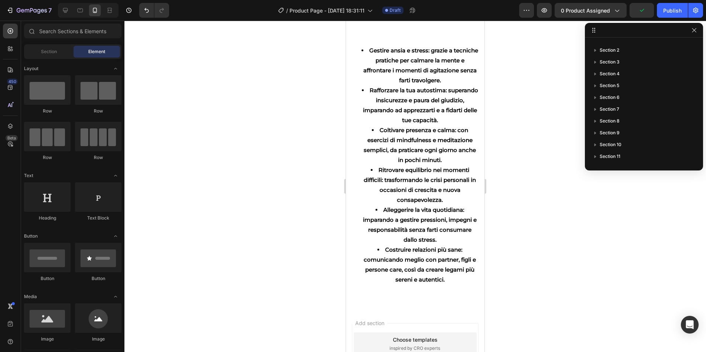
click at [497, 263] on div at bounding box center [415, 187] width 582 height 332
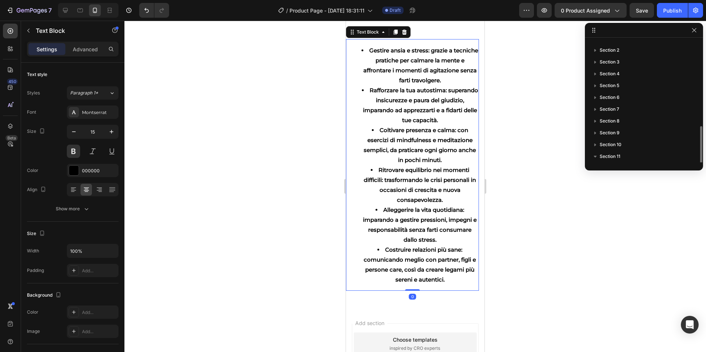
click at [420, 125] on li "Rafforzare la tua autostima: superando insicurezze e paura del giudizio, impara…" at bounding box center [420, 105] width 117 height 40
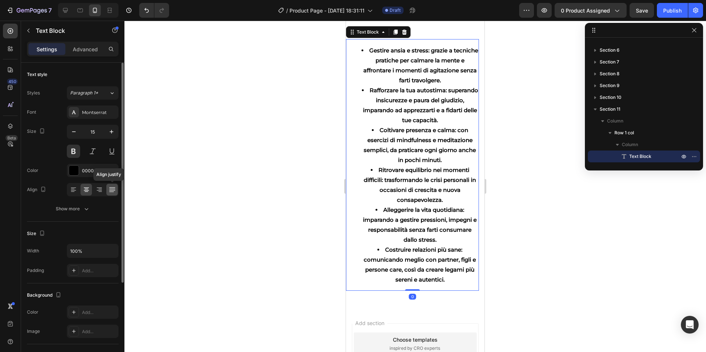
click at [109, 190] on icon at bounding box center [112, 189] width 7 height 7
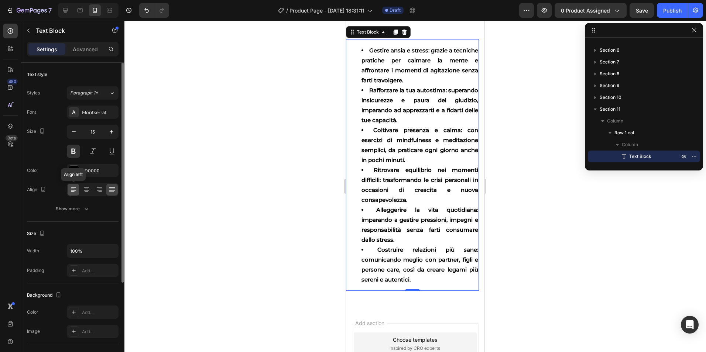
click at [72, 188] on icon at bounding box center [73, 189] width 7 height 7
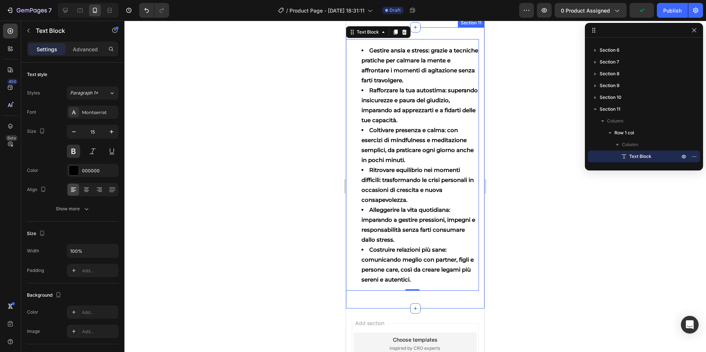
click at [521, 168] on div at bounding box center [415, 187] width 582 height 332
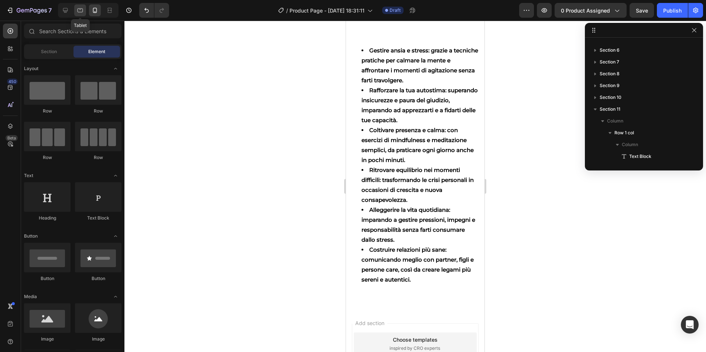
click at [84, 8] on div at bounding box center [80, 10] width 12 height 12
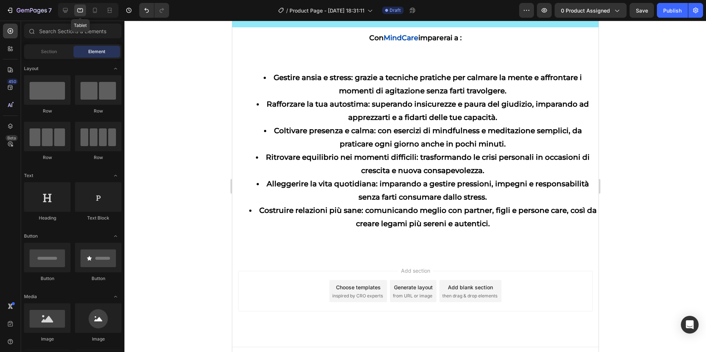
scroll to position [996, 0]
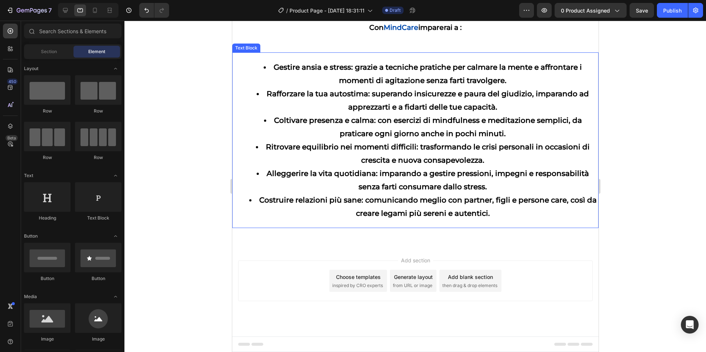
click at [497, 214] on li "Costruire relazioni più sane: comunicando meglio con partner, figli e persone c…" at bounding box center [422, 207] width 350 height 27
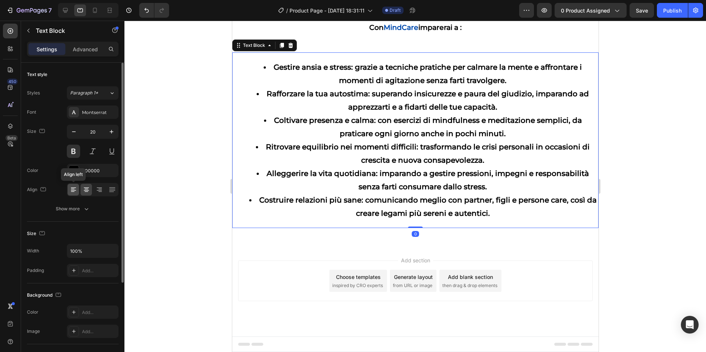
click at [68, 194] on div at bounding box center [73, 190] width 11 height 12
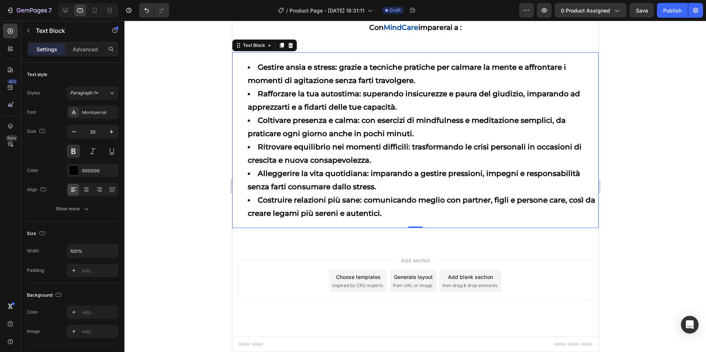
click at [184, 147] on div at bounding box center [415, 187] width 582 height 332
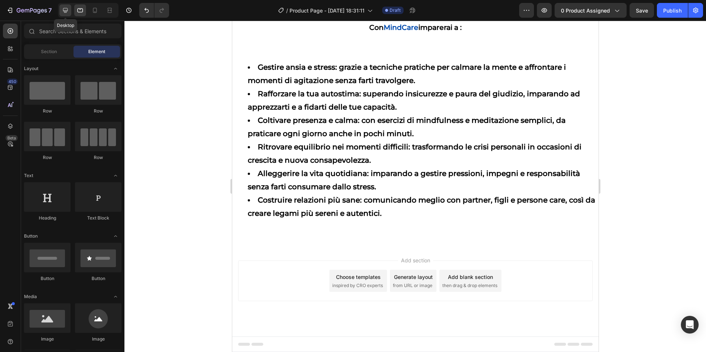
click at [61, 12] on div at bounding box center [65, 10] width 12 height 12
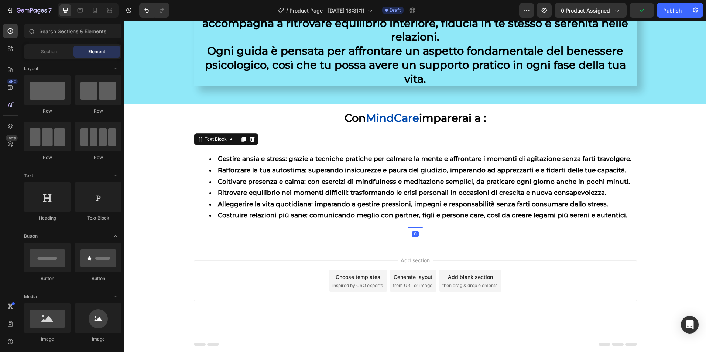
click at [283, 160] on li "Gestire ansia e stress: grazie a tecniche pratiche per calmare la mente e affro…" at bounding box center [422, 158] width 427 height 11
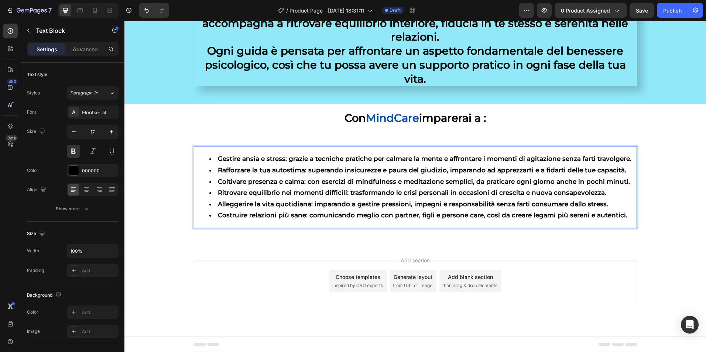
click at [281, 161] on li "Gestire ansia e stress: grazie a tecniche pratiche per calmare la mente e affro…" at bounding box center [422, 158] width 427 height 11
click at [300, 170] on li "Rafforzare la tua autostima: superando insicurezze e paura del giudizio, impara…" at bounding box center [422, 170] width 427 height 11
click at [300, 183] on li "Coltivare presenza e calma: con esercizi di mindfulness e meditazione semplici,…" at bounding box center [422, 181] width 427 height 11
click at [342, 194] on li "Ritrovare equilibrio nei momenti difficili: trasformando le crisi personali in …" at bounding box center [422, 192] width 427 height 11
click at [302, 218] on li "Costruire relazioni più sane: comunicando meglio con partner, figli e persone c…" at bounding box center [422, 215] width 427 height 11
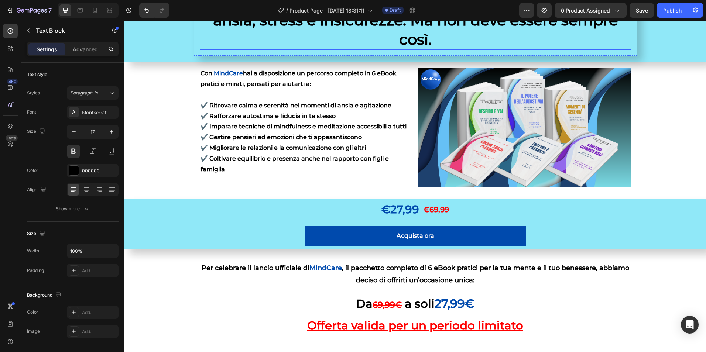
scroll to position [136, 0]
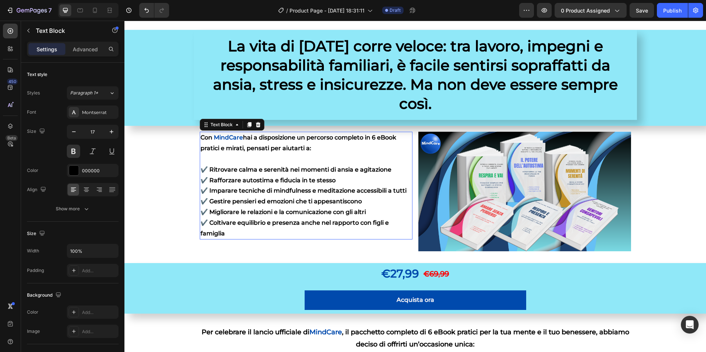
click at [228, 140] on span "MindCare" at bounding box center [228, 137] width 29 height 7
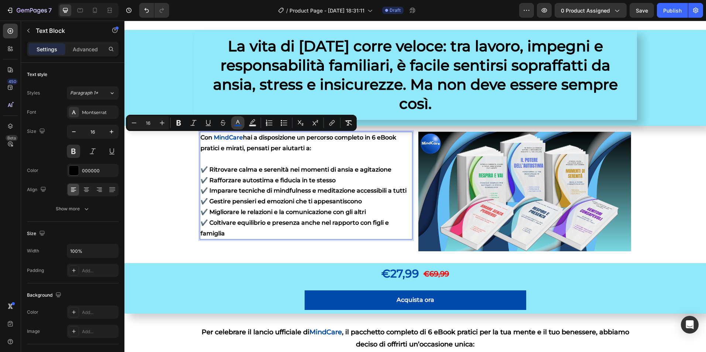
click at [235, 123] on icon "Editor contextual toolbar" at bounding box center [237, 122] width 7 height 7
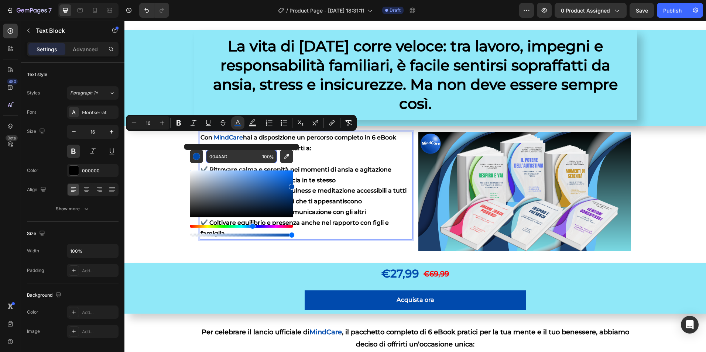
click at [217, 158] on input "004AAD" at bounding box center [232, 156] width 53 height 13
click at [161, 248] on div "Con MindCare hai a disposizione un percorso completo in 6 eBook pratici e mirat…" at bounding box center [415, 194] width 582 height 137
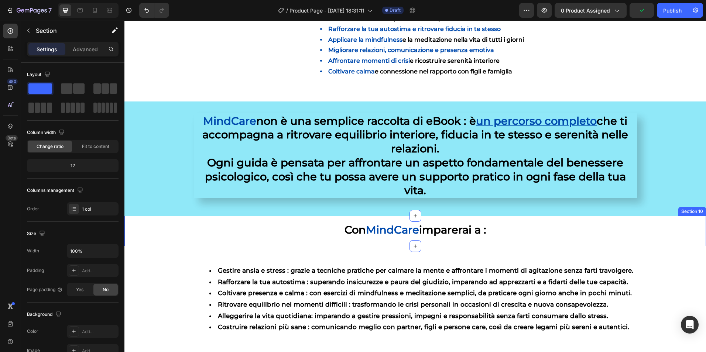
scroll to position [665, 0]
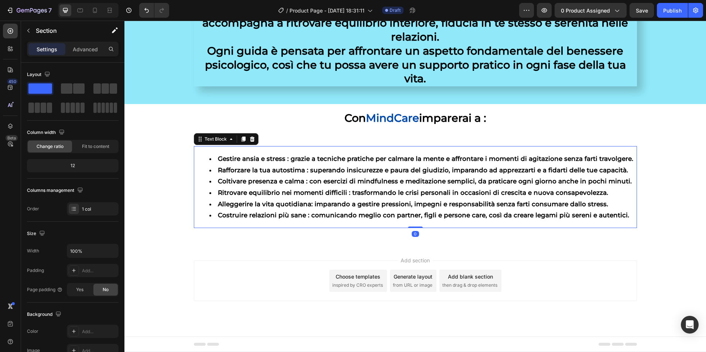
click at [257, 157] on li "Gestire ansia e stress : grazie a tecniche pratiche per calmare la mente e affr…" at bounding box center [422, 158] width 427 height 11
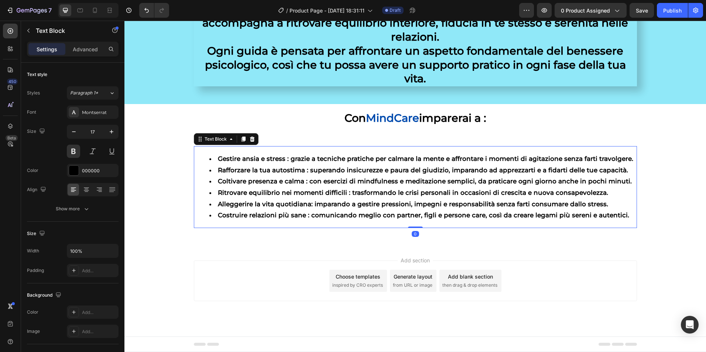
click at [284, 159] on li "Gestire ansia e stress : grazie a tecniche pratiche per calmare la mente e affr…" at bounding box center [422, 158] width 427 height 11
click at [283, 160] on li "Gestire ansia e stress : grazie a tecniche pratiche per calmare la mente e affr…" at bounding box center [422, 158] width 427 height 11
click at [280, 161] on li "Gestire ansia e stress : grazie a tecniche pratiche per calmare la mente e affr…" at bounding box center [422, 158] width 427 height 11
drag, startPoint x: 280, startPoint y: 161, endPoint x: 216, endPoint y: 160, distance: 64.6
click at [216, 160] on li "Gestire ansia e stress : grazie a tecniche pratiche per calmare la mente e affr…" at bounding box center [422, 158] width 427 height 11
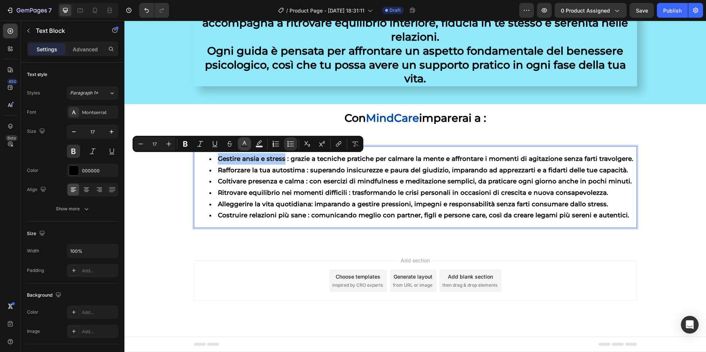
click at [240, 146] on button "Text Color" at bounding box center [244, 143] width 13 height 13
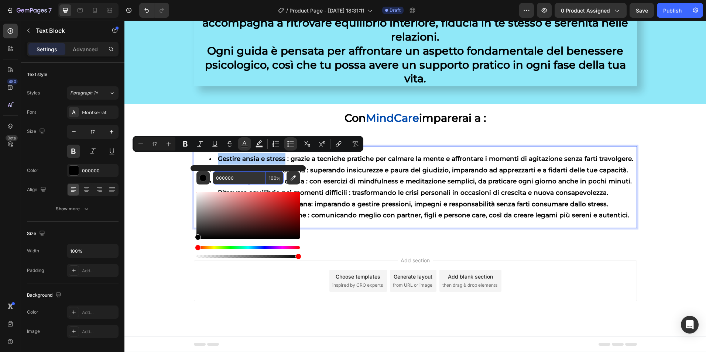
click at [230, 172] on input "000000" at bounding box center [239, 177] width 53 height 13
paste input "4AAD"
type input "004AAD"
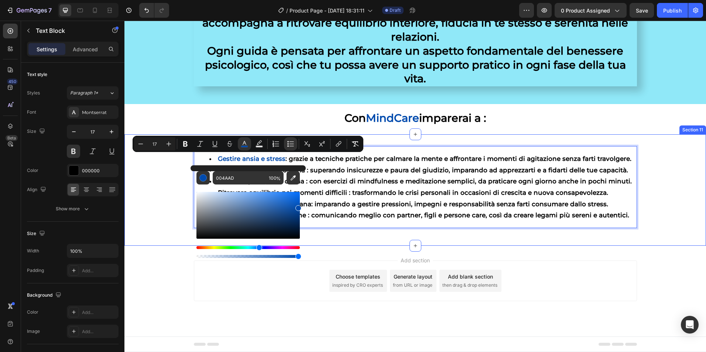
click at [159, 229] on div "Gestire ansia e stress : grazie a tecniche pratiche per calmare la mente e affr…" at bounding box center [415, 190] width 582 height 88
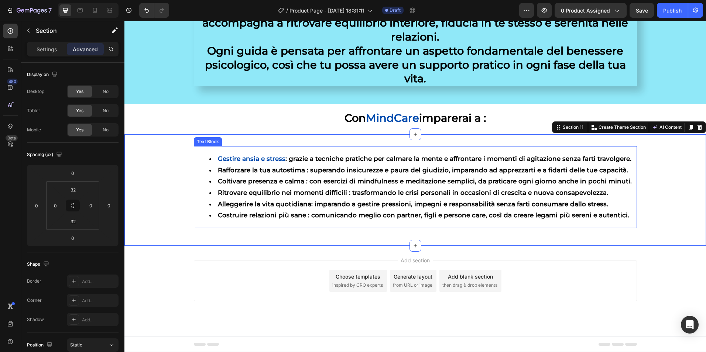
click at [301, 171] on li "Rafforzare la tua autostima : superando insicurezze e paura del giudizio, impar…" at bounding box center [422, 170] width 427 height 11
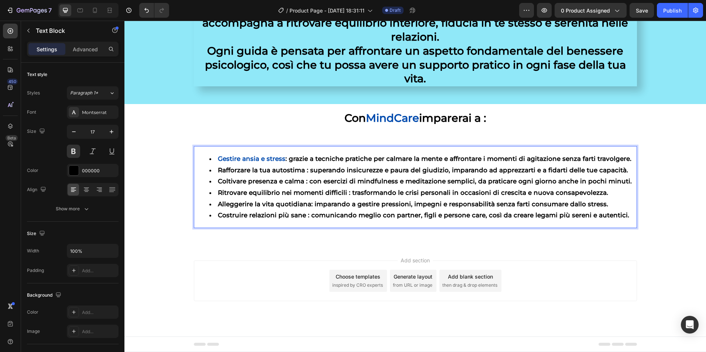
click at [299, 171] on li "Rafforzare la tua autostima : superando insicurezze e paura del giudizio, impar…" at bounding box center [422, 170] width 427 height 11
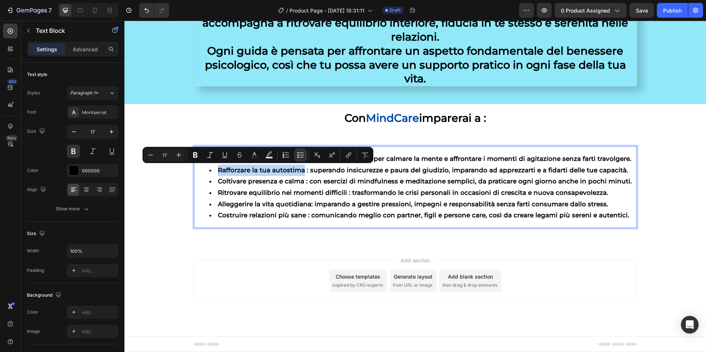
drag, startPoint x: 301, startPoint y: 172, endPoint x: 215, endPoint y: 172, distance: 85.7
click at [215, 172] on li "Rafforzare la tua autostima : superando insicurezze e paura del giudizio, impar…" at bounding box center [422, 170] width 427 height 11
click at [259, 156] on button "color" at bounding box center [254, 154] width 13 height 13
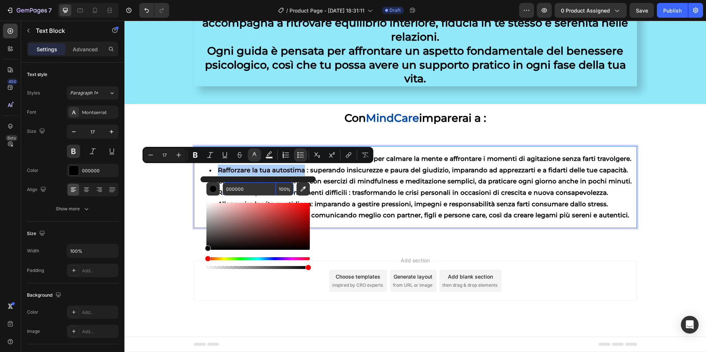
click at [238, 190] on input "000000" at bounding box center [249, 188] width 53 height 13
paste input "4AAD"
type input "004AAD"
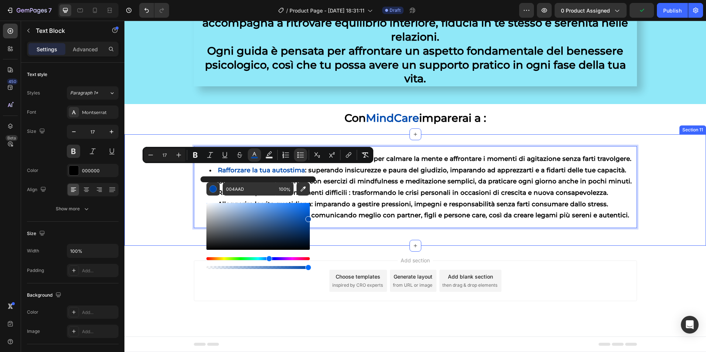
click at [161, 225] on div "Gestire ansia e stress : grazie a tecniche pratiche per calmare la mente e affr…" at bounding box center [415, 190] width 582 height 88
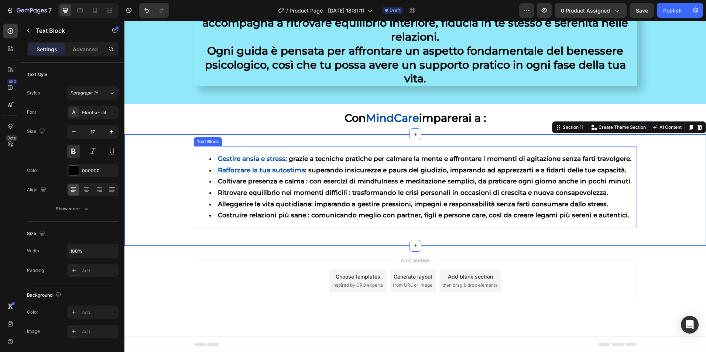
click at [300, 182] on li "Coltivare presenza e calma : con esercizi di mindfulness e meditazione semplici…" at bounding box center [422, 181] width 427 height 11
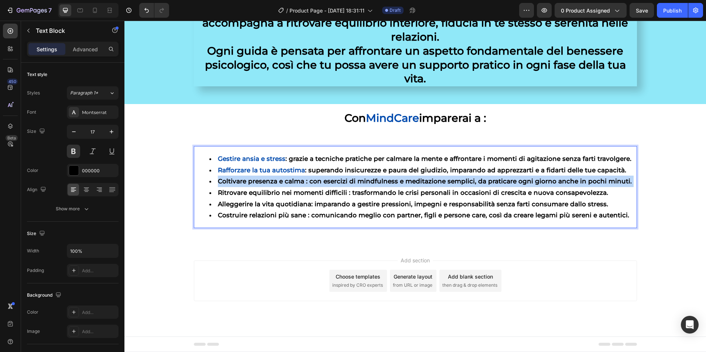
click at [300, 183] on li "Coltivare presenza e calma : con esercizi di mindfulness e meditazione semplici…" at bounding box center [422, 181] width 427 height 11
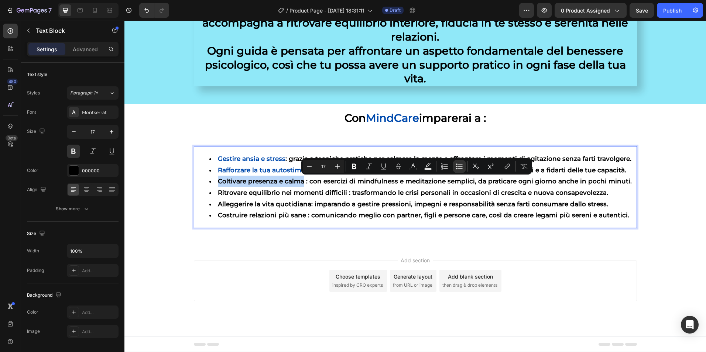
click at [299, 183] on li "Coltivare presenza e calma : con esercizi di mindfulness e meditazione semplici…" at bounding box center [422, 181] width 427 height 11
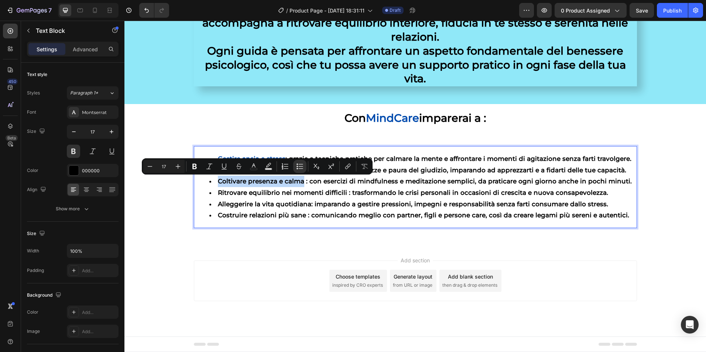
click at [299, 183] on li "Coltivare presenza e calma : con esercizi di mindfulness e meditazione semplici…" at bounding box center [422, 181] width 427 height 11
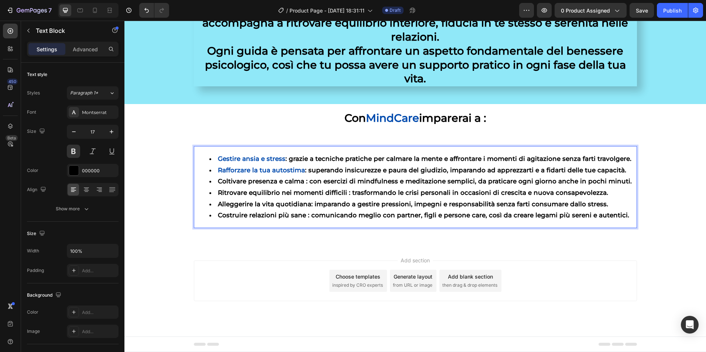
click at [299, 183] on li "Coltivare presenza e calma : con esercizi di mindfulness e meditazione semplici…" at bounding box center [422, 181] width 427 height 11
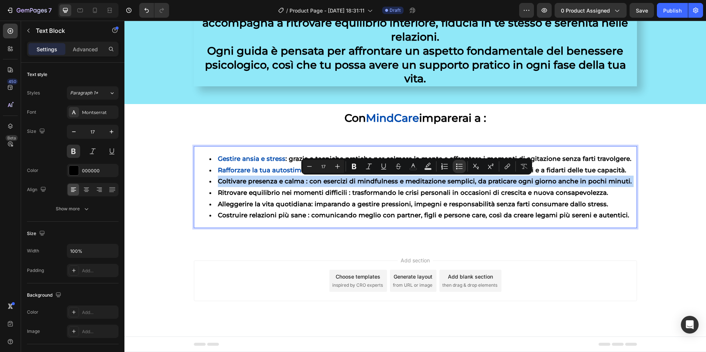
drag, startPoint x: 299, startPoint y: 183, endPoint x: 264, endPoint y: 184, distance: 35.5
click at [264, 184] on li "Coltivare presenza e calma : con esercizi di mindfulness e meditazione semplici…" at bounding box center [422, 181] width 427 height 11
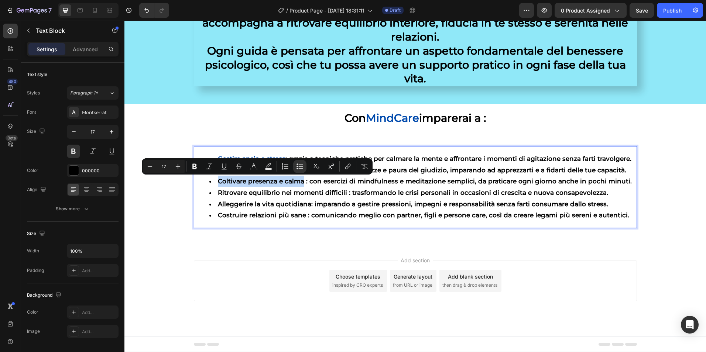
drag, startPoint x: 299, startPoint y: 182, endPoint x: 216, endPoint y: 183, distance: 83.5
click at [216, 183] on li "Coltivare presenza e calma : con esercizi di mindfulness e meditazione semplici…" at bounding box center [422, 181] width 427 height 11
click at [257, 167] on button "color" at bounding box center [253, 166] width 13 height 13
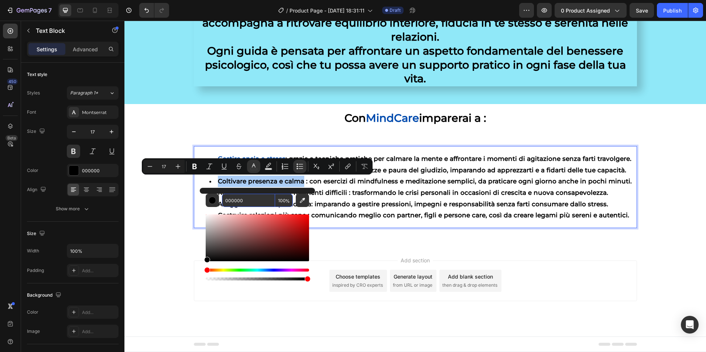
click at [243, 199] on input "000000" at bounding box center [248, 200] width 53 height 13
paste input "4AAD"
type input "004AAD"
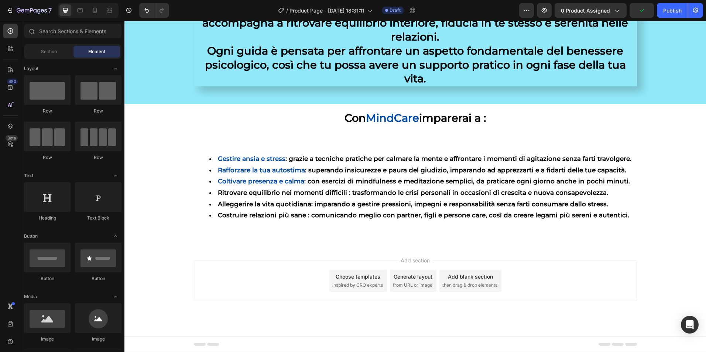
click at [154, 248] on div "Add section Choose templates inspired by CRO experts Generate layout from URL o…" at bounding box center [415, 291] width 582 height 91
click at [339, 194] on li "Ritrovare equilibrio nei momenti difficili : trasformando le crisi personali in…" at bounding box center [422, 192] width 427 height 11
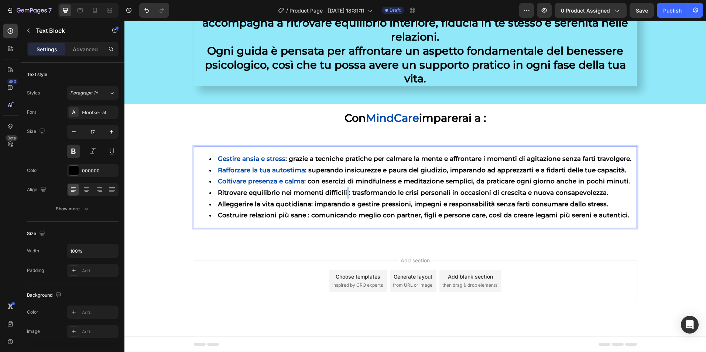
click at [341, 194] on li "Ritrovare equilibrio nei momenti difficili : trasformando le crisi personali in…" at bounding box center [422, 192] width 427 height 11
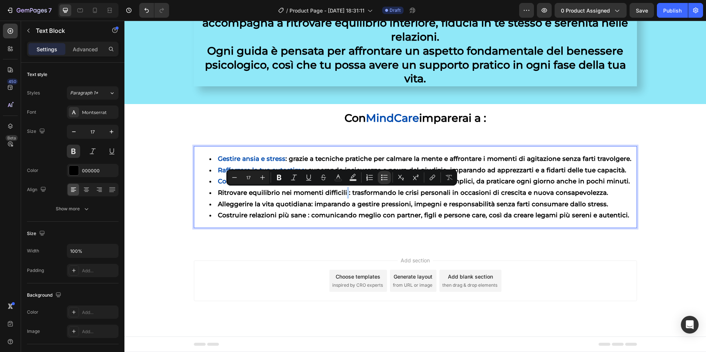
click at [341, 193] on li "Ritrovare equilibrio nei momenti difficili : trasformando le crisi personali in…" at bounding box center [422, 192] width 427 height 11
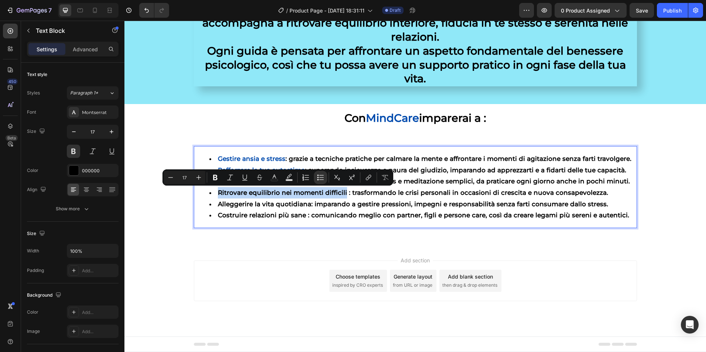
drag, startPoint x: 341, startPoint y: 192, endPoint x: 217, endPoint y: 196, distance: 123.8
click at [217, 196] on li "Ritrovare equilibrio nei momenti difficili : trasformando le crisi personali in…" at bounding box center [422, 192] width 427 height 11
click at [273, 181] on rect "Editor contextual toolbar" at bounding box center [274, 180] width 7 height 2
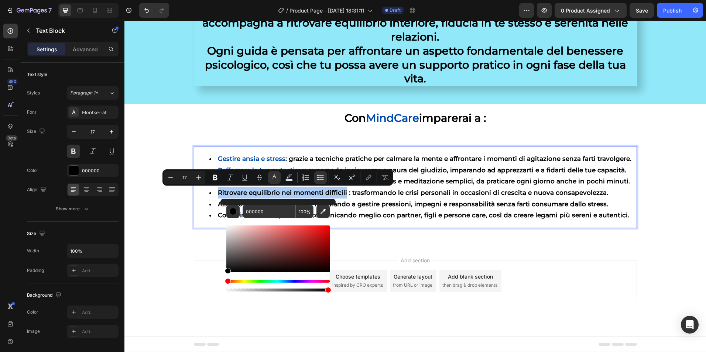
click at [257, 211] on input "000000" at bounding box center [269, 211] width 53 height 13
paste input "4AAD"
type input "004AAD"
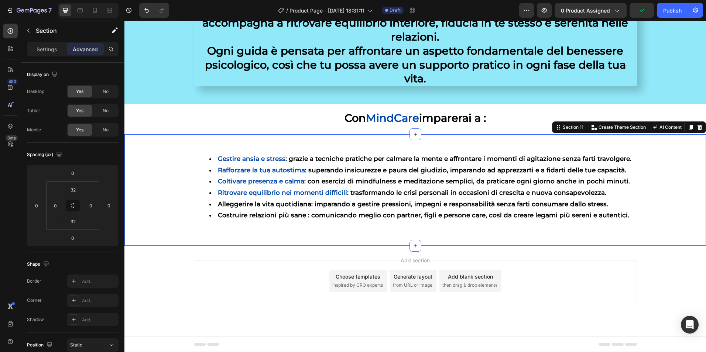
click at [162, 243] on div "Gestire ansia e stress : grazie a tecniche pratiche per calmare la mente e affr…" at bounding box center [415, 190] width 582 height 112
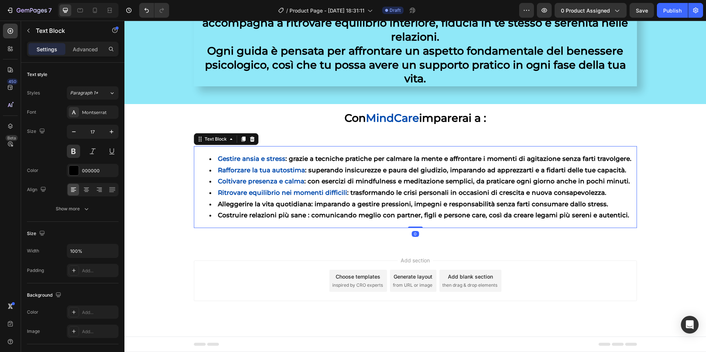
click at [306, 206] on li "Alleggerire la vita quotidiana: imparando a gestire pressioni, impegni e respon…" at bounding box center [422, 204] width 427 height 11
click at [306, 205] on li "Alleggerire la vita quotidiana: imparando a gestire pressioni, impegni e respon…" at bounding box center [422, 204] width 427 height 11
click at [307, 206] on li "Alleggerire la vita quotidiana : imparando a gestire pressioni, impegni e respo…" at bounding box center [422, 204] width 427 height 11
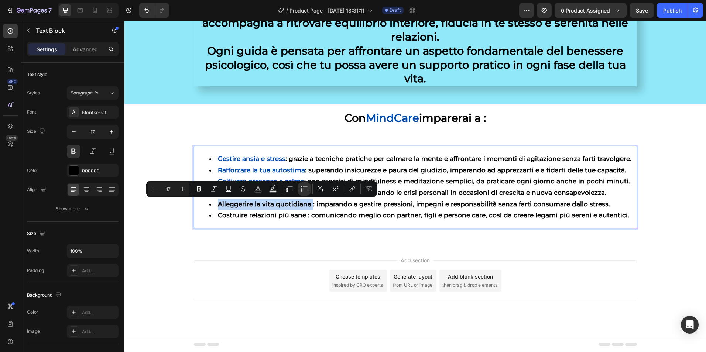
drag, startPoint x: 307, startPoint y: 205, endPoint x: 236, endPoint y: 205, distance: 70.9
click at [236, 205] on li "Alleggerire la vita quotidiana : imparando a gestire pressioni, impegni e respo…" at bounding box center [422, 204] width 427 height 11
click at [256, 190] on icon "Editor contextual toolbar" at bounding box center [257, 188] width 7 height 7
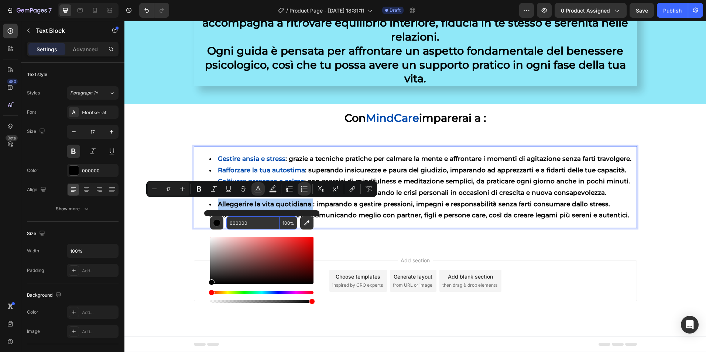
click at [244, 226] on input "000000" at bounding box center [252, 222] width 53 height 13
paste input "4AAD"
type input "004AAD"
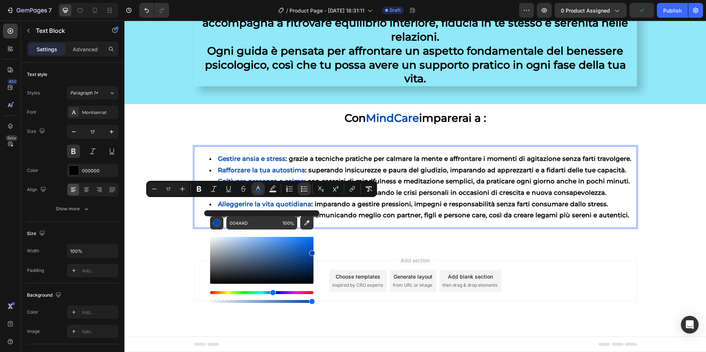
click at [194, 250] on div "Add section Choose templates inspired by CRO experts Generate layout from URL o…" at bounding box center [415, 291] width 582 height 91
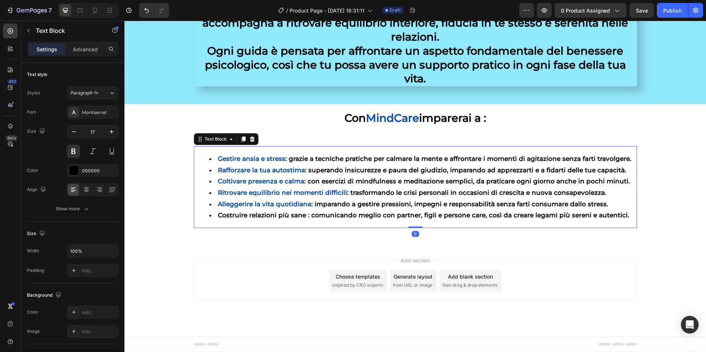
click at [301, 216] on li "Costruire relazioni più sane : comunicando meglio con partner, figli e persone …" at bounding box center [422, 215] width 427 height 11
click at [300, 216] on li "Costruire relazioni più sane : comunicando meglio con partner, figli e persone …" at bounding box center [422, 215] width 427 height 11
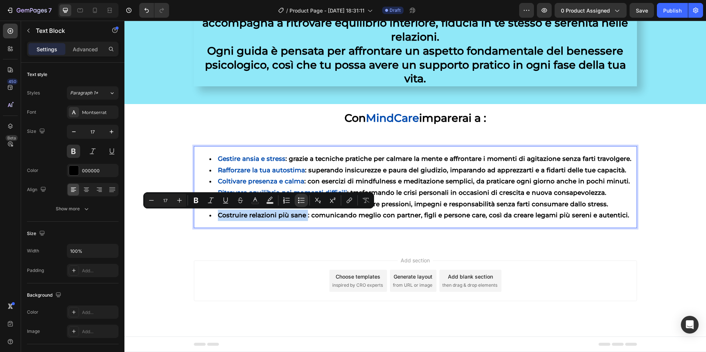
drag, startPoint x: 300, startPoint y: 216, endPoint x: 225, endPoint y: 218, distance: 75.4
click at [225, 218] on li "Costruire relazioni più sane : comunicando meglio con partner, figli e persone …" at bounding box center [422, 215] width 427 height 11
click at [252, 198] on icon "Editor contextual toolbar" at bounding box center [254, 200] width 7 height 7
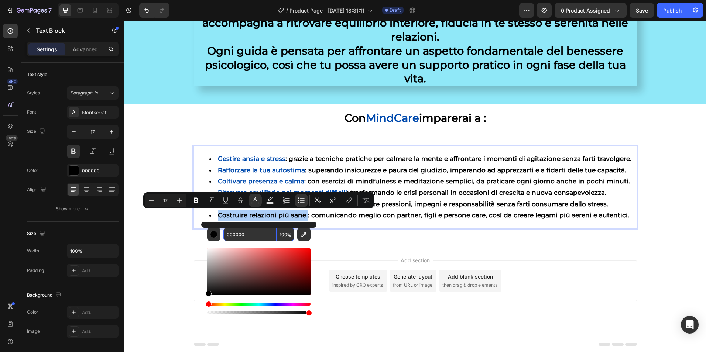
click at [235, 234] on input "000000" at bounding box center [249, 234] width 53 height 13
paste input "4AAD"
type input "004AAD"
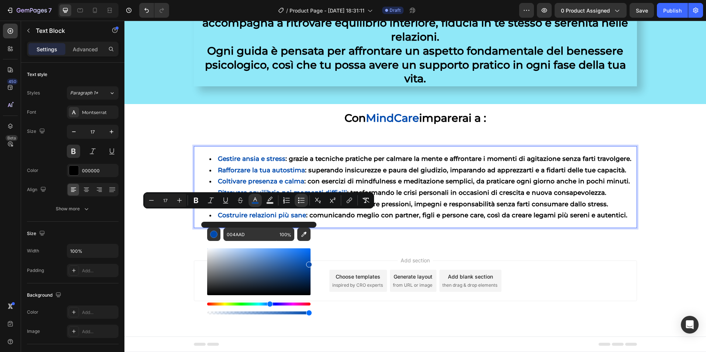
click at [179, 253] on div "Add section Choose templates inspired by CRO experts Generate layout from URL o…" at bounding box center [415, 291] width 582 height 91
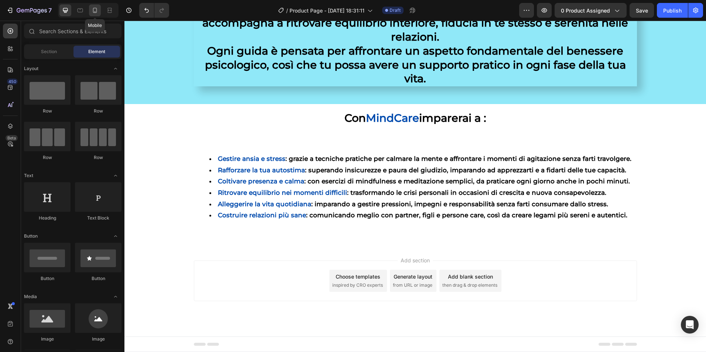
click at [94, 8] on icon at bounding box center [95, 10] width 4 height 5
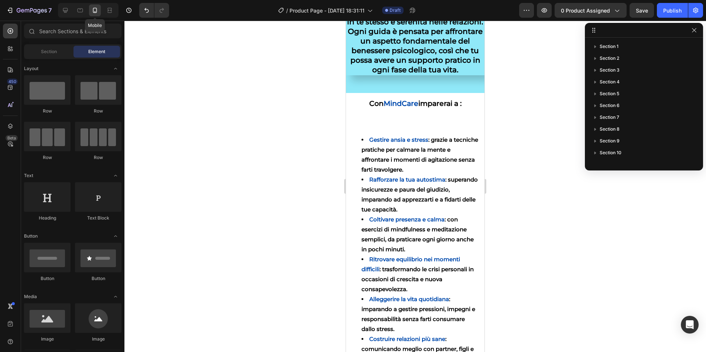
scroll to position [655, 0]
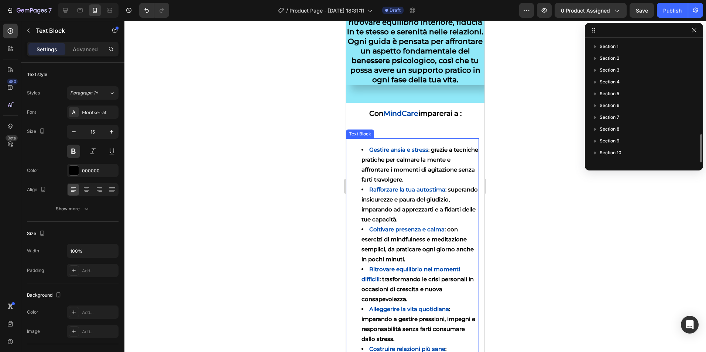
click at [425, 185] on li "Gestire ansia e stress : grazie a tecniche pratiche per calmare la mente e affr…" at bounding box center [420, 165] width 117 height 40
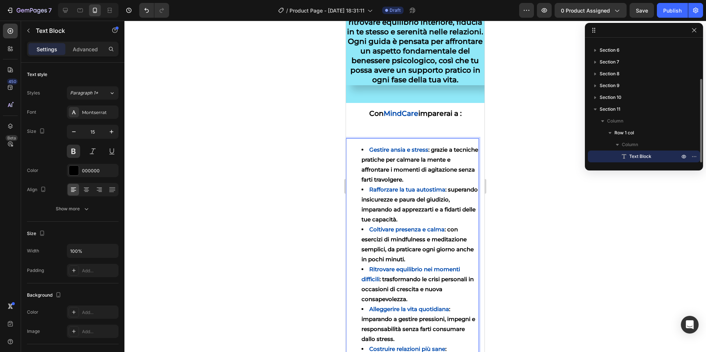
click at [428, 185] on li "Gestire ansia e stress : grazie a tecniche pratiche per calmare la mente e affr…" at bounding box center [420, 165] width 117 height 40
click at [505, 175] on div at bounding box center [415, 187] width 582 height 332
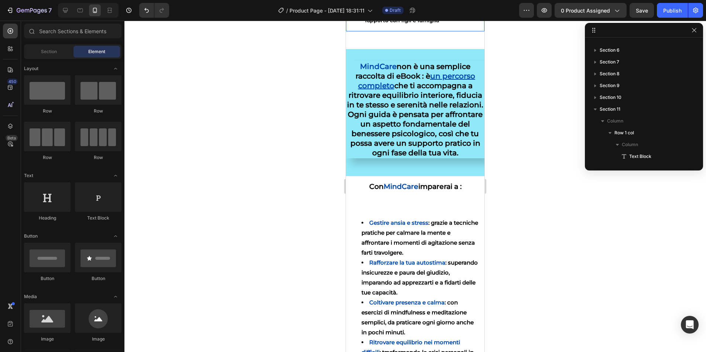
scroll to position [655, 0]
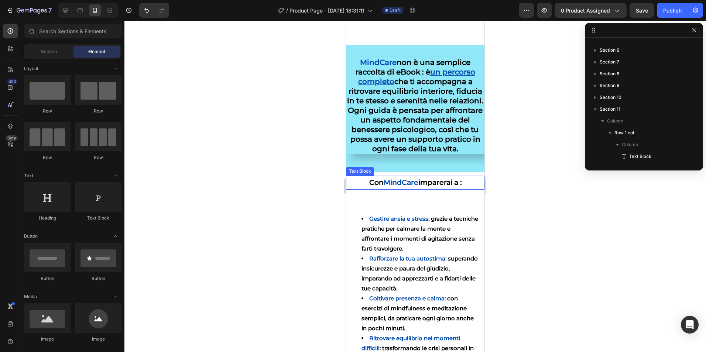
click at [375, 189] on p "Con MindCare imparerai a :" at bounding box center [415, 183] width 137 height 13
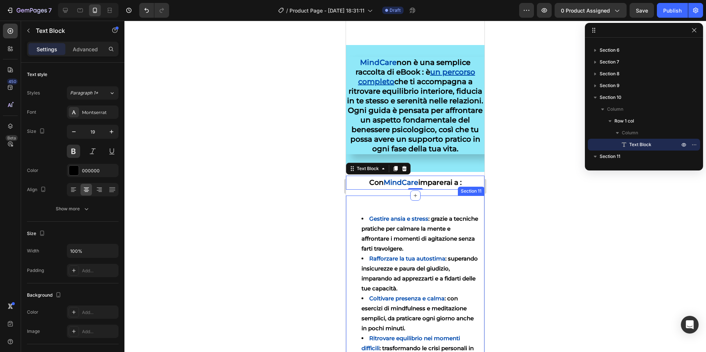
click at [376, 225] on div "Gestire ansia e stress : grazie a tecniche pratiche per calmare la mente e affr…" at bounding box center [415, 336] width 138 height 281
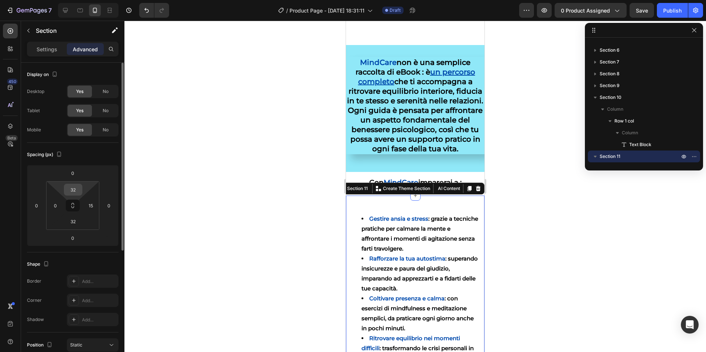
click at [76, 192] on input "32" at bounding box center [73, 189] width 15 height 11
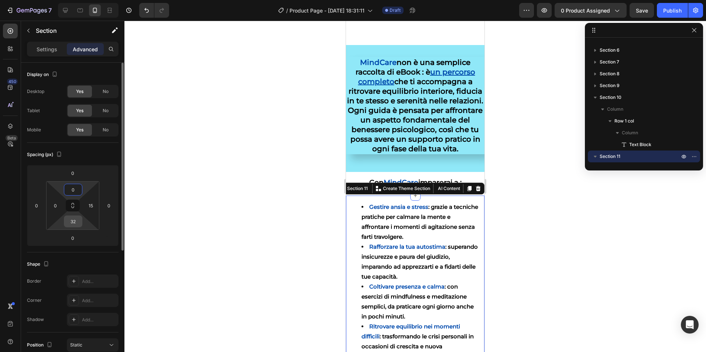
type input "0"
click at [73, 219] on input "32" at bounding box center [73, 221] width 15 height 11
type input "0"
click at [76, 13] on div at bounding box center [80, 10] width 12 height 12
type input "32"
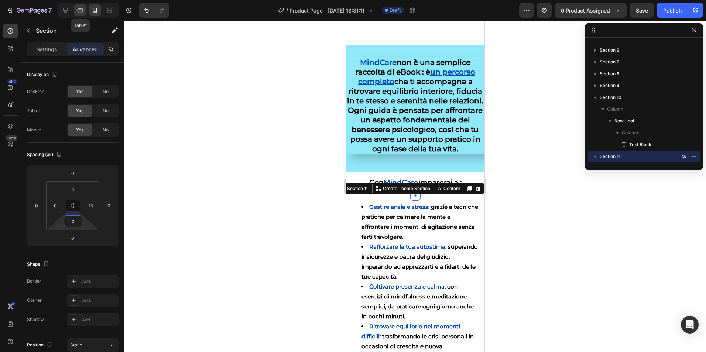
type input "32"
type input "0"
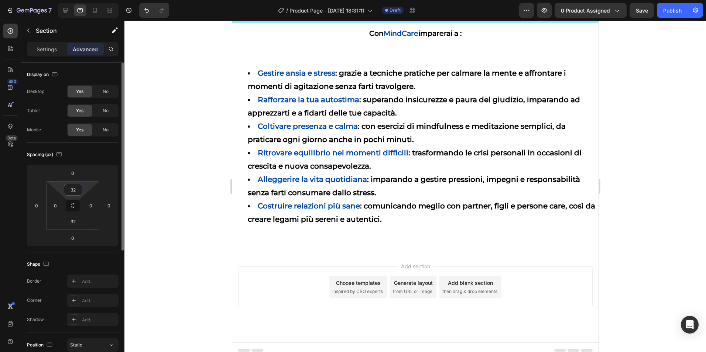
click at [73, 193] on input "32" at bounding box center [73, 189] width 15 height 11
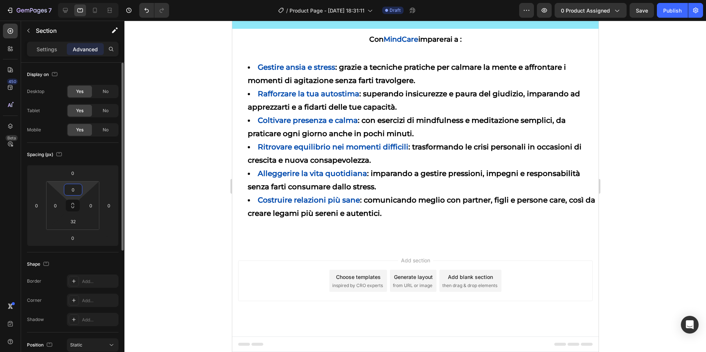
scroll to position [833, 0]
type input "0"
click at [73, 227] on input "32" at bounding box center [73, 221] width 15 height 11
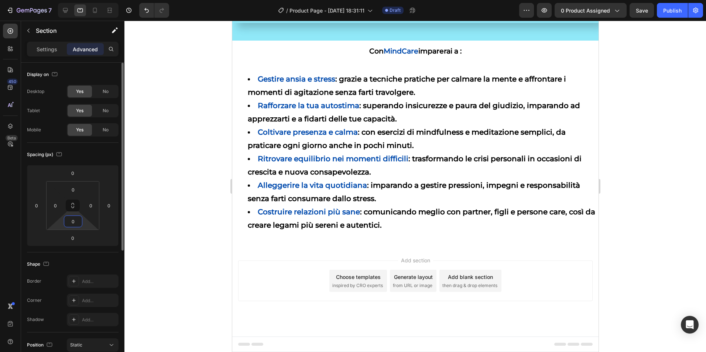
scroll to position [821, 0]
type input "0"
click at [58, 51] on div "Settings" at bounding box center [46, 49] width 37 height 12
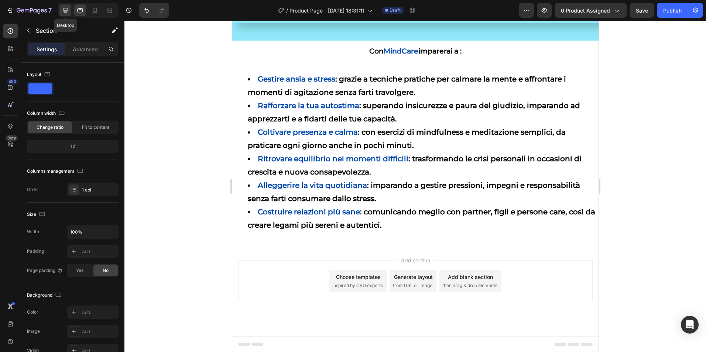
click at [64, 10] on icon at bounding box center [65, 10] width 5 height 5
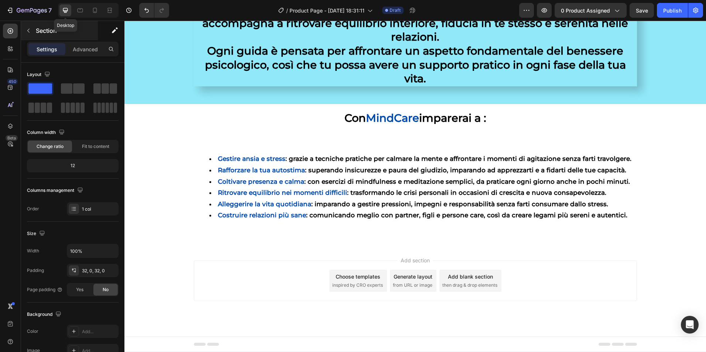
scroll to position [687, 0]
click at [316, 152] on div "Gestire ansia e stress : grazie a tecniche pratiche per calmare la mente e affr…" at bounding box center [415, 187] width 443 height 82
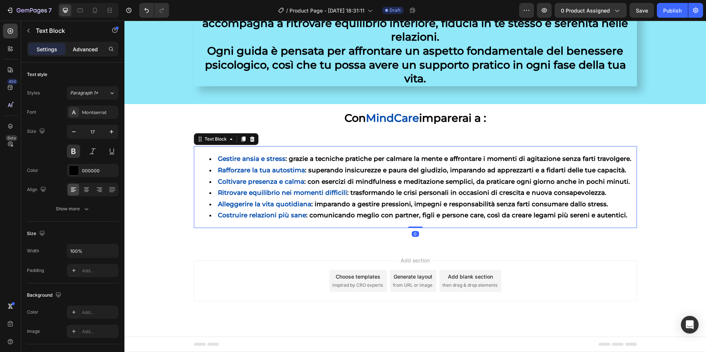
click at [79, 50] on p "Advanced" at bounding box center [85, 49] width 25 height 8
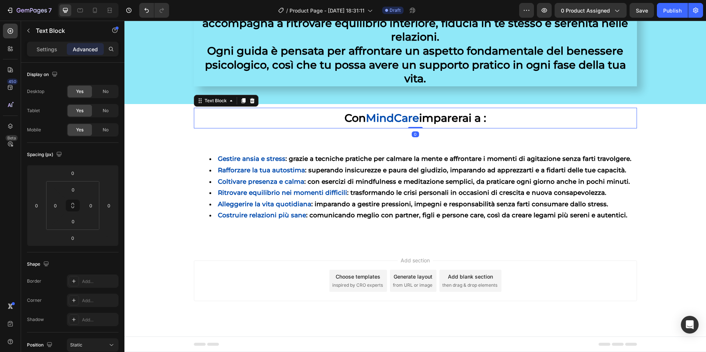
click at [274, 125] on p "Con MindCare imparerai a :" at bounding box center [416, 118] width 442 height 19
click at [550, 12] on button "button" at bounding box center [544, 10] width 15 height 15
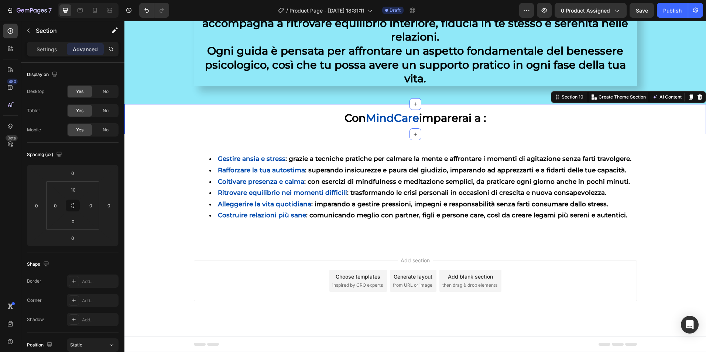
click at [682, 117] on div "Con MindCare imparerai a : Text Block Row" at bounding box center [415, 121] width 582 height 27
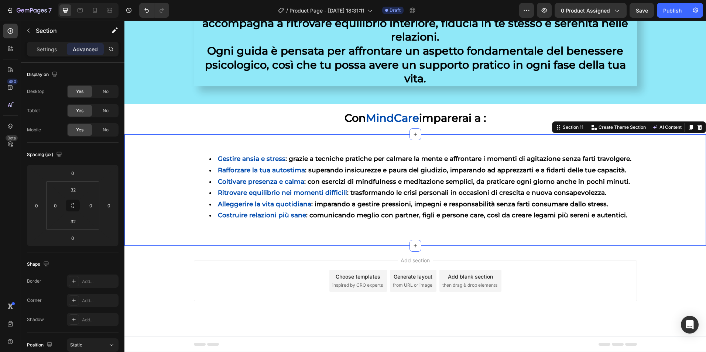
click at [468, 145] on div "Gestire ansia e stress : grazie a tecniche pratiche per calmare la mente e affr…" at bounding box center [415, 190] width 582 height 112
click at [332, 138] on div "Gestire ansia e stress : grazie a tecniche pratiche per calmare la mente e affr…" at bounding box center [415, 190] width 582 height 112
click at [76, 189] on input "32" at bounding box center [73, 189] width 15 height 11
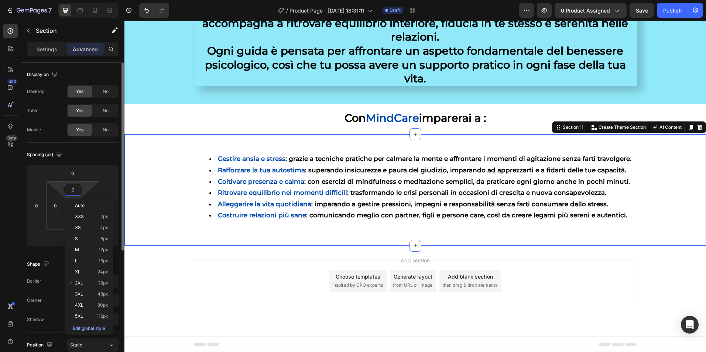
scroll to position [675, 0]
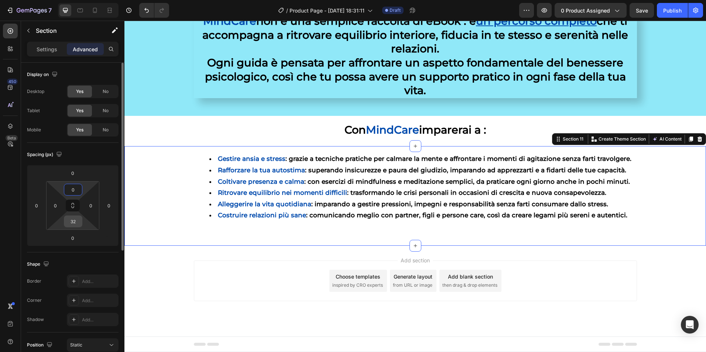
type input "0"
click at [73, 223] on input "32" at bounding box center [73, 221] width 15 height 11
type input "0"
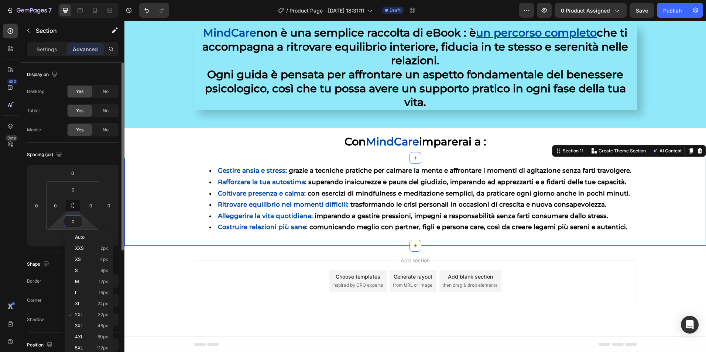
scroll to position [664, 0]
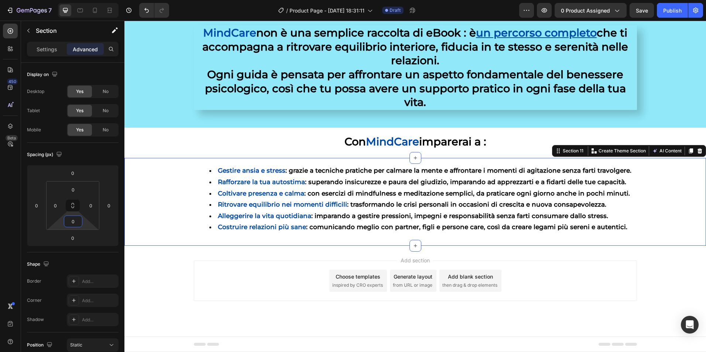
click at [211, 286] on div "Add section Choose templates inspired by CRO experts Generate layout from URL o…" at bounding box center [415, 281] width 443 height 41
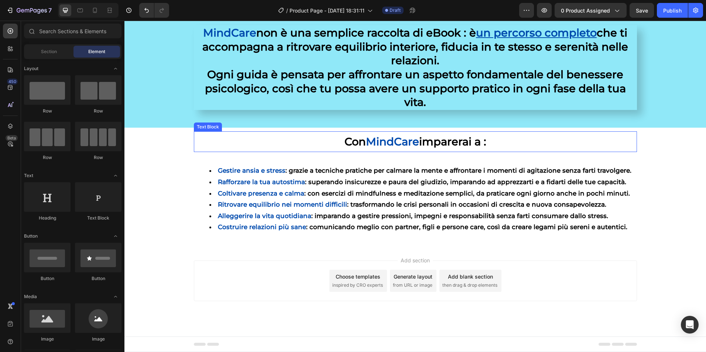
click at [215, 134] on p "Con MindCare imparerai a :" at bounding box center [416, 141] width 442 height 19
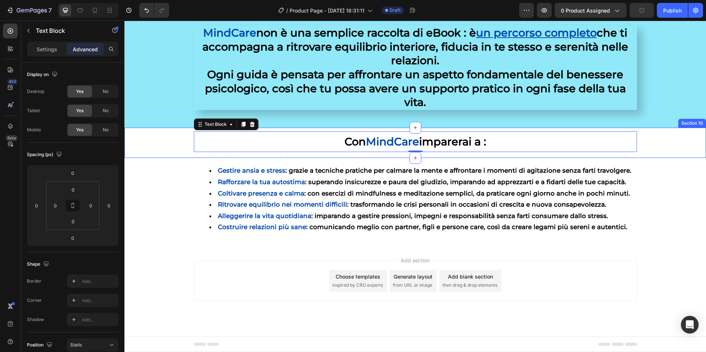
click at [145, 142] on div "Con MindCare imparerai a : Text Block 0 Row" at bounding box center [415, 144] width 582 height 27
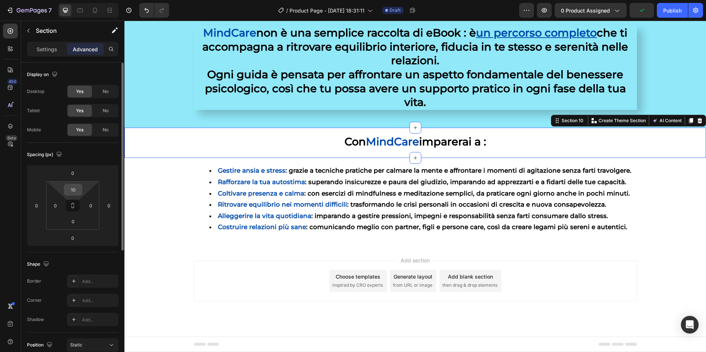
click at [73, 191] on input "10" at bounding box center [73, 189] width 15 height 11
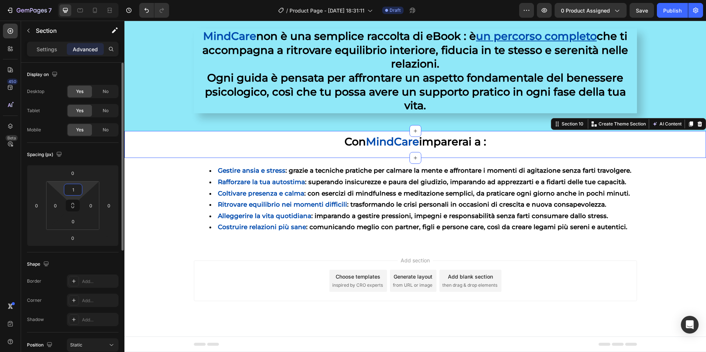
type input "15"
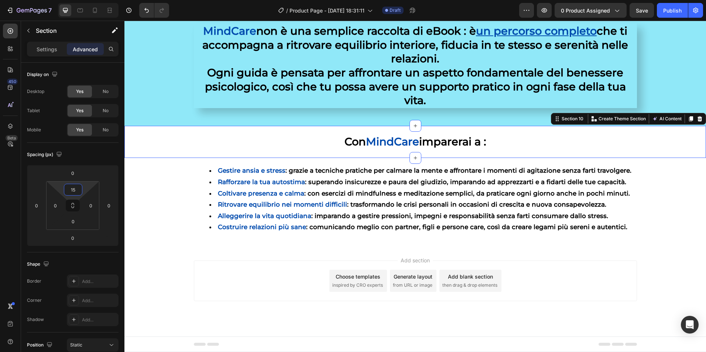
click at [143, 285] on div "Add section Choose templates inspired by CRO experts Generate layout from URL o…" at bounding box center [415, 291] width 582 height 91
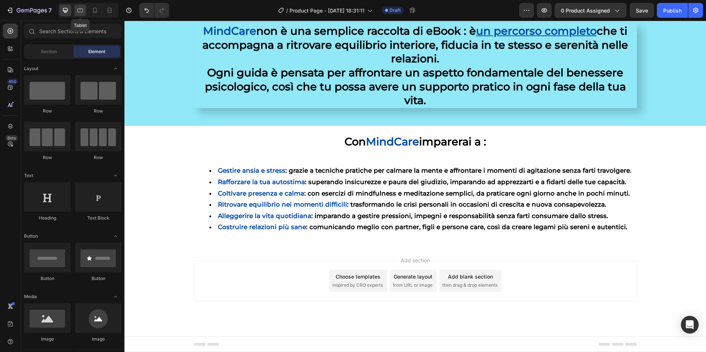
click at [82, 11] on icon at bounding box center [79, 10] width 7 height 7
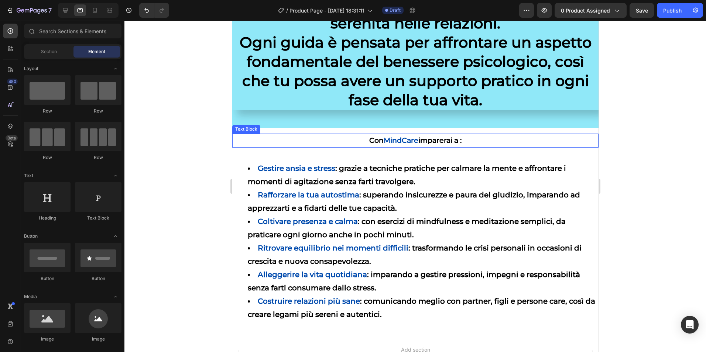
click at [396, 140] on span "MindCare" at bounding box center [400, 140] width 35 height 8
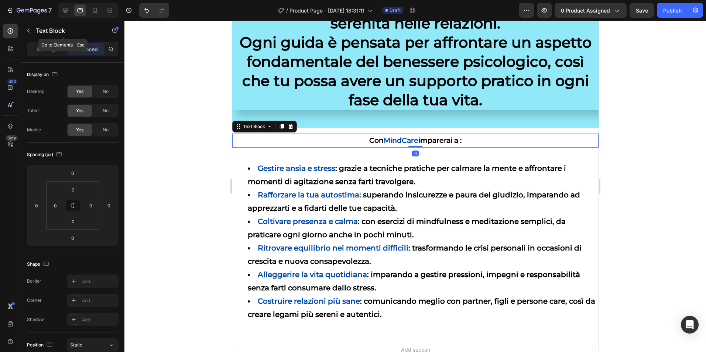
click at [48, 41] on div "Text Block" at bounding box center [63, 31] width 84 height 21
click at [48, 56] on div "Settings Advanced" at bounding box center [73, 49] width 92 height 15
click at [48, 49] on p "Settings" at bounding box center [47, 49] width 21 height 8
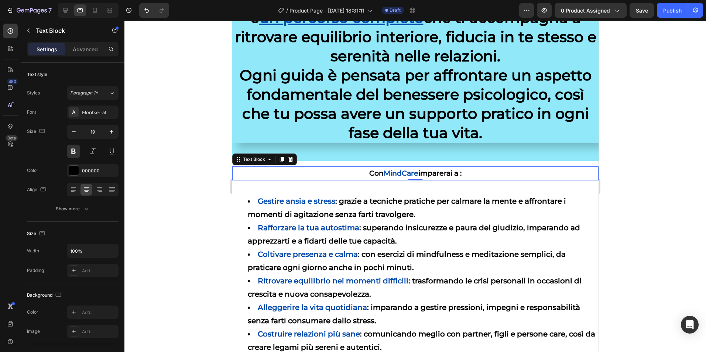
scroll to position [660, 0]
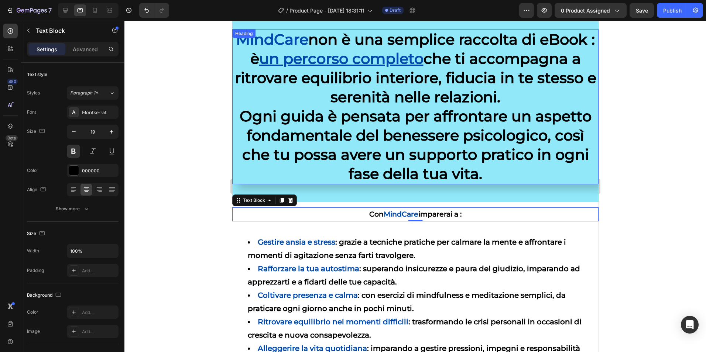
click at [380, 116] on h2 "MindCare non è una semplice raccolta di eBook : è un percorso completo che ti a…" at bounding box center [415, 106] width 366 height 155
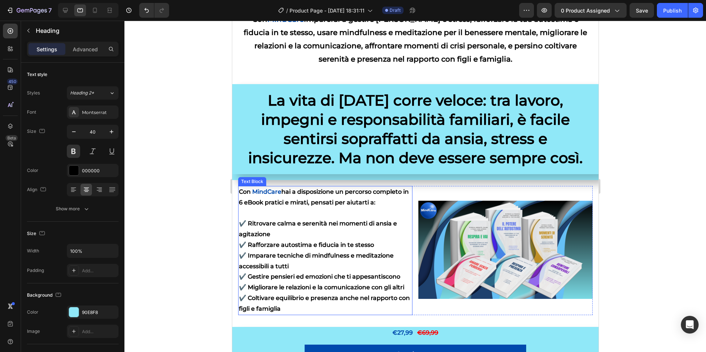
scroll to position [32, 0]
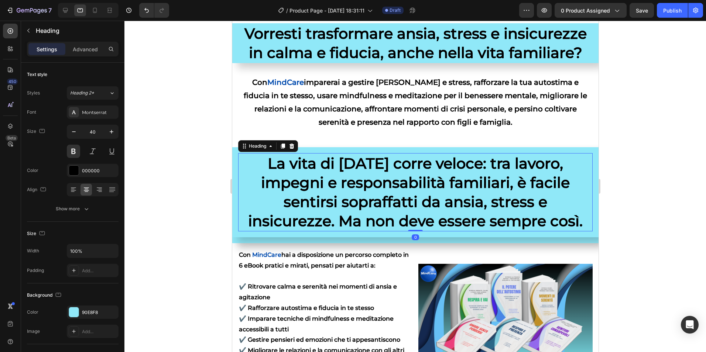
click at [351, 187] on h2 "La vita di [DATE] corre veloce: tra lavoro, impegni e responsabilità familiari,…" at bounding box center [415, 192] width 355 height 78
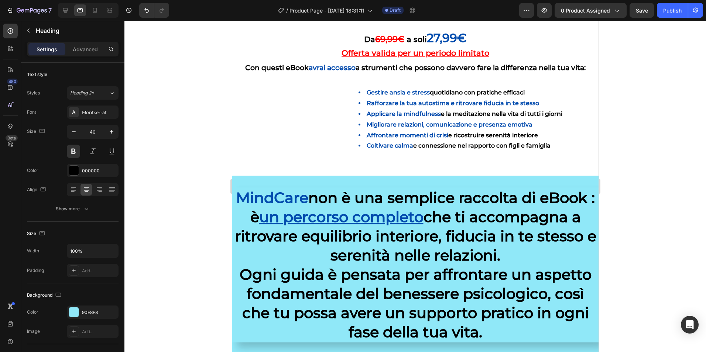
scroll to position [591, 0]
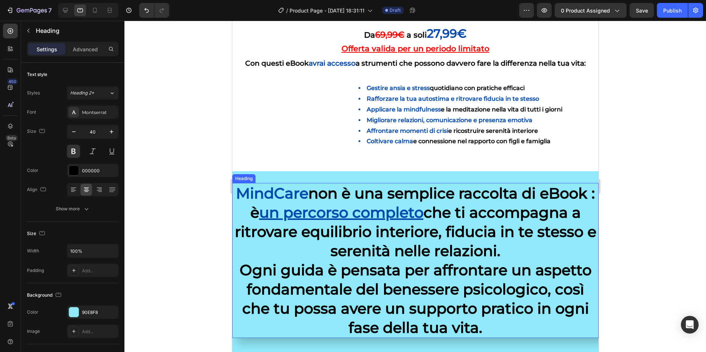
click at [324, 250] on h2 "MindCare non è una semplice raccolta di eBook : è un percorso completo che ti a…" at bounding box center [415, 260] width 366 height 155
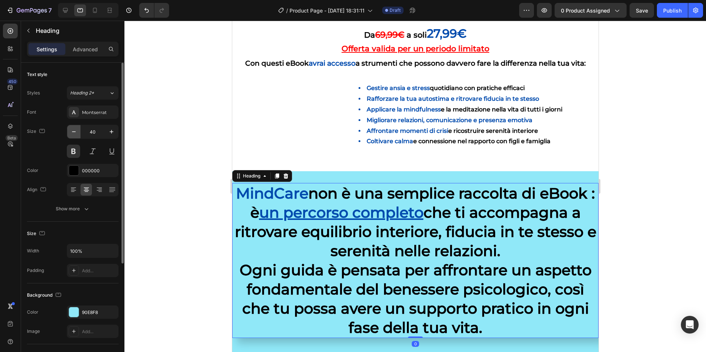
click at [77, 136] on button "button" at bounding box center [73, 131] width 13 height 13
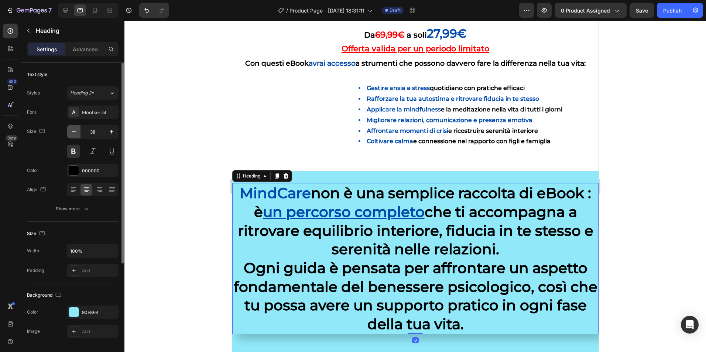
click at [77, 136] on button "button" at bounding box center [73, 131] width 13 height 13
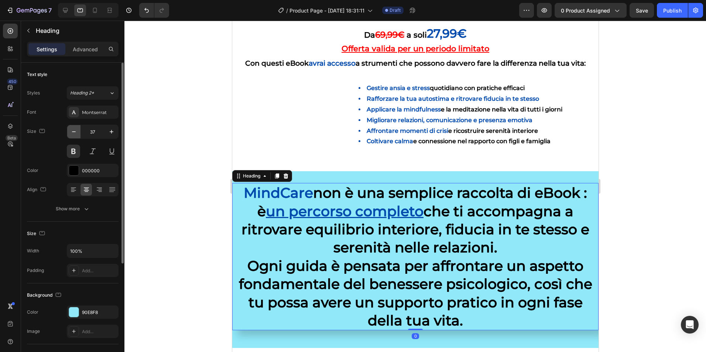
click at [76, 136] on button "button" at bounding box center [73, 131] width 13 height 13
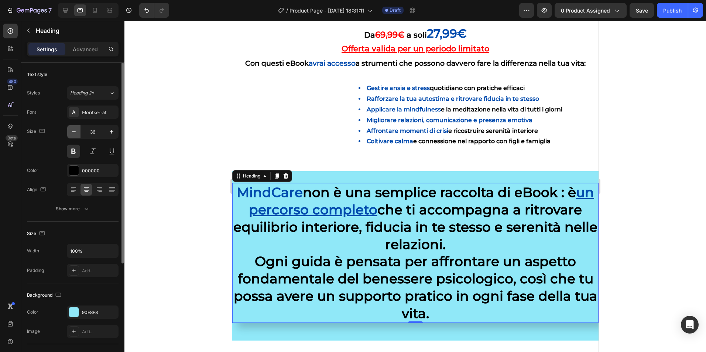
click at [76, 136] on button "button" at bounding box center [73, 131] width 13 height 13
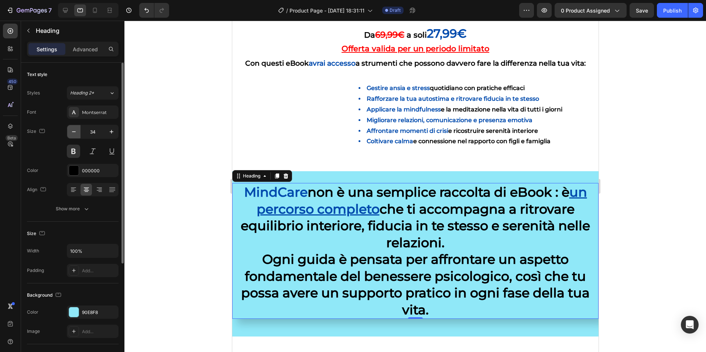
click at [76, 136] on button "button" at bounding box center [73, 131] width 13 height 13
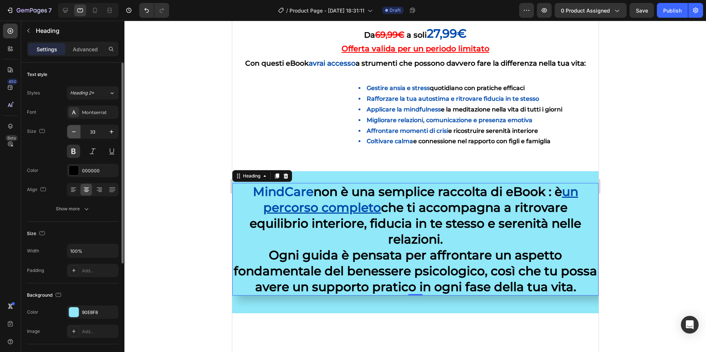
click at [76, 136] on button "button" at bounding box center [73, 131] width 13 height 13
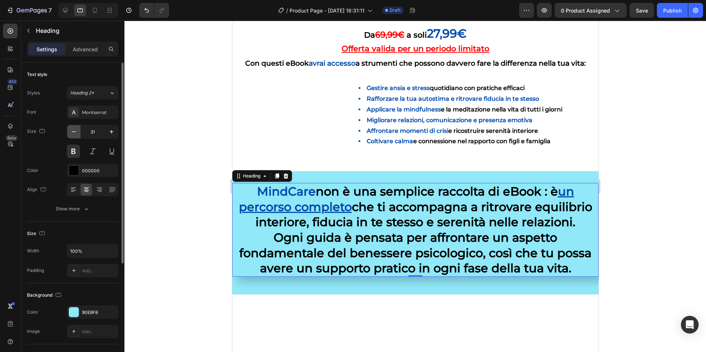
click at [76, 136] on button "button" at bounding box center [73, 131] width 13 height 13
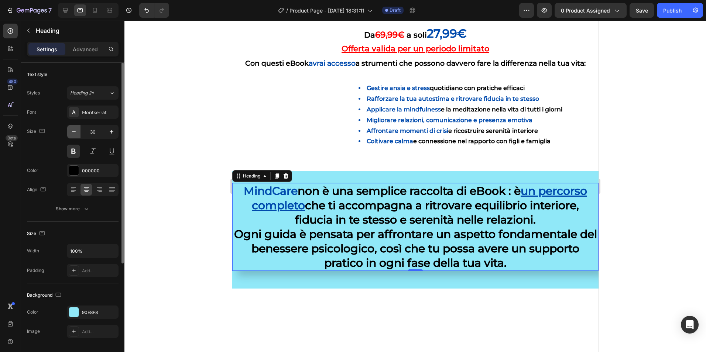
click at [76, 136] on button "button" at bounding box center [73, 131] width 13 height 13
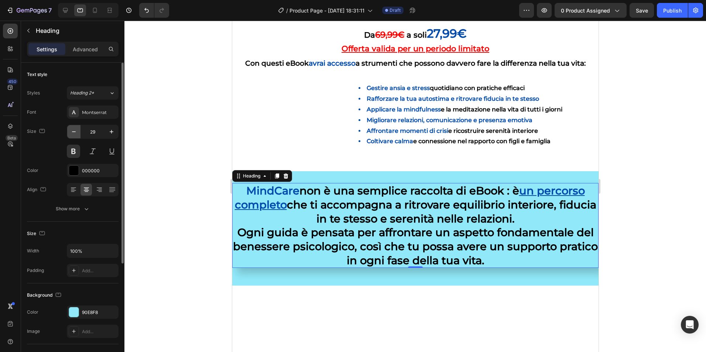
click at [76, 136] on button "button" at bounding box center [73, 131] width 13 height 13
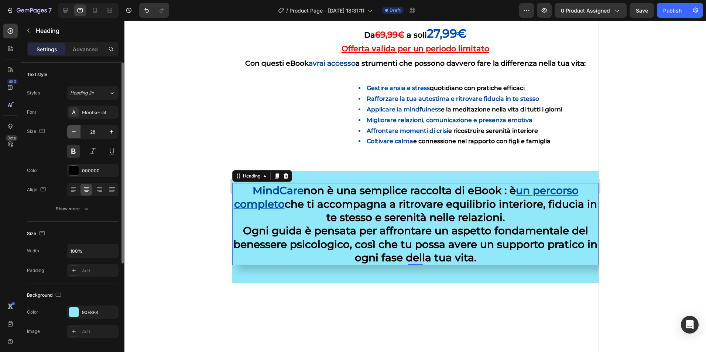
click at [76, 136] on button "button" at bounding box center [73, 131] width 13 height 13
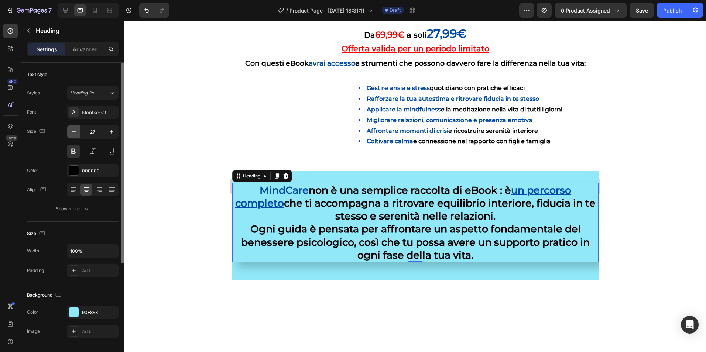
click at [76, 136] on button "button" at bounding box center [73, 131] width 13 height 13
type input "26"
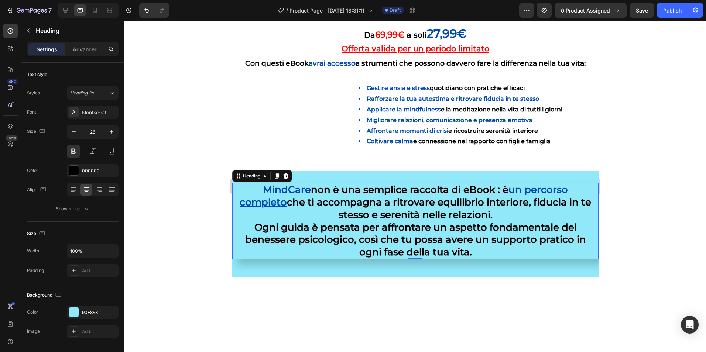
click at [177, 196] on div at bounding box center [415, 187] width 582 height 332
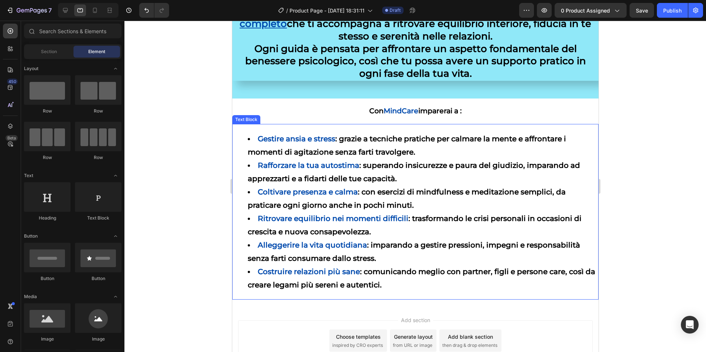
scroll to position [776, 0]
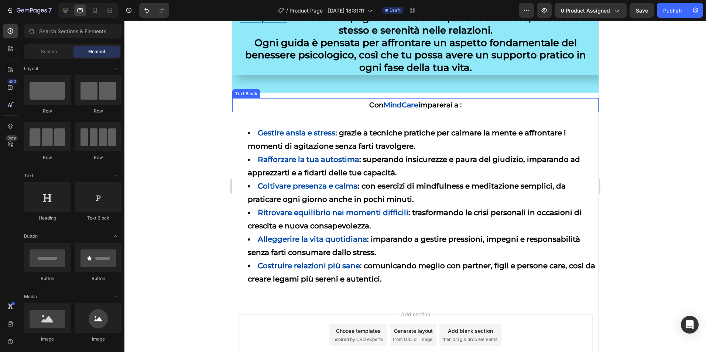
click at [408, 106] on span "MindCare" at bounding box center [400, 105] width 35 height 8
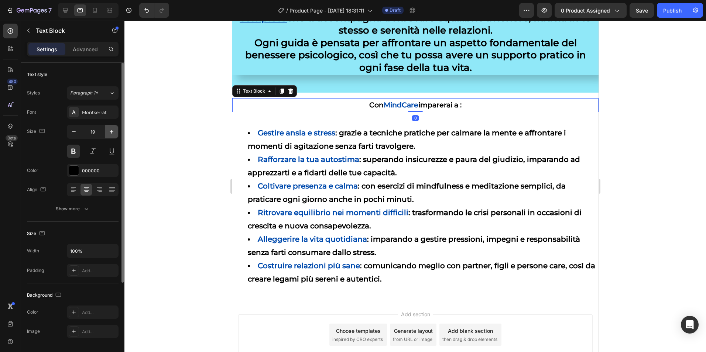
click at [108, 129] on icon "button" at bounding box center [111, 131] width 7 height 7
click at [110, 131] on icon "button" at bounding box center [111, 131] width 7 height 7
click at [110, 130] on icon "button" at bounding box center [111, 131] width 7 height 7
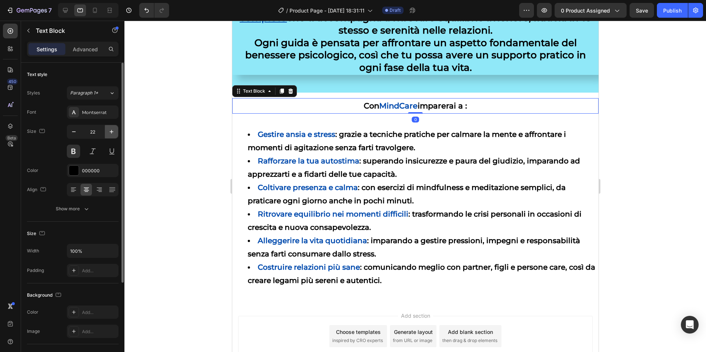
click at [110, 130] on icon "button" at bounding box center [111, 131] width 7 height 7
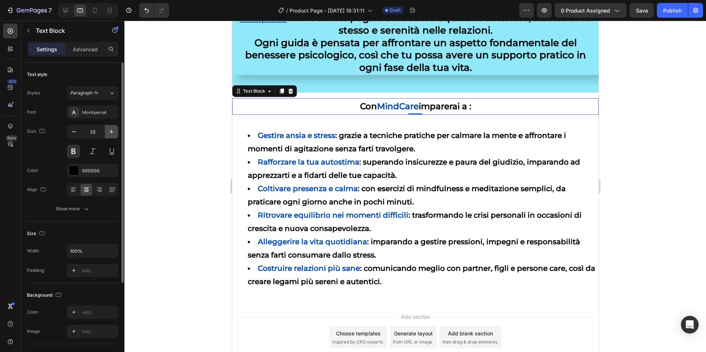
click at [110, 130] on icon "button" at bounding box center [111, 131] width 7 height 7
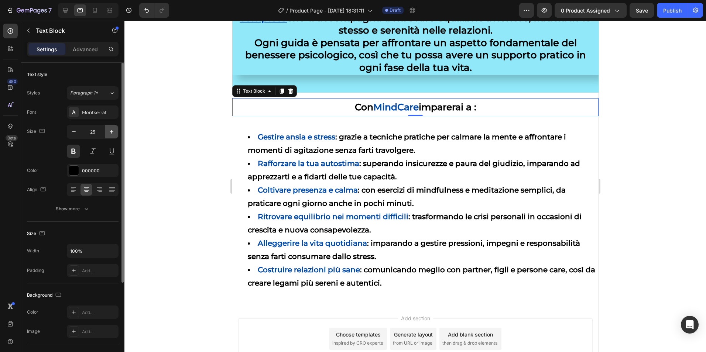
click at [110, 130] on icon "button" at bounding box center [111, 131] width 7 height 7
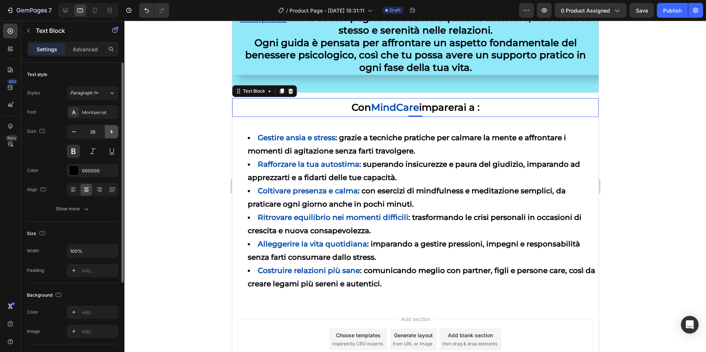
click at [110, 130] on icon "button" at bounding box center [111, 131] width 7 height 7
type input "28"
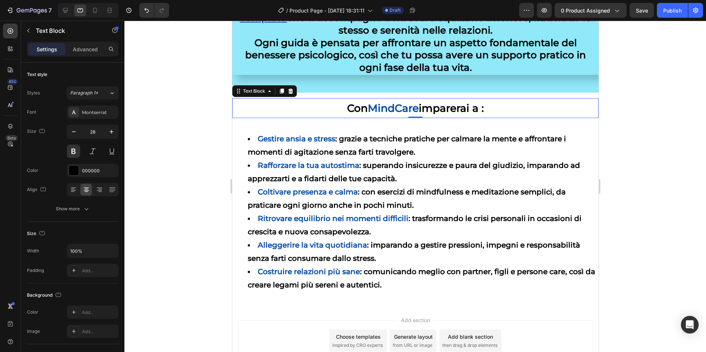
click at [202, 115] on div at bounding box center [415, 187] width 582 height 332
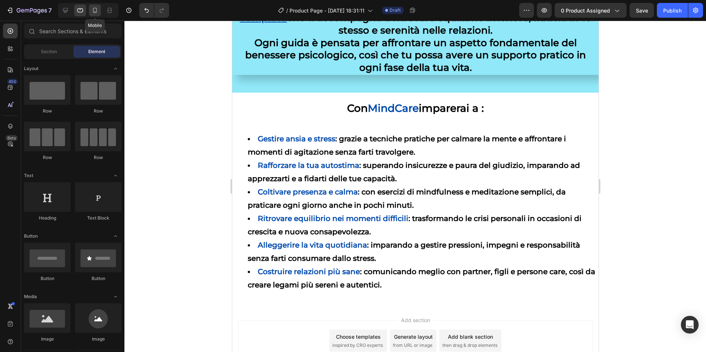
click at [99, 13] on div at bounding box center [95, 10] width 12 height 12
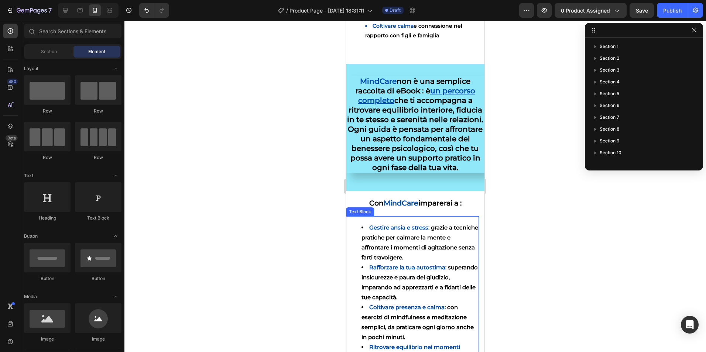
scroll to position [685, 0]
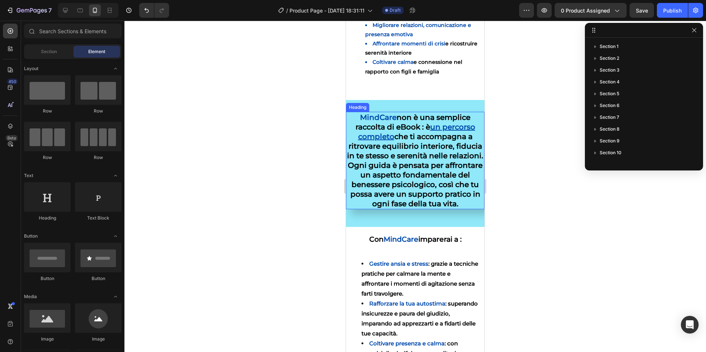
click at [397, 138] on h2 "MindCare non è una semplice raccolta di eBook : è un percorso completo che ti a…" at bounding box center [415, 160] width 138 height 97
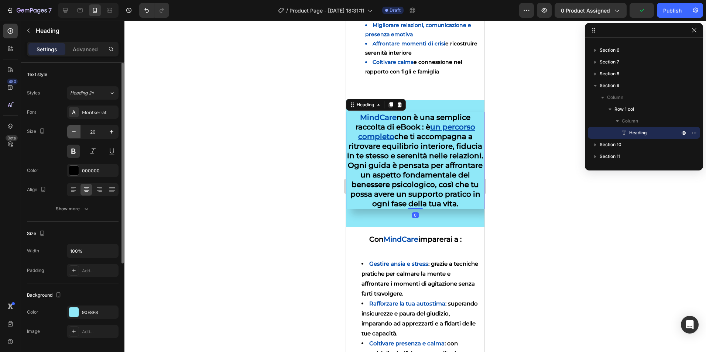
click at [76, 132] on icon "button" at bounding box center [73, 131] width 7 height 7
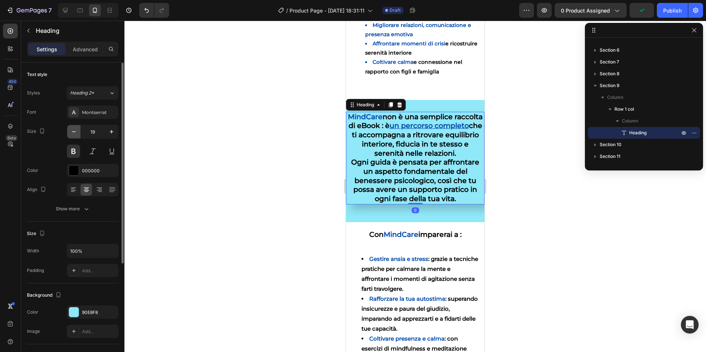
click at [76, 132] on icon "button" at bounding box center [73, 131] width 7 height 7
type input "18"
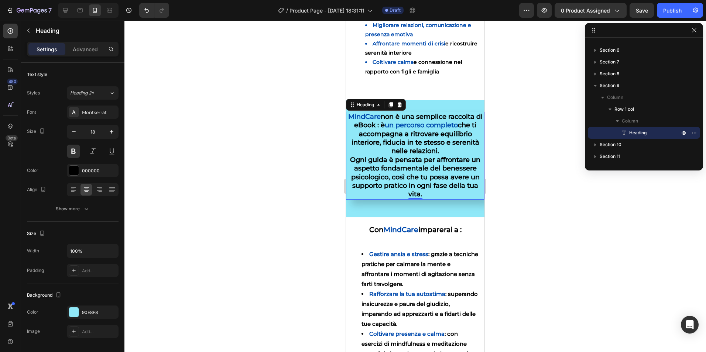
click at [227, 125] on div at bounding box center [415, 187] width 582 height 332
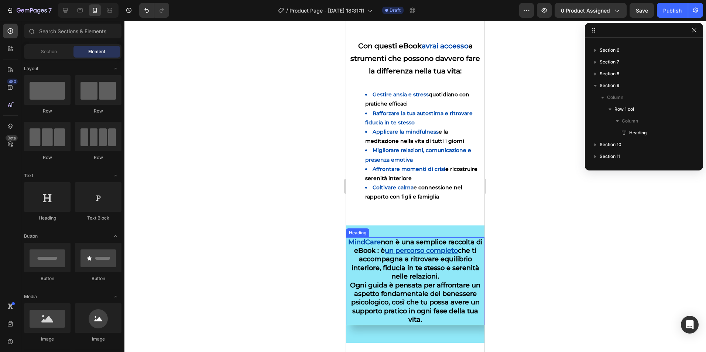
scroll to position [574, 0]
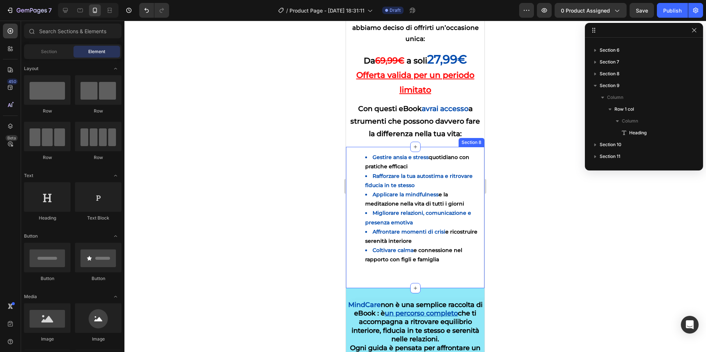
click at [407, 278] on div "Gestire ansia e stress quotidiano con pratiche efficaci Rafforzare la tua autos…" at bounding box center [415, 217] width 138 height 141
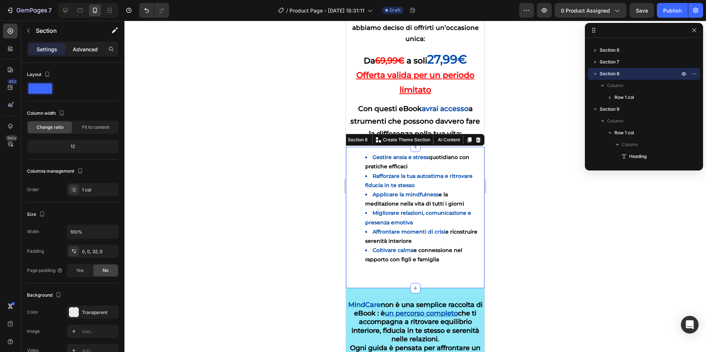
click at [85, 50] on p "Advanced" at bounding box center [85, 49] width 25 height 8
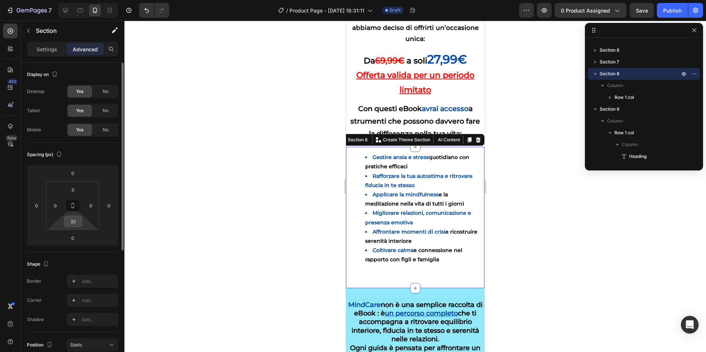
click at [76, 223] on input "32" at bounding box center [73, 221] width 15 height 11
type input "0"
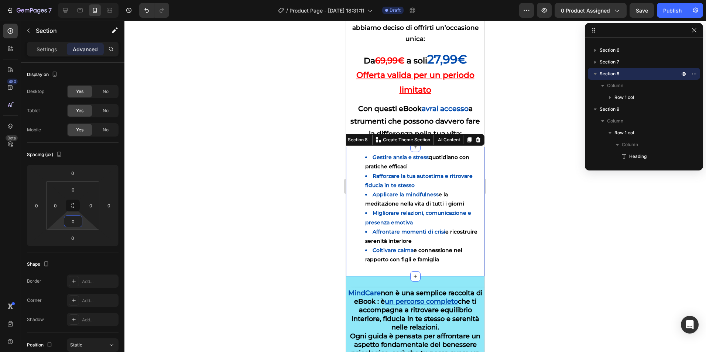
click at [283, 129] on div at bounding box center [415, 187] width 582 height 332
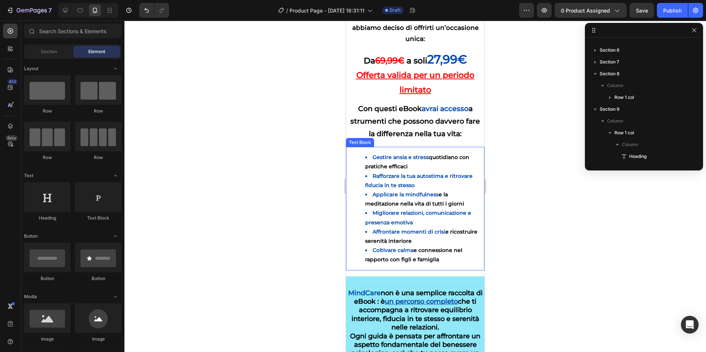
click at [393, 158] on li "Gestire ansia e stress quotidiano con pratiche efficaci" at bounding box center [422, 162] width 115 height 18
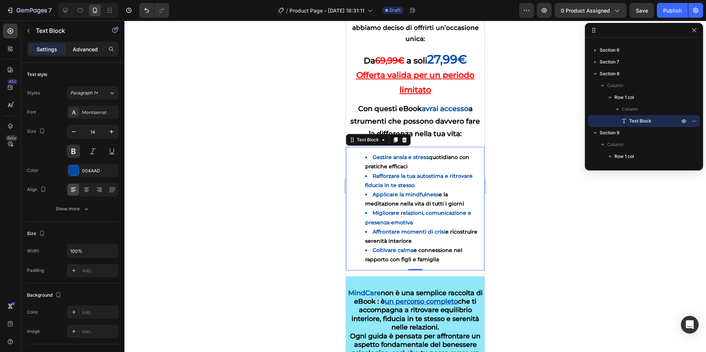
click at [81, 51] on p "Advanced" at bounding box center [85, 49] width 25 height 8
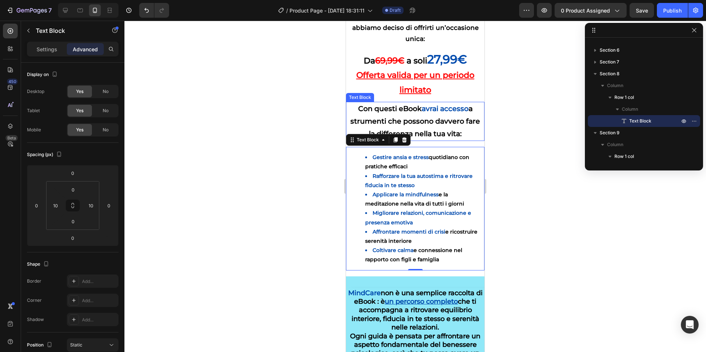
click at [423, 129] on p "Con questi eBook avrai accesso a strumenti che possono davvero fare la differen…" at bounding box center [415, 122] width 137 height 38
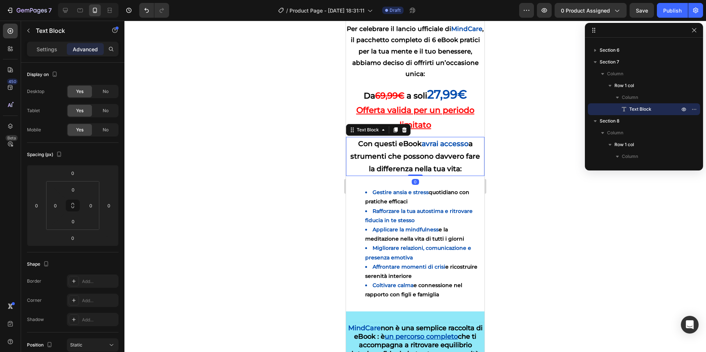
scroll to position [500, 0]
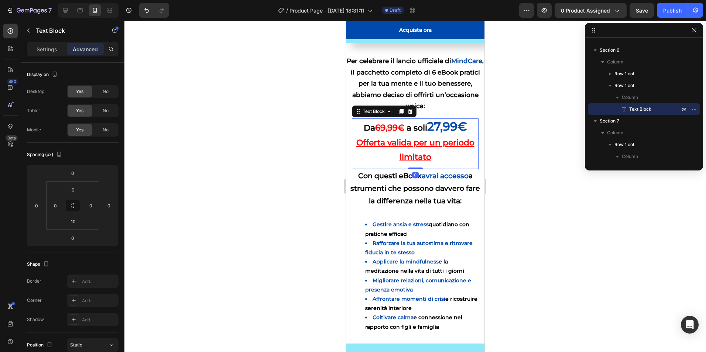
click at [422, 150] on p "Da 69,99€ a soli 27,99€ Offerta valida per un periodo limitato" at bounding box center [415, 141] width 125 height 45
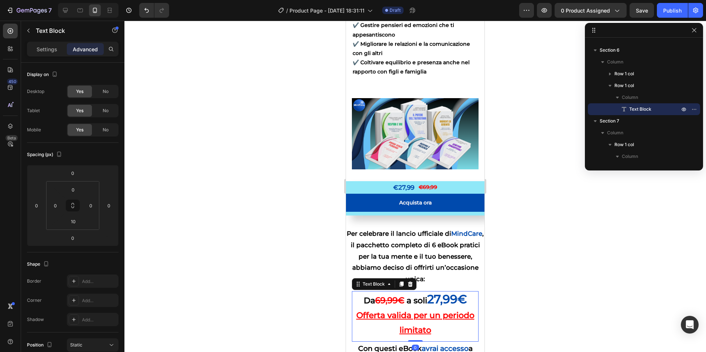
scroll to position [427, 0]
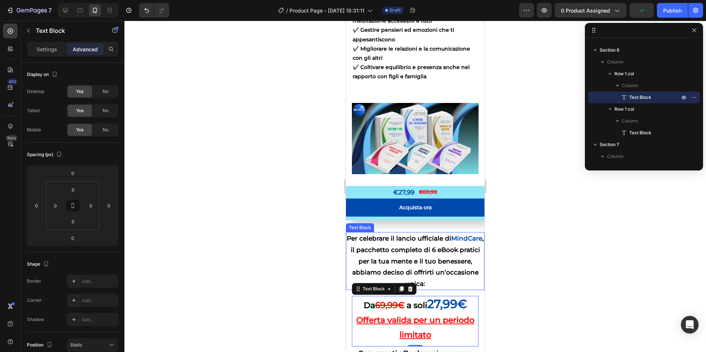
click at [407, 249] on p "Per celebrare il lancio ufficiale di MindCare , il pacchetto completo di 6 eBoo…" at bounding box center [415, 261] width 137 height 57
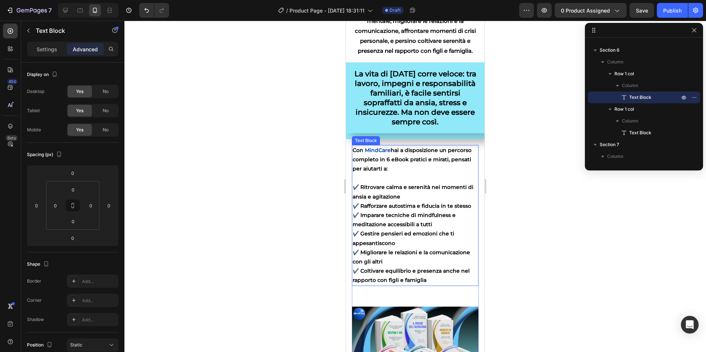
scroll to position [168, 0]
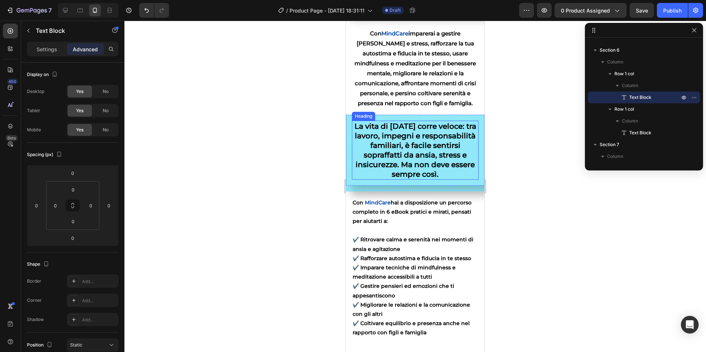
click at [379, 139] on h2 "La vita di [DATE] corre veloce: tra lavoro, impegni e responsabilità familiari,…" at bounding box center [415, 150] width 127 height 59
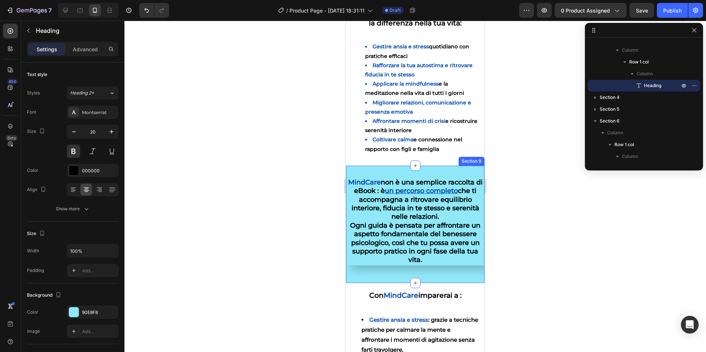
scroll to position [796, 0]
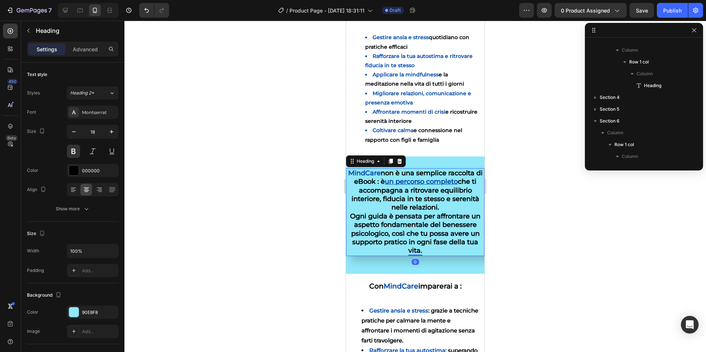
click at [407, 242] on h2 "MindCare non è una semplice raccolta di eBook : è un percorso completo che ti a…" at bounding box center [415, 212] width 138 height 88
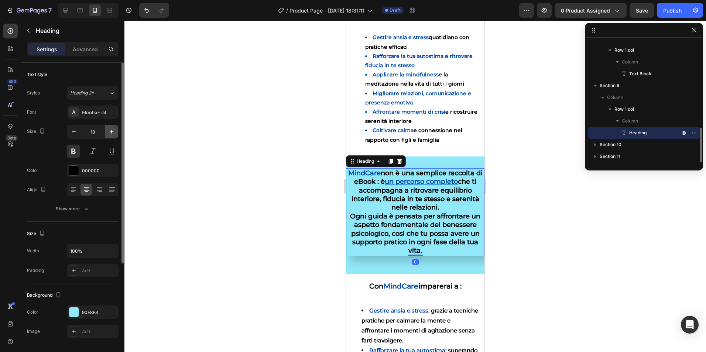
click at [113, 134] on icon "button" at bounding box center [111, 131] width 7 height 7
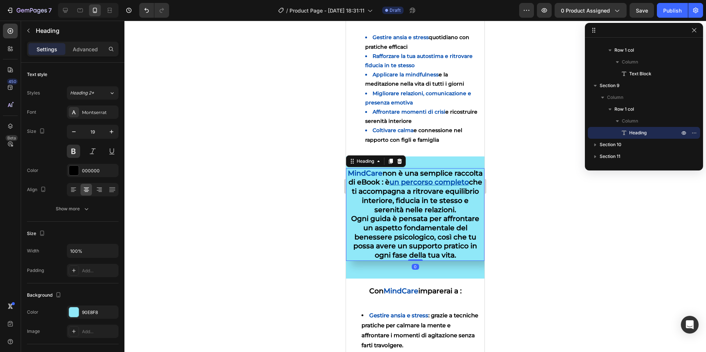
type input "20"
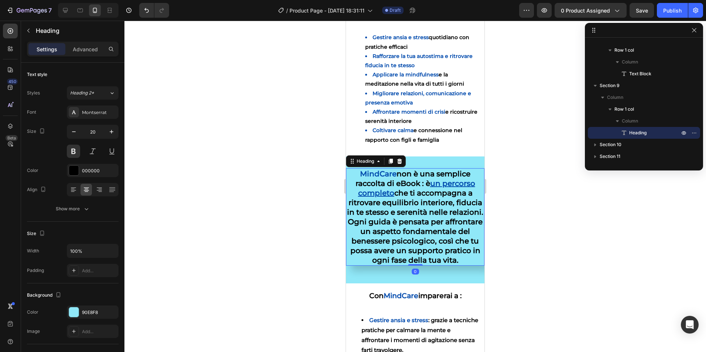
click at [274, 164] on div at bounding box center [415, 187] width 582 height 332
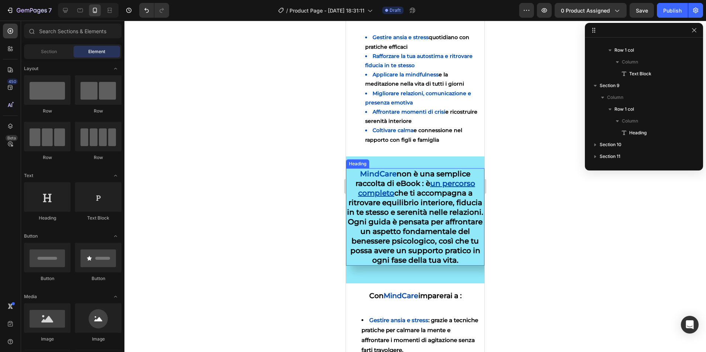
click at [379, 192] on u "un percorso completo" at bounding box center [416, 188] width 117 height 18
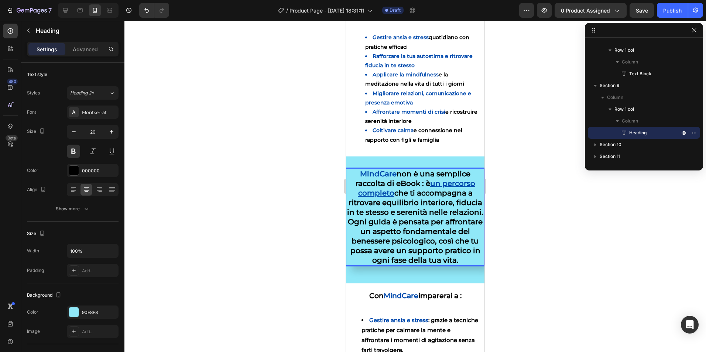
click at [387, 195] on u "un percorso completo" at bounding box center [416, 188] width 117 height 18
click at [389, 194] on u "un percorso completo" at bounding box center [416, 188] width 117 height 18
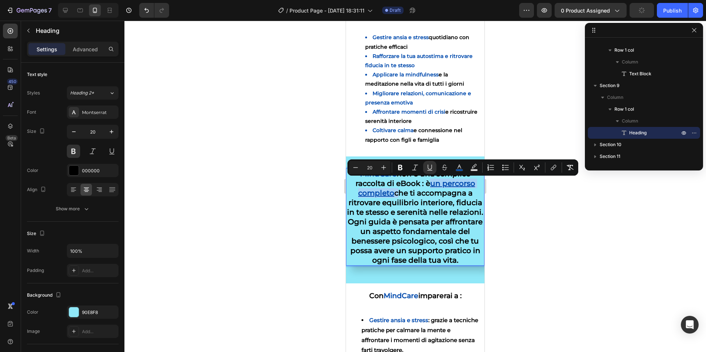
drag, startPoint x: 389, startPoint y: 194, endPoint x: 430, endPoint y: 182, distance: 42.8
click at [430, 182] on u "un percorso completo" at bounding box center [416, 188] width 117 height 18
click at [431, 166] on icon "Editor contextual toolbar" at bounding box center [429, 167] width 7 height 7
click at [264, 209] on div at bounding box center [415, 187] width 582 height 332
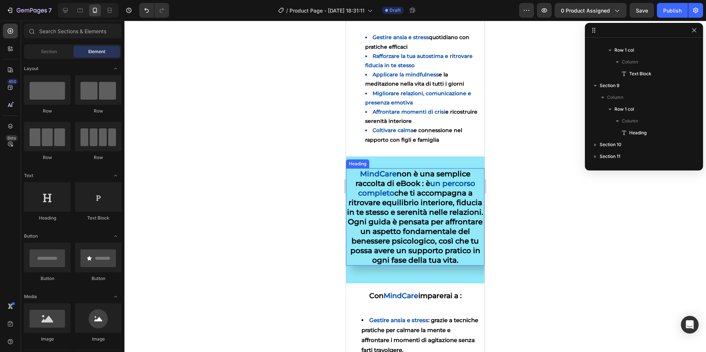
click at [412, 218] on p "⁠⁠⁠⁠⁠⁠⁠ MindCare non è una semplice raccolta di eBook : è un percorso completo …" at bounding box center [415, 217] width 137 height 96
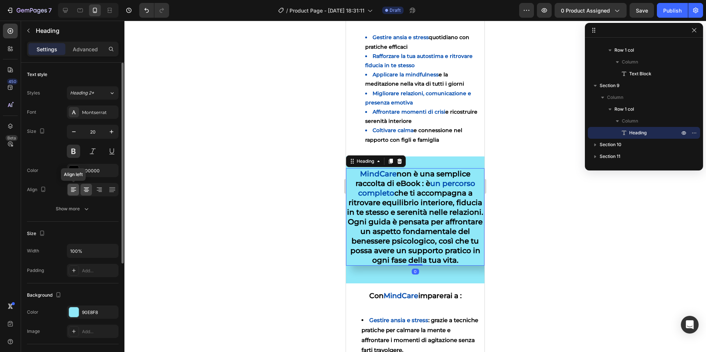
click at [73, 190] on icon at bounding box center [73, 190] width 5 height 1
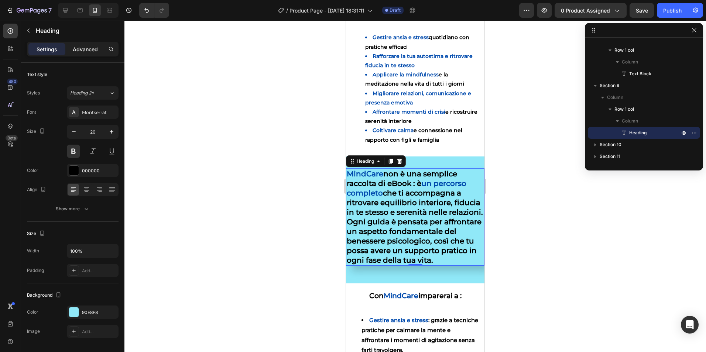
click at [88, 51] on p "Advanced" at bounding box center [85, 49] width 25 height 8
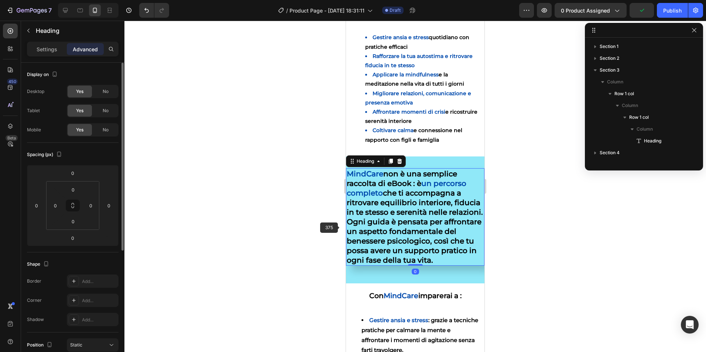
scroll to position [351, 0]
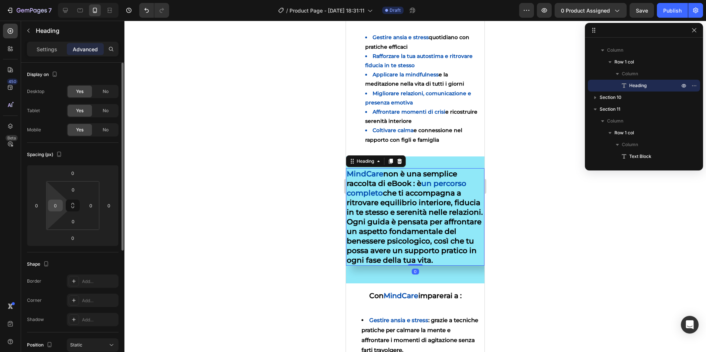
click at [61, 206] on input "0" at bounding box center [55, 205] width 11 height 11
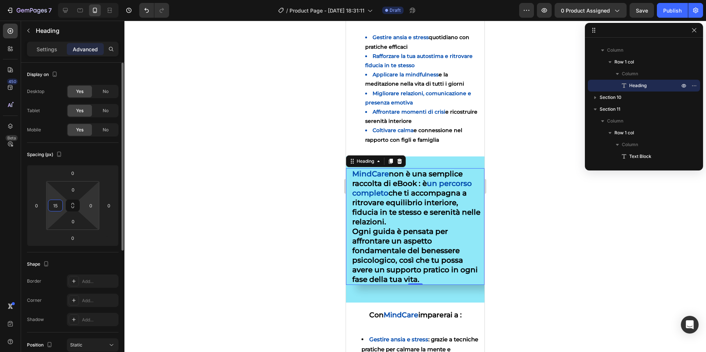
type input "1"
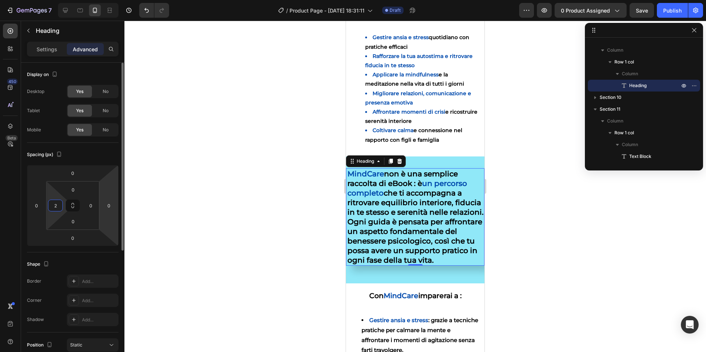
type input "2"
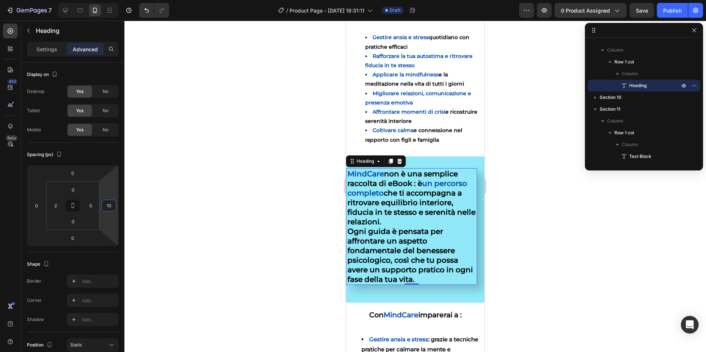
type input "8"
drag, startPoint x: 102, startPoint y: 217, endPoint x: 83, endPoint y: 214, distance: 19.4
click at [83, 0] on html "7 / Product Page - Aug 24, 18:31:11 Draft Preview 0 product assigned Save Publi…" at bounding box center [353, 0] width 706 height 0
type input "1"
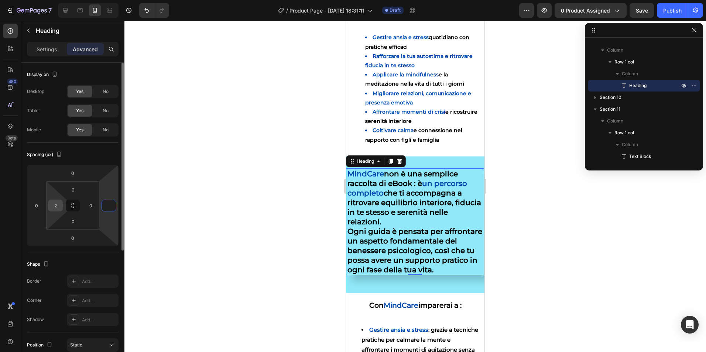
type input "0"
click at [58, 206] on input "2" at bounding box center [55, 205] width 11 height 11
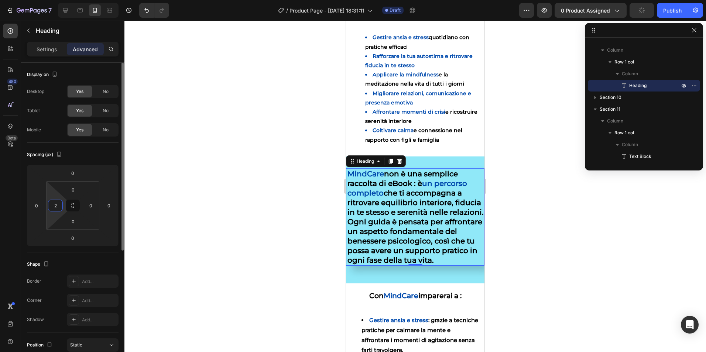
click at [58, 206] on input "2" at bounding box center [55, 205] width 11 height 11
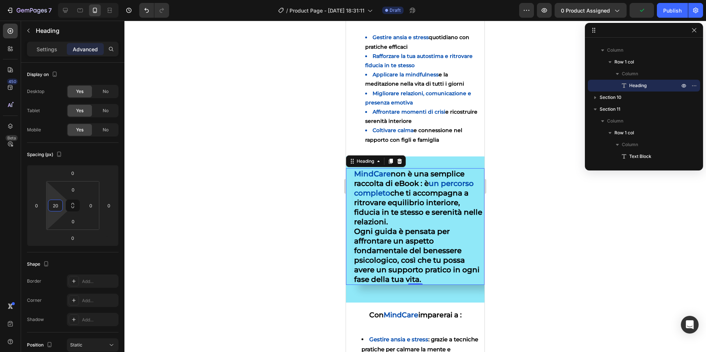
type input "20"
click at [198, 215] on div at bounding box center [415, 187] width 582 height 332
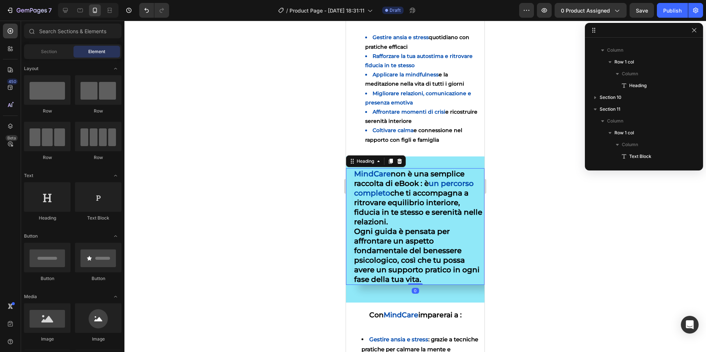
click at [433, 213] on p "⁠⁠⁠⁠⁠⁠⁠ MindCare non è una semplice raccolta di eBook : è un percorso completo …" at bounding box center [419, 226] width 130 height 115
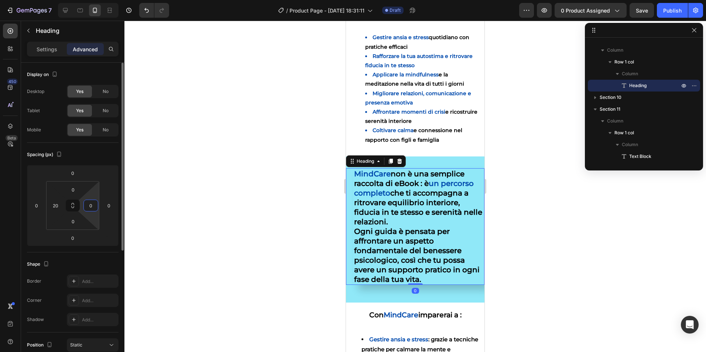
click at [92, 207] on input "0" at bounding box center [90, 205] width 11 height 11
type input "20"
click at [227, 173] on div at bounding box center [415, 187] width 582 height 332
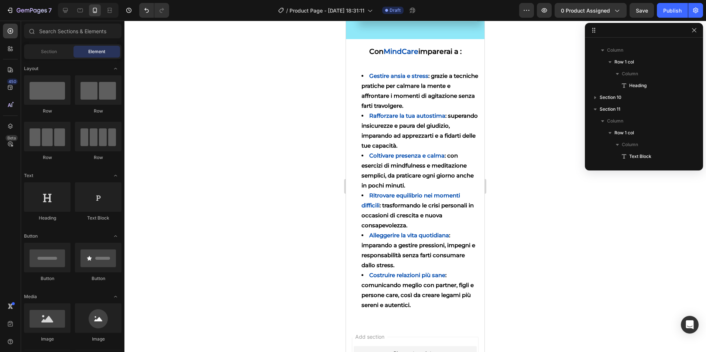
scroll to position [980, 0]
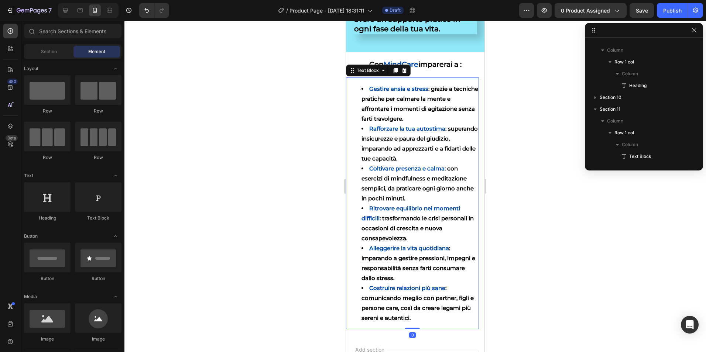
click at [414, 92] on span "Gestire ansia e stress" at bounding box center [398, 88] width 59 height 7
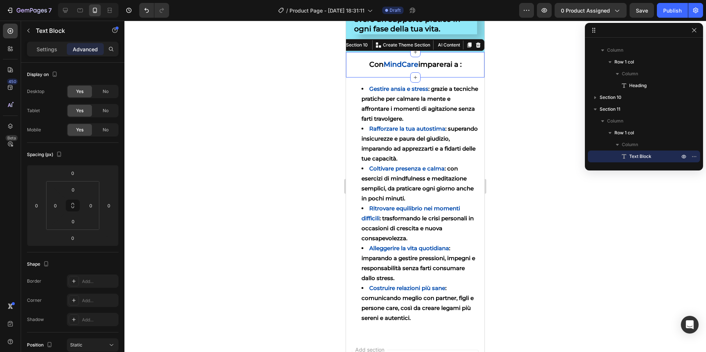
click at [421, 78] on div "Con MindCare imparerai a : Text Block Row" at bounding box center [415, 68] width 138 height 20
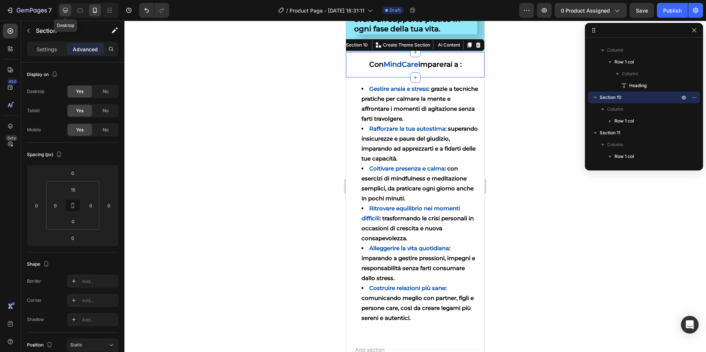
click at [64, 9] on icon at bounding box center [65, 10] width 7 height 7
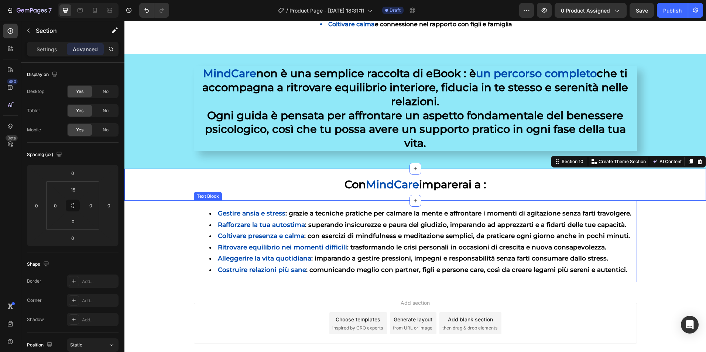
scroll to position [810, 0]
